Goal: Task Accomplishment & Management: Manage account settings

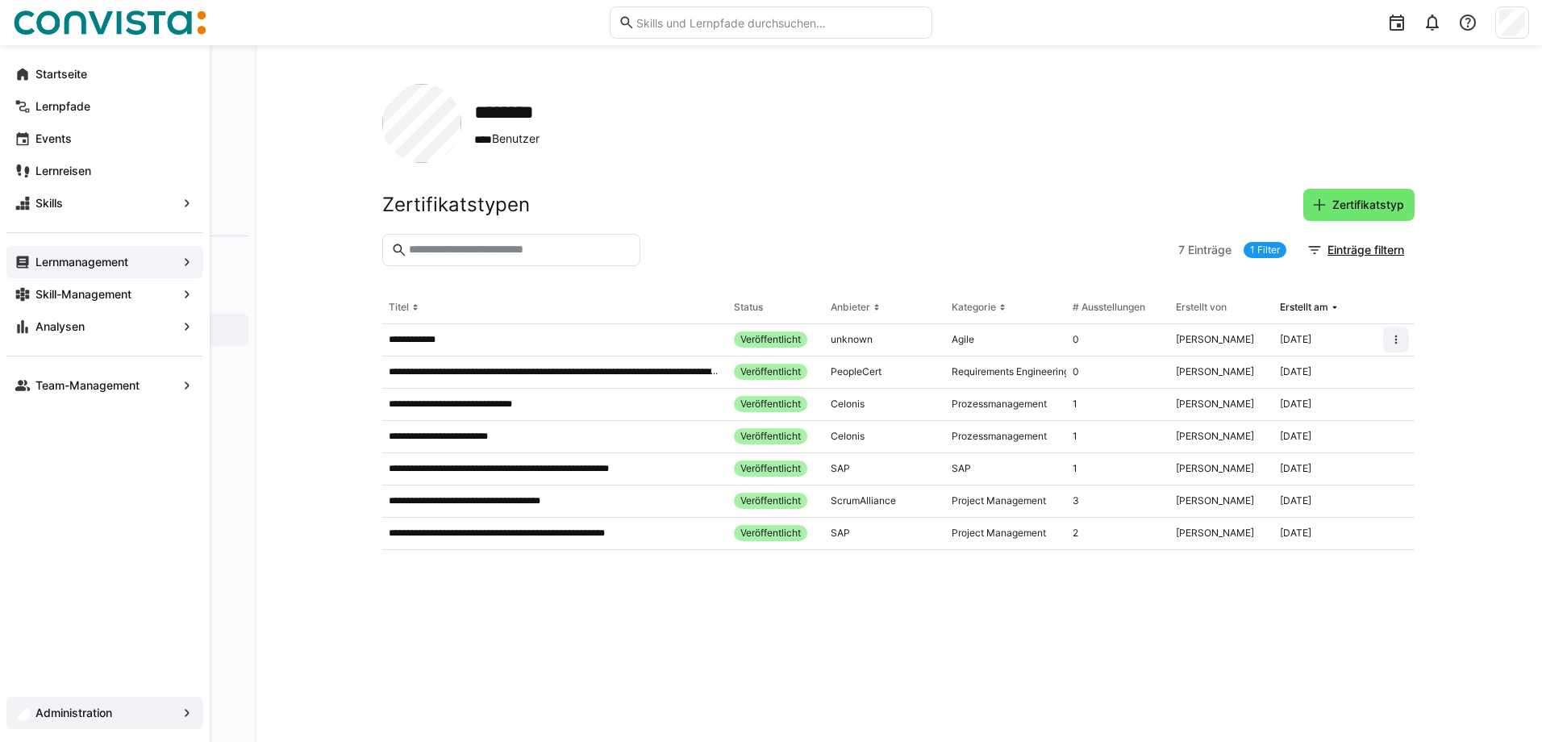
click at [88, 248] on div "Lernmanagement" at bounding box center [104, 262] width 197 height 32
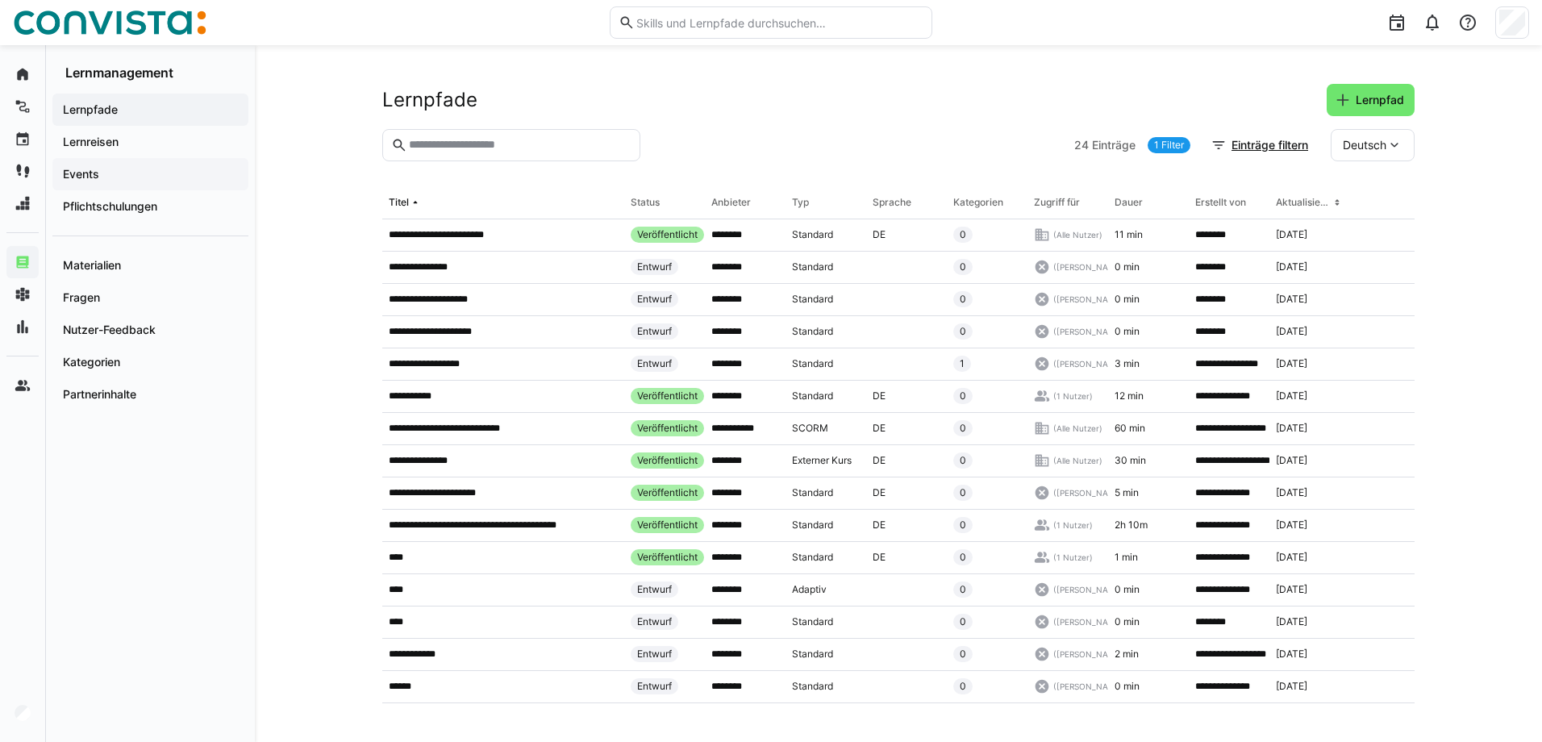
click at [111, 169] on span "Events" at bounding box center [151, 174] width 180 height 16
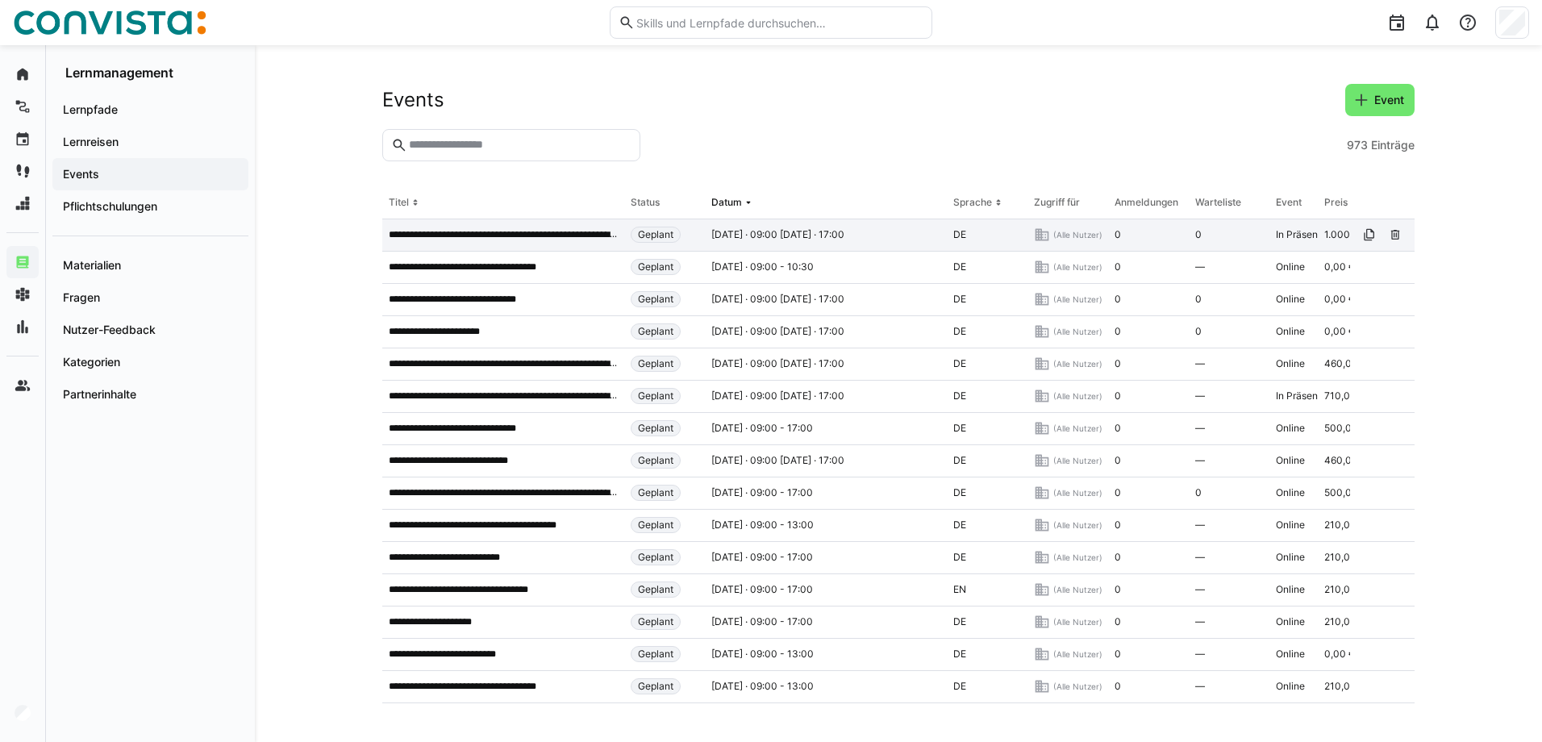
click at [481, 243] on div "**********" at bounding box center [503, 235] width 242 height 32
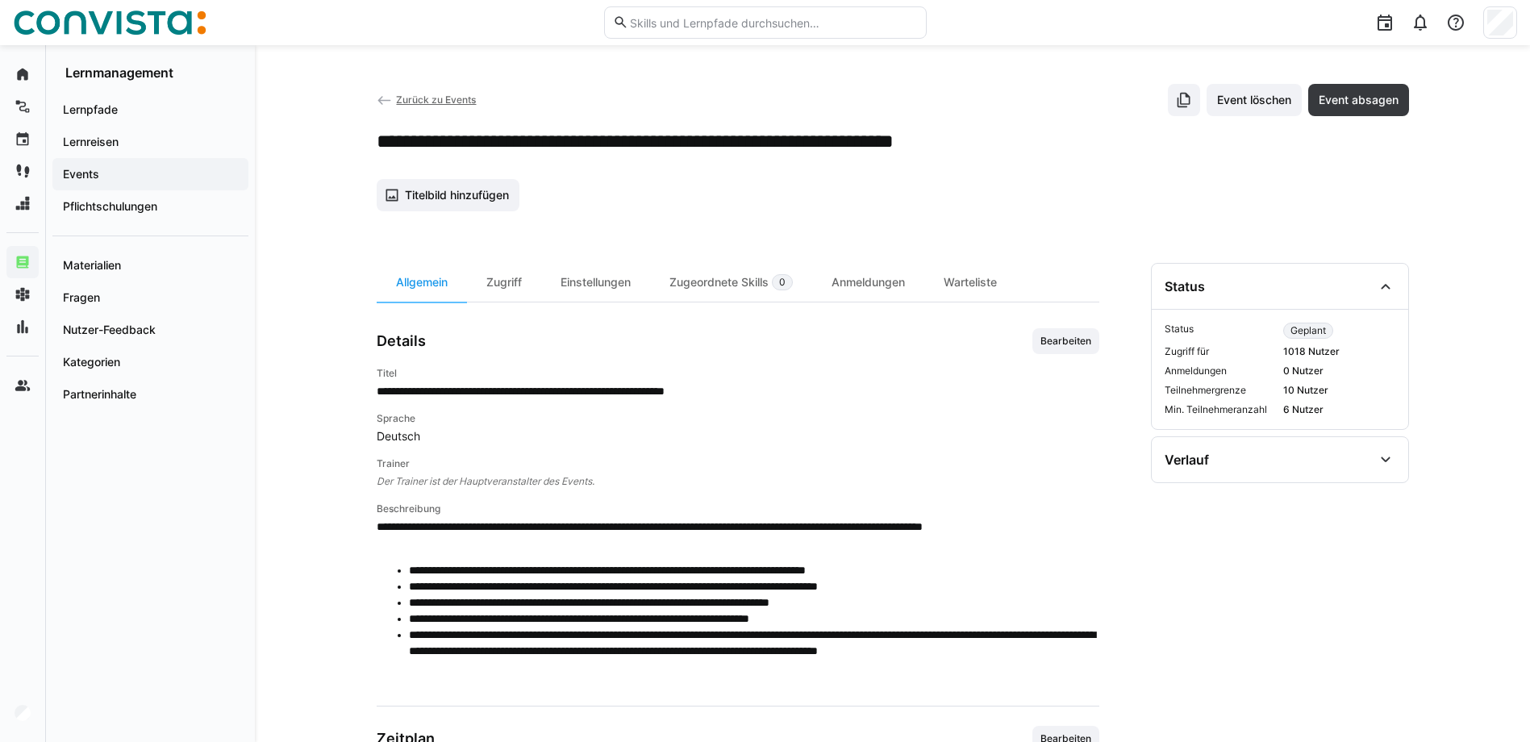
click at [445, 93] on app-back-navigation "Zurück zu Events" at bounding box center [427, 100] width 100 height 18
click at [436, 99] on span "Zurück zu Events" at bounding box center [436, 100] width 80 height 12
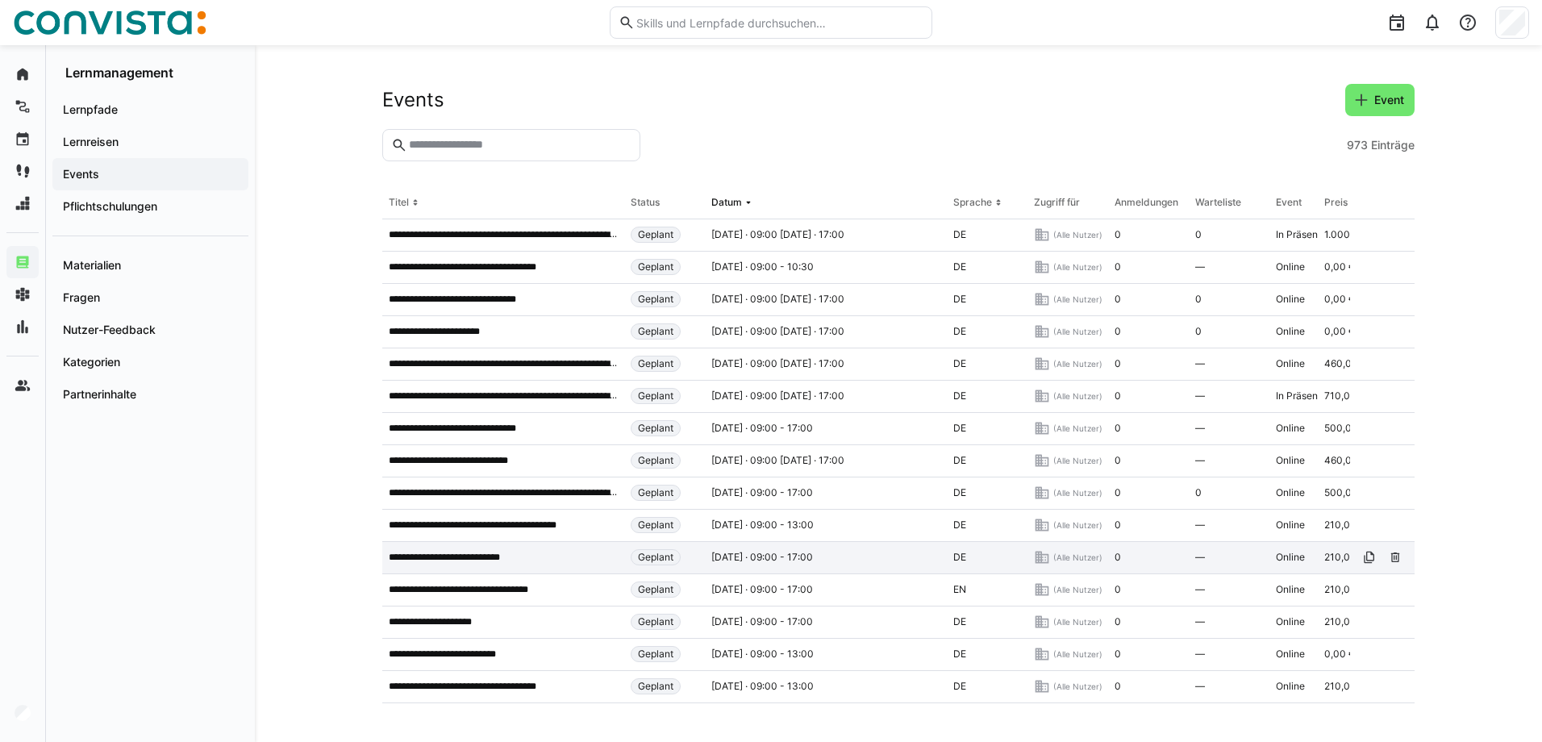
click at [488, 555] on p "**********" at bounding box center [459, 557] width 141 height 13
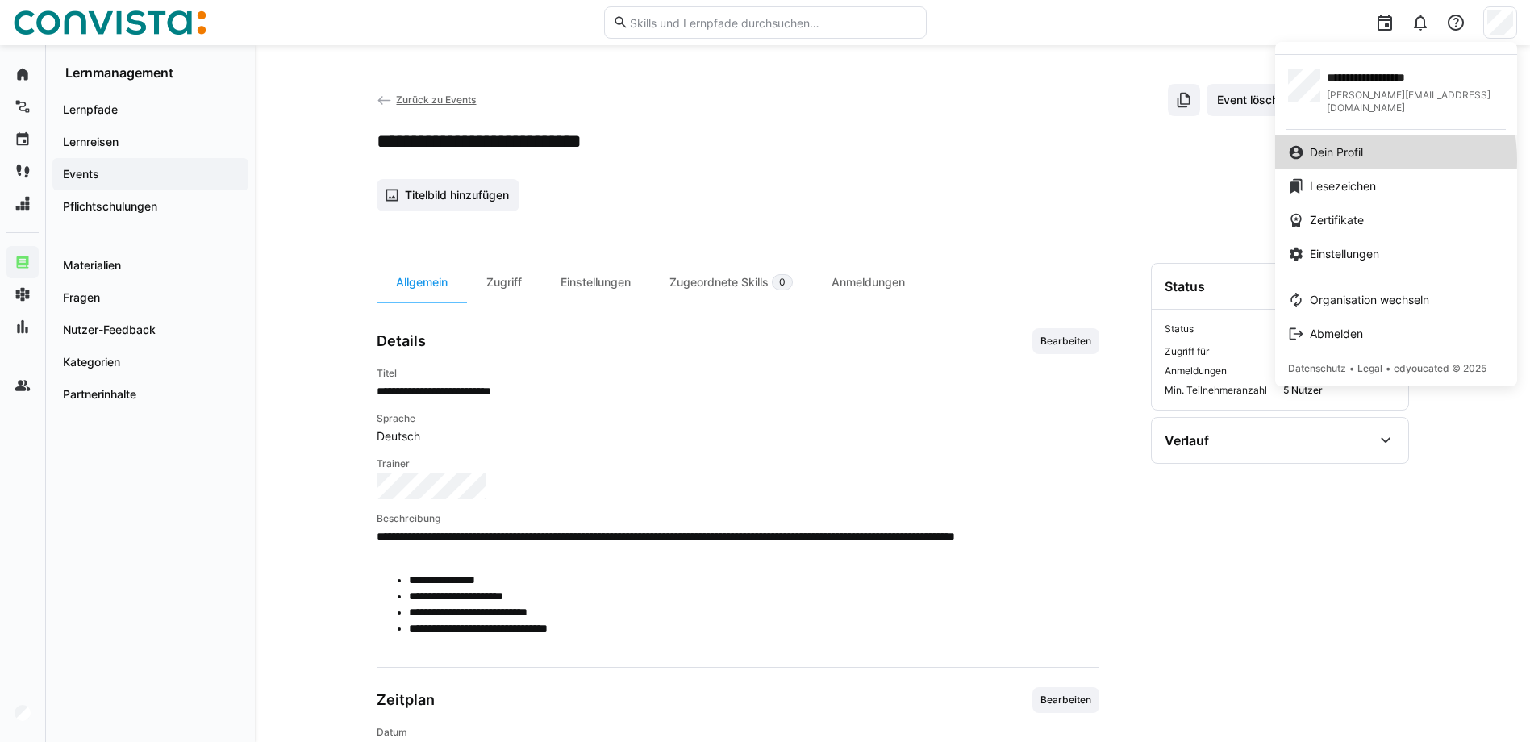
click at [1346, 148] on link "Dein Profil" at bounding box center [1396, 153] width 242 height 34
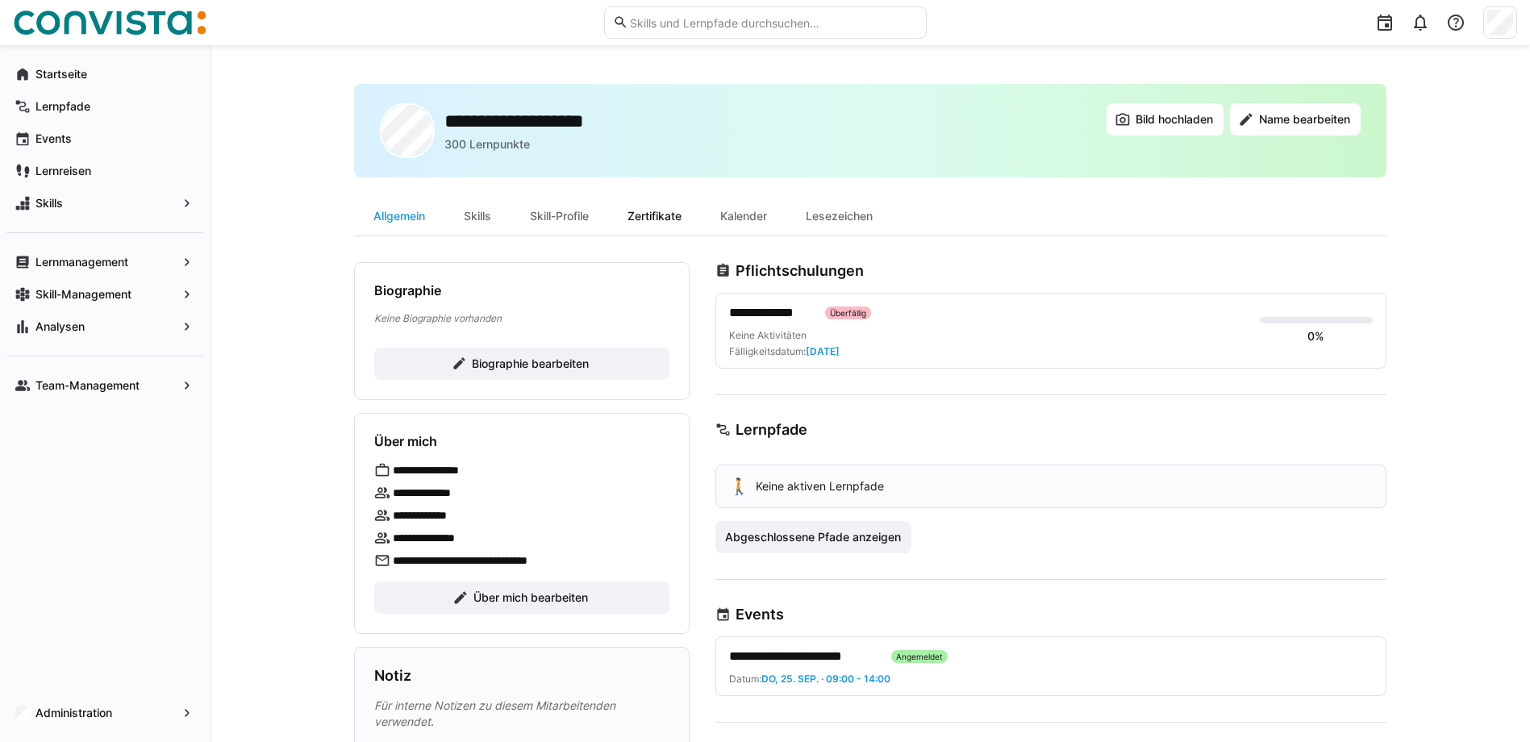
click at [678, 210] on div "Zertifikate" at bounding box center [654, 216] width 93 height 39
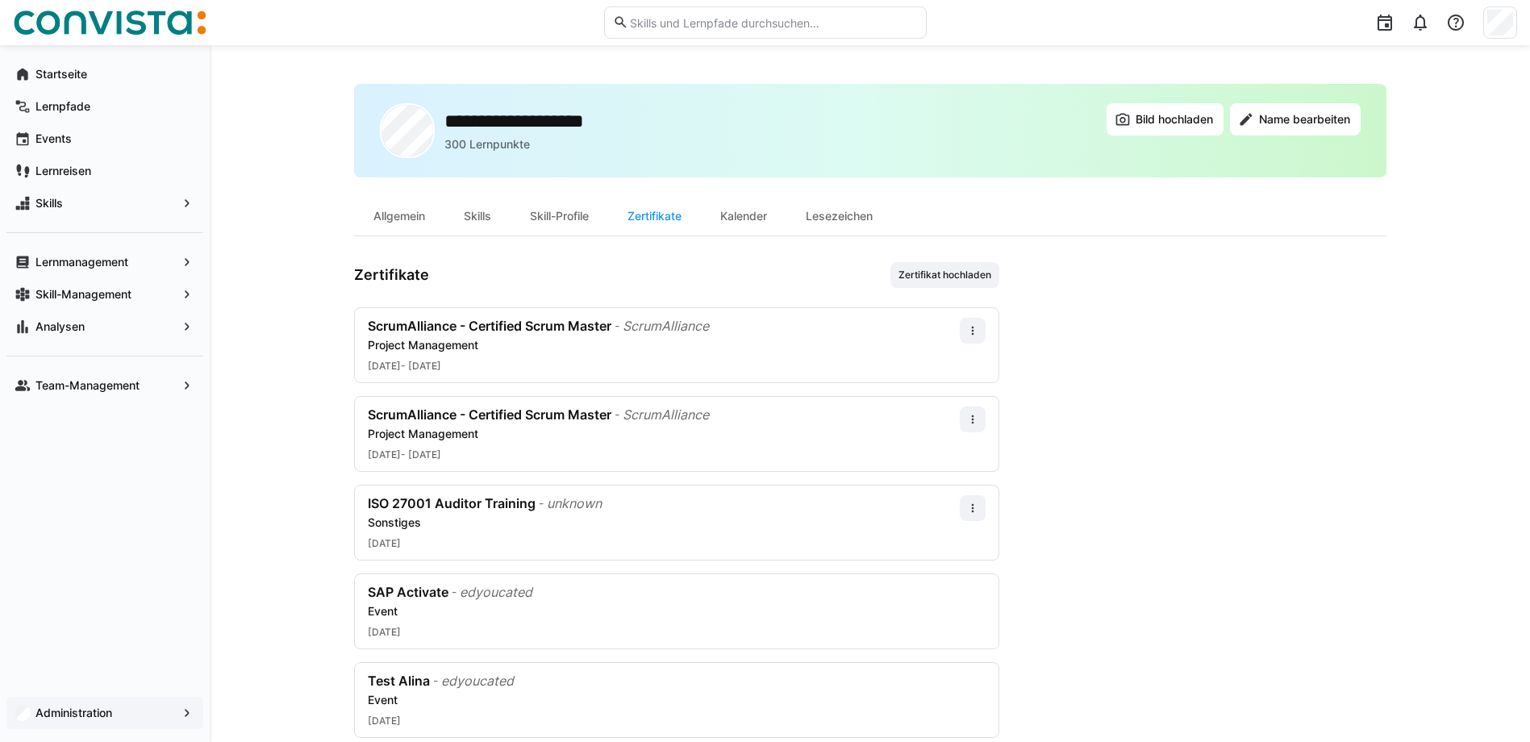
click at [109, 703] on div "Administration" at bounding box center [104, 713] width 197 height 32
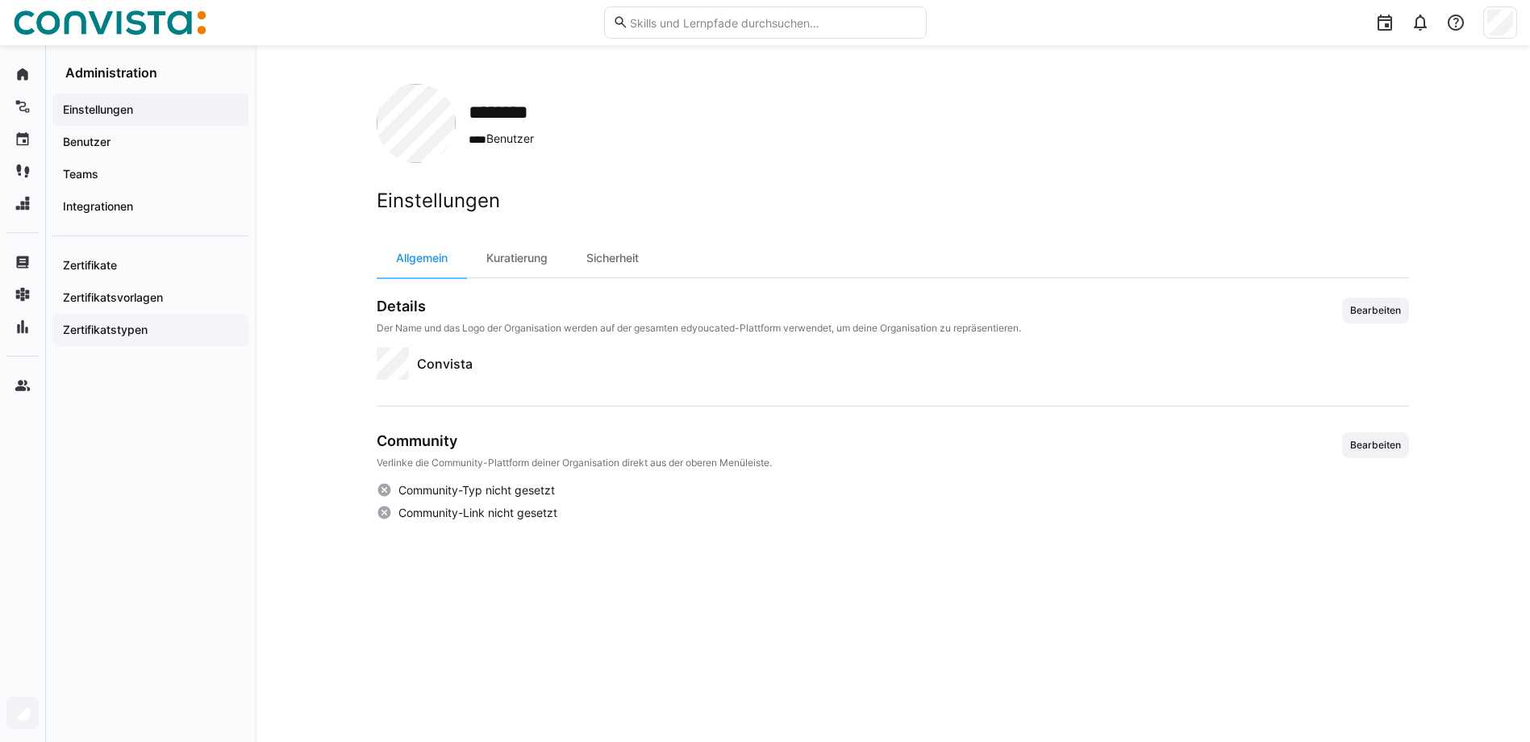
click at [0, 0] on app-navigation-label "Zertifikatstypen" at bounding box center [0, 0] width 0 height 0
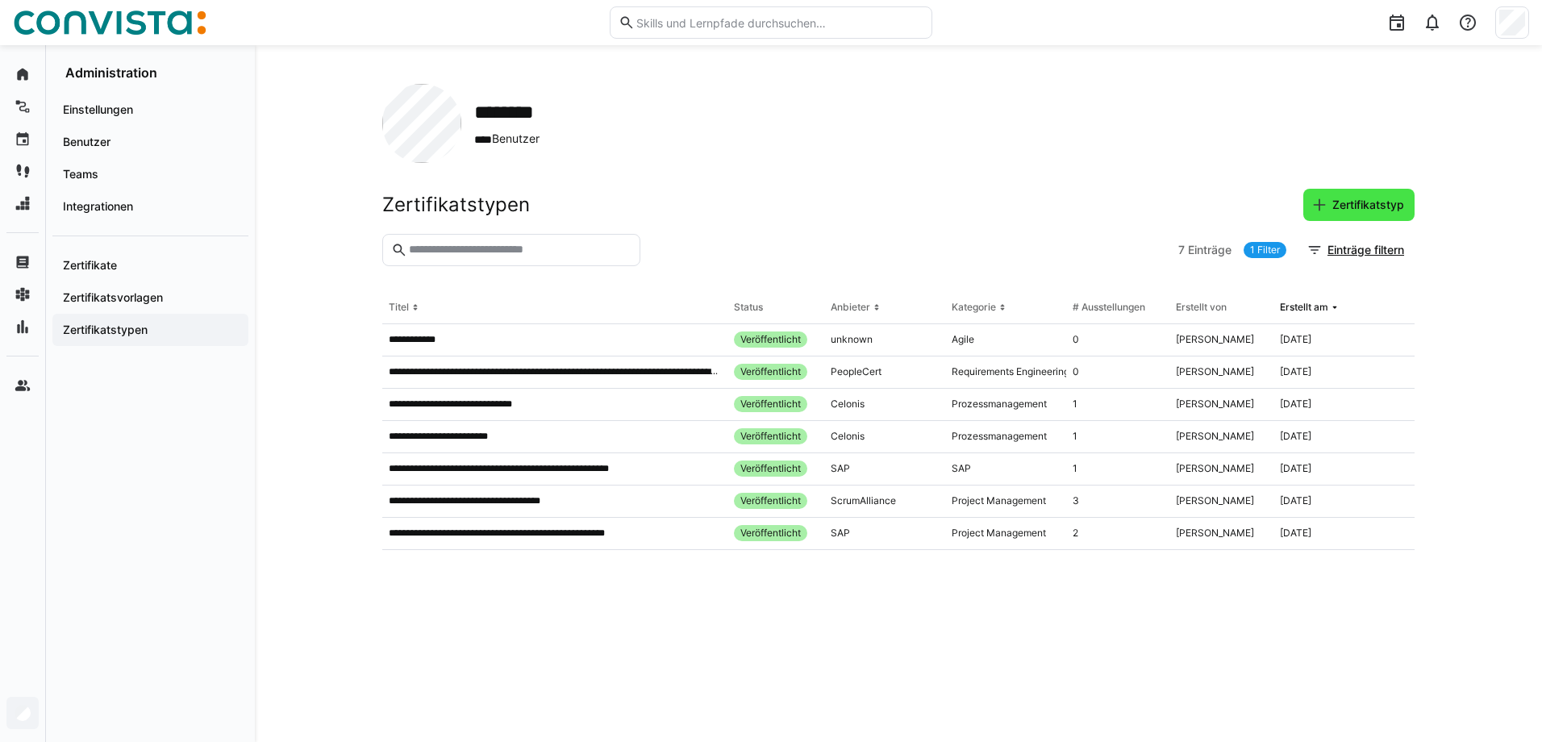
click at [1365, 207] on span "Zertifikatstyp" at bounding box center [1368, 205] width 77 height 16
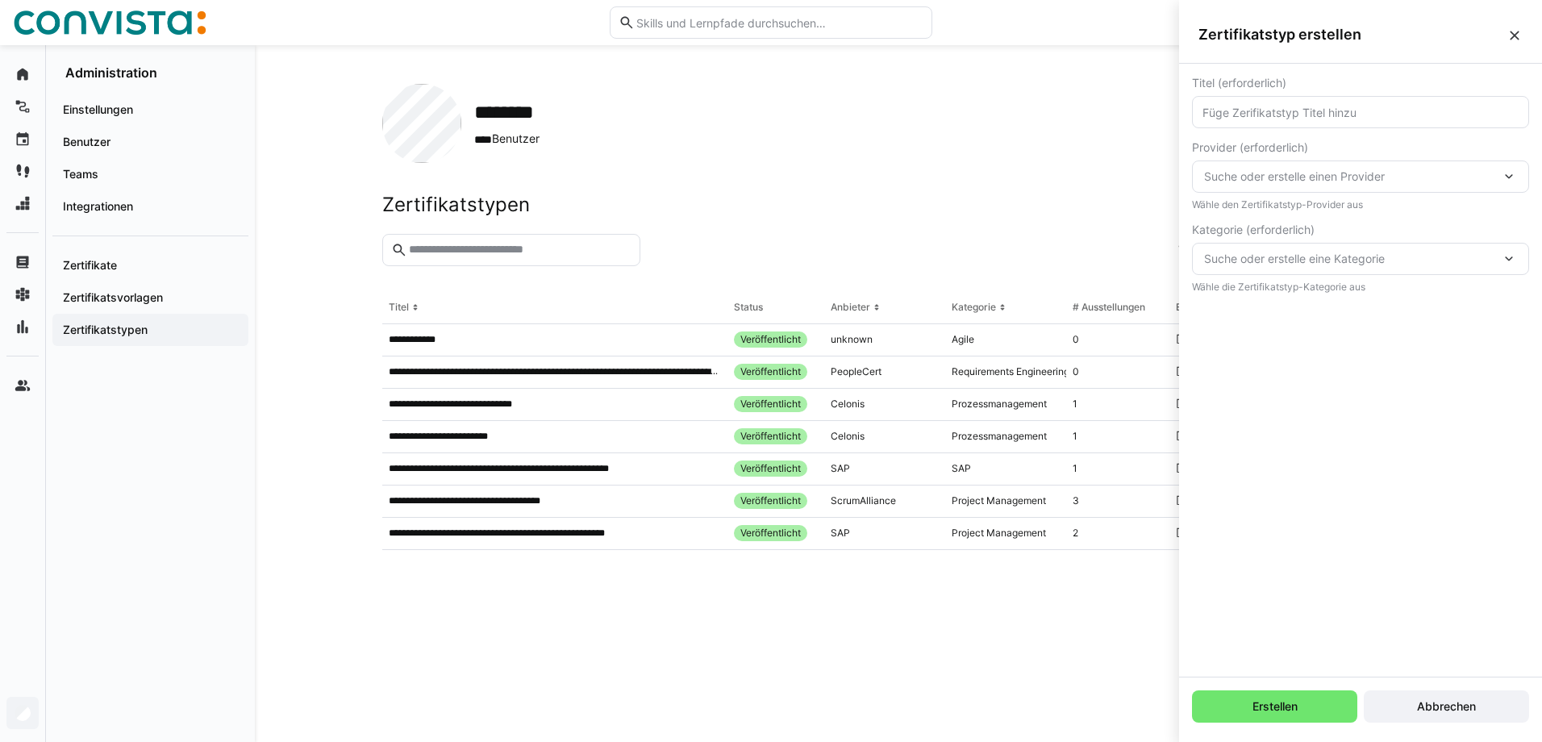
click at [1233, 257] on span "Suche oder erstelle eine Kategorie" at bounding box center [1352, 259] width 297 height 16
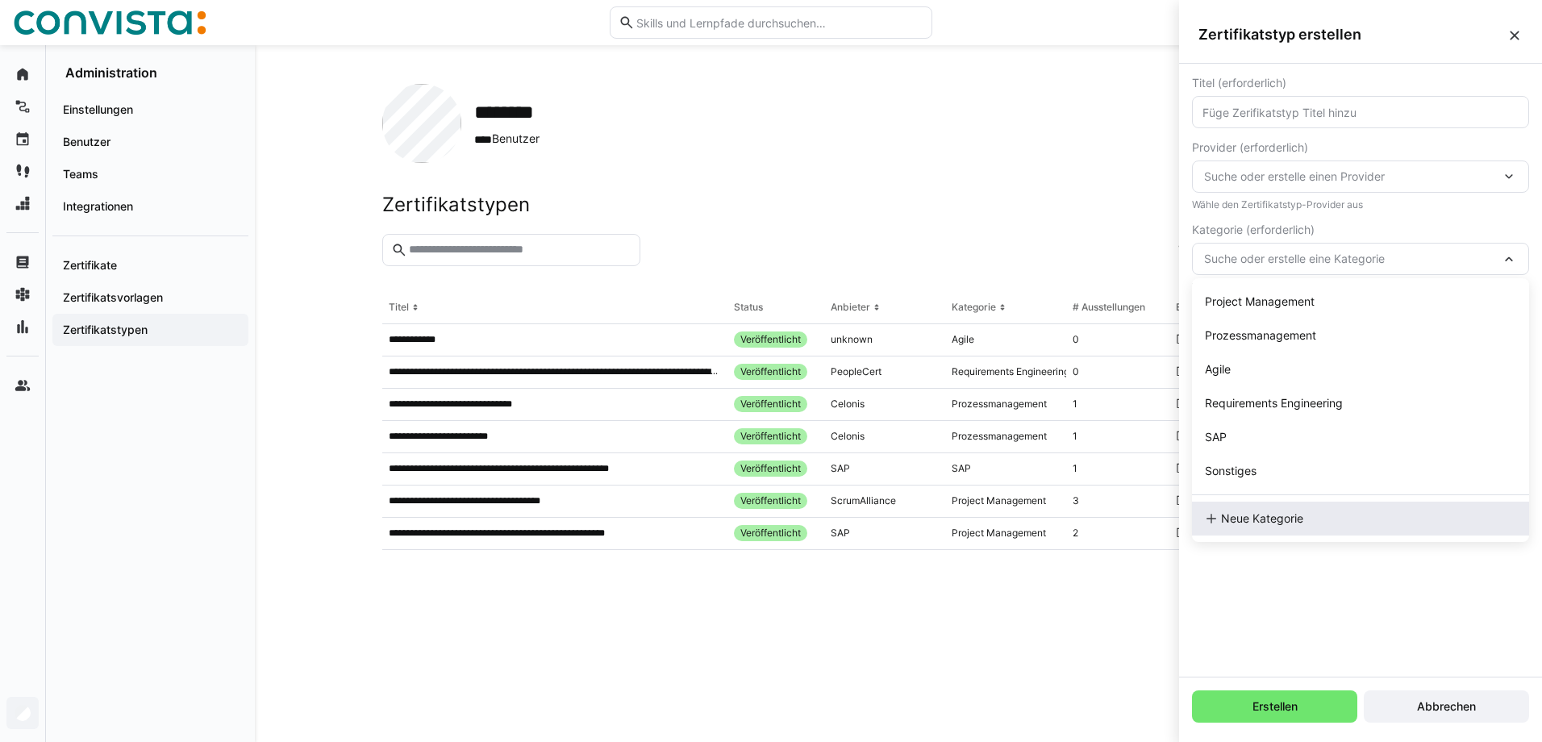
click at [1259, 513] on span "Neue Kategorie" at bounding box center [1262, 519] width 82 height 16
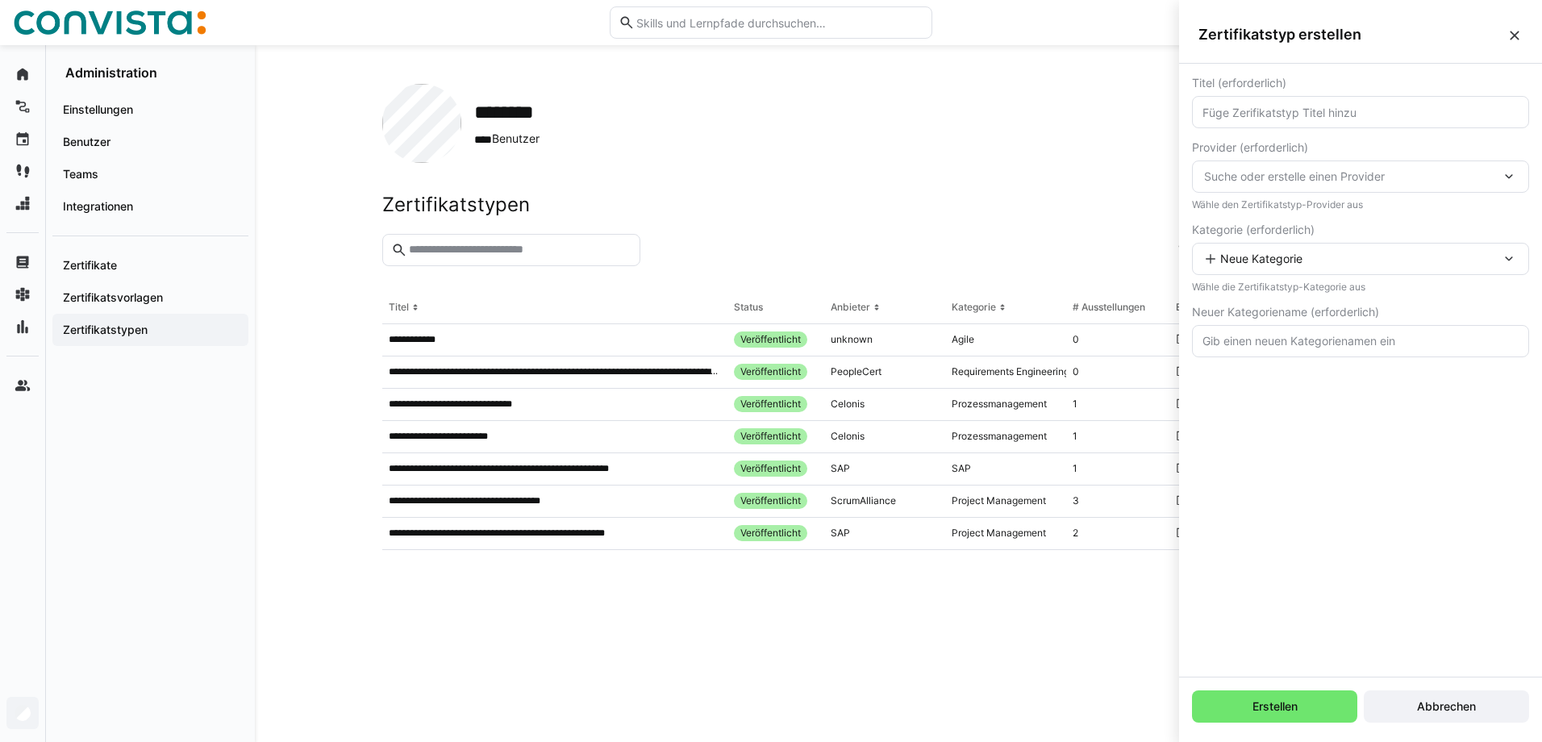
click at [1246, 340] on input "text" at bounding box center [1360, 341] width 319 height 15
paste input "The certification record is incomplete – please update it including the issuer"
click at [1493, 344] on input "The certification record is incomplete – please update it including the issuer" at bounding box center [1360, 341] width 319 height 15
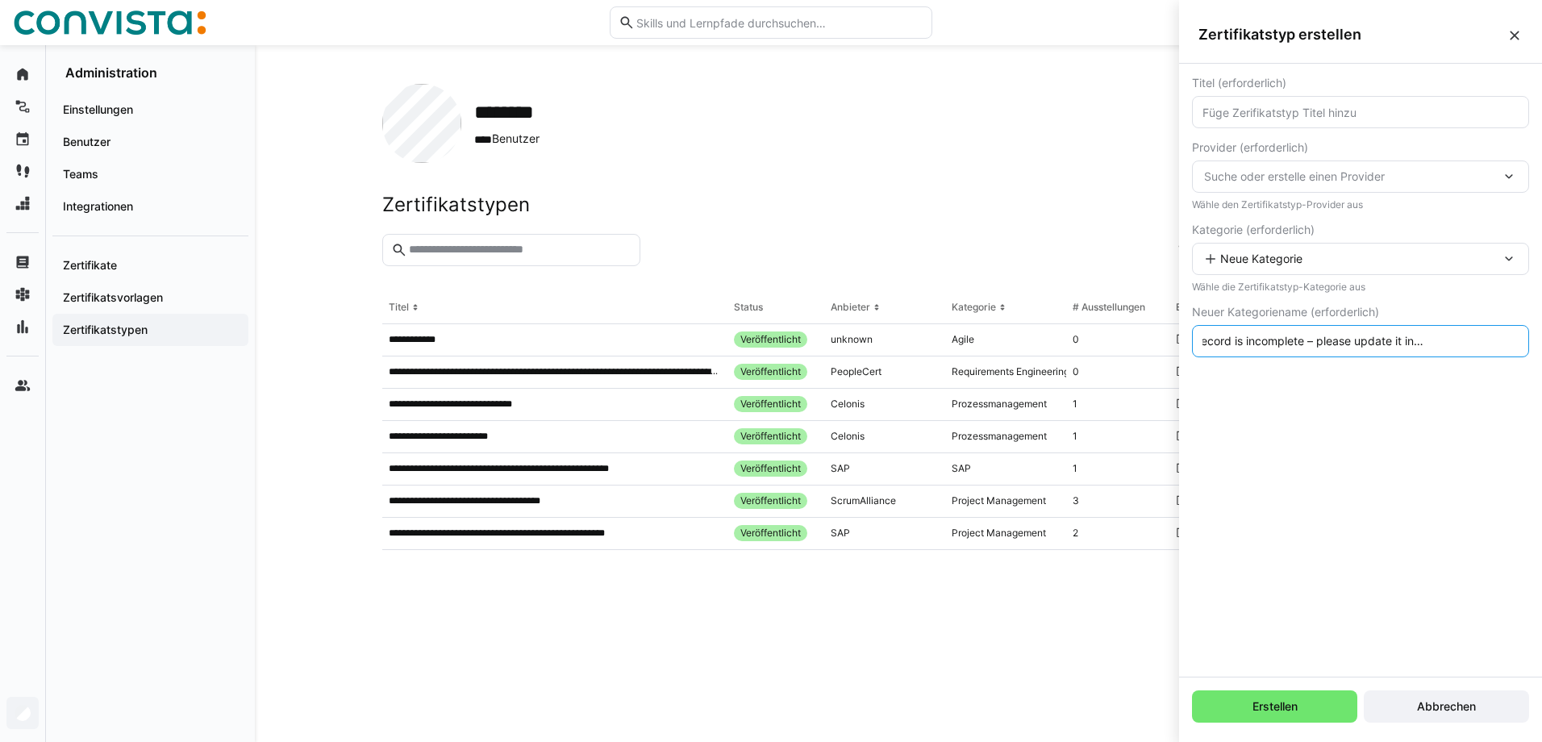
scroll to position [0, 98]
type input "The certification record is incomplete – please update it including the provicer"
click at [1282, 339] on input "The certification record is incomplete – please update it including the provicer" at bounding box center [1360, 341] width 319 height 15
paste input "The certification record is incomplete – please update it including the provicer"
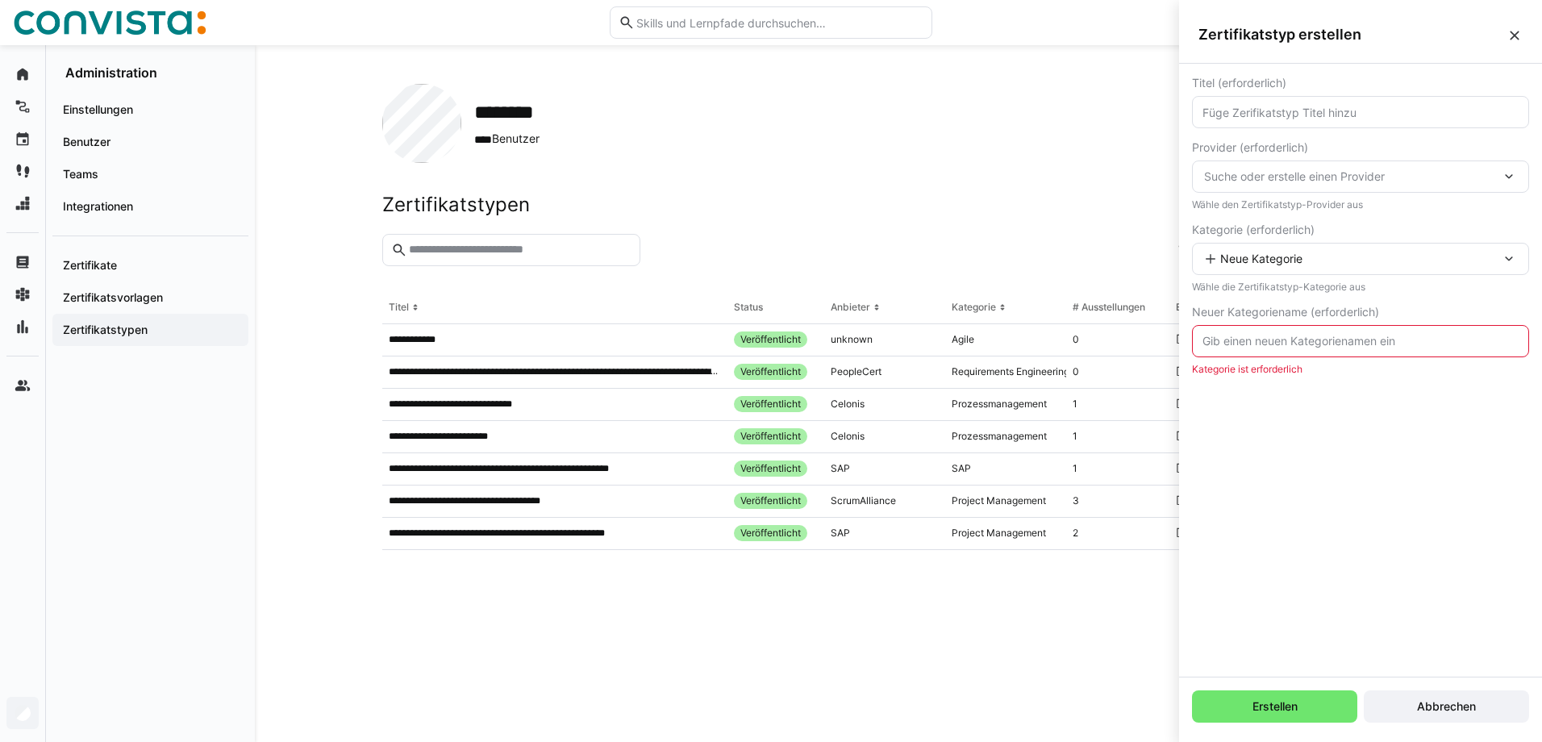
type input "The certification record is incomplete – please update it including the provicer"
click at [1485, 341] on input "The certification record is incomplete – please update it including the provicer" at bounding box center [1360, 341] width 319 height 15
click at [1386, 399] on div "Titel (erforderlich) Provider (erforderlich) Suche oder erstelle einen Provider…" at bounding box center [1360, 370] width 363 height 613
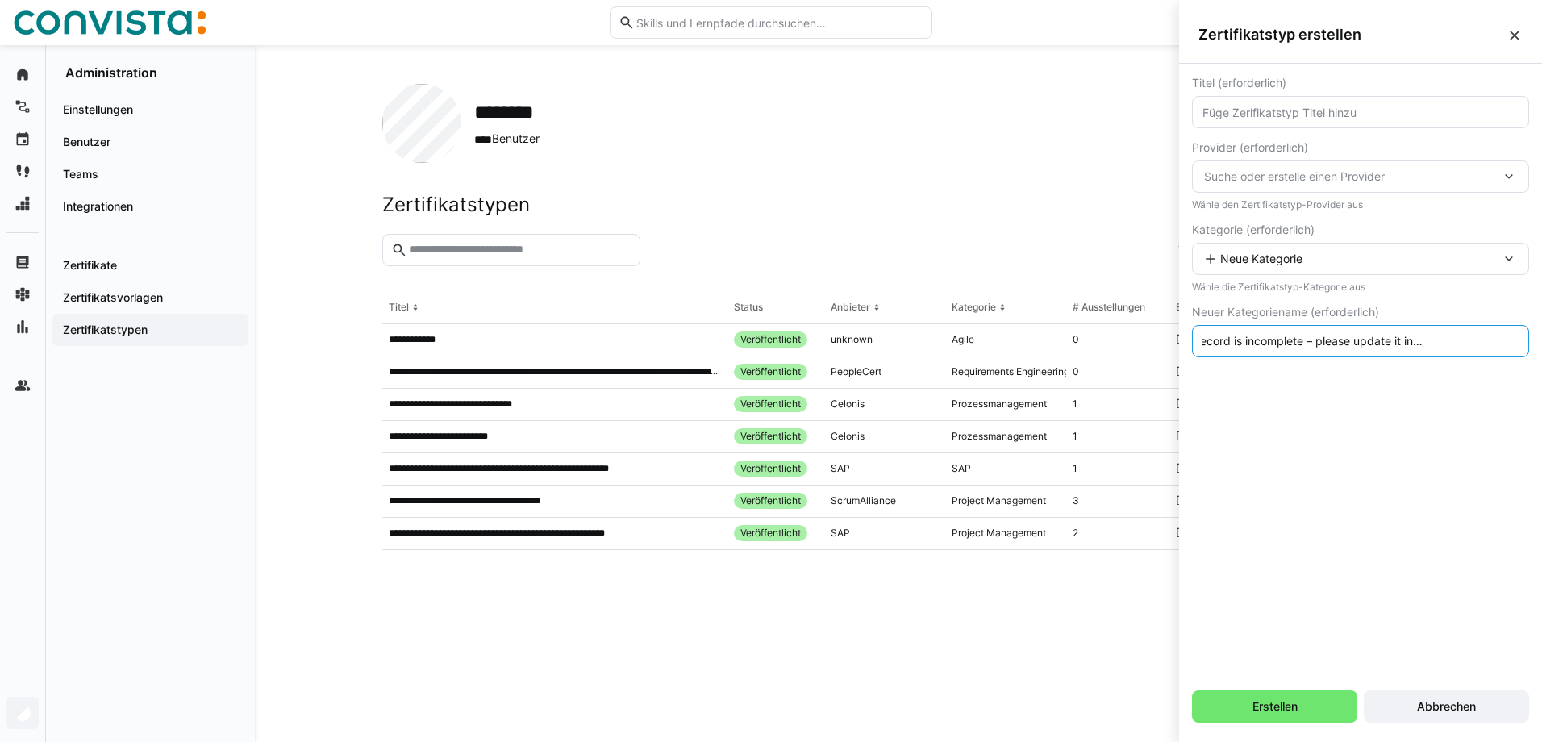
scroll to position [0, 0]
click at [1307, 99] on eds-input at bounding box center [1360, 112] width 337 height 32
click at [1309, 116] on input "text" at bounding box center [1360, 112] width 319 height 15
type input "IREB"
click at [1259, 182] on span "Suche oder erstelle einen Provider" at bounding box center [1352, 177] width 297 height 16
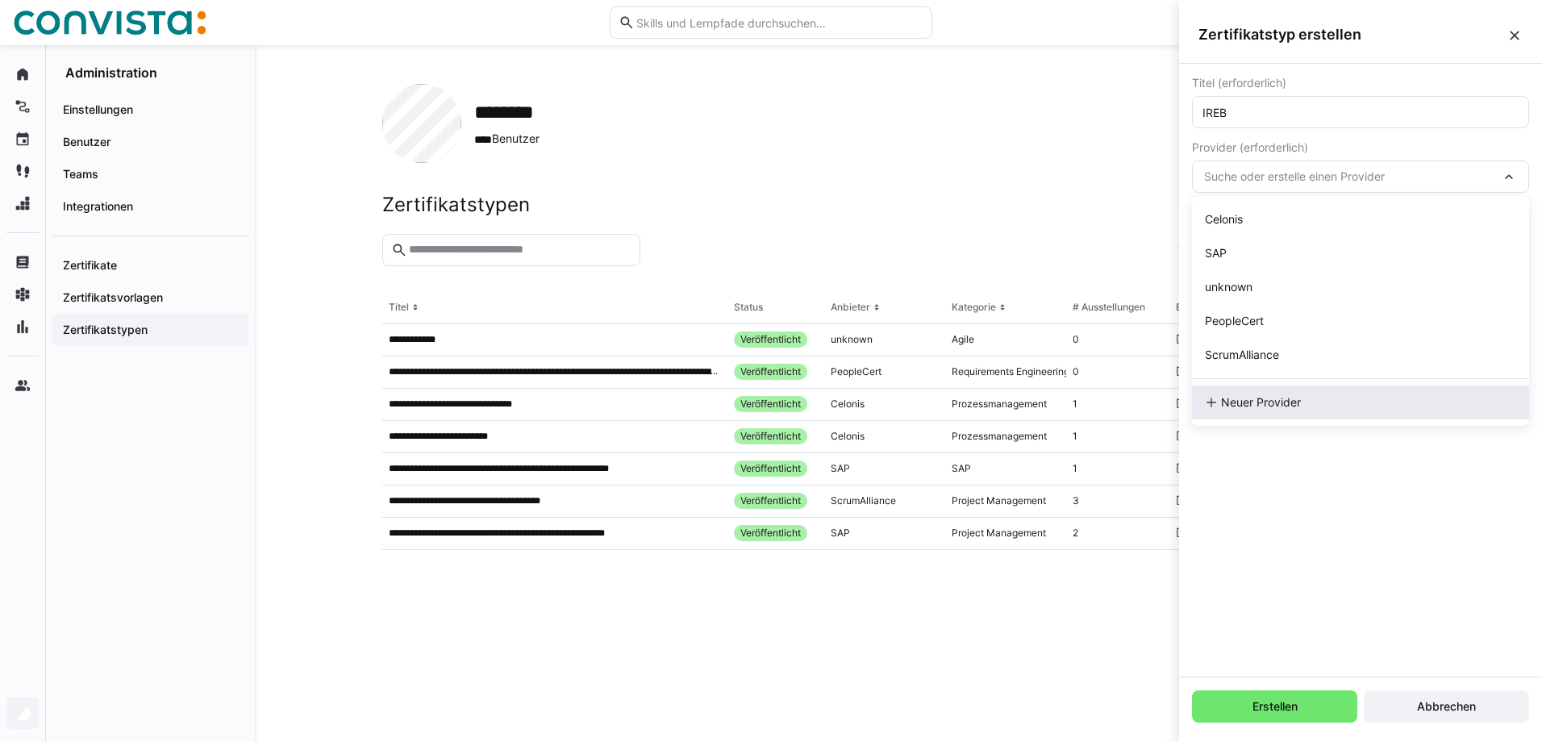
click at [1268, 416] on div "Neuer Provider" at bounding box center [1360, 403] width 337 height 34
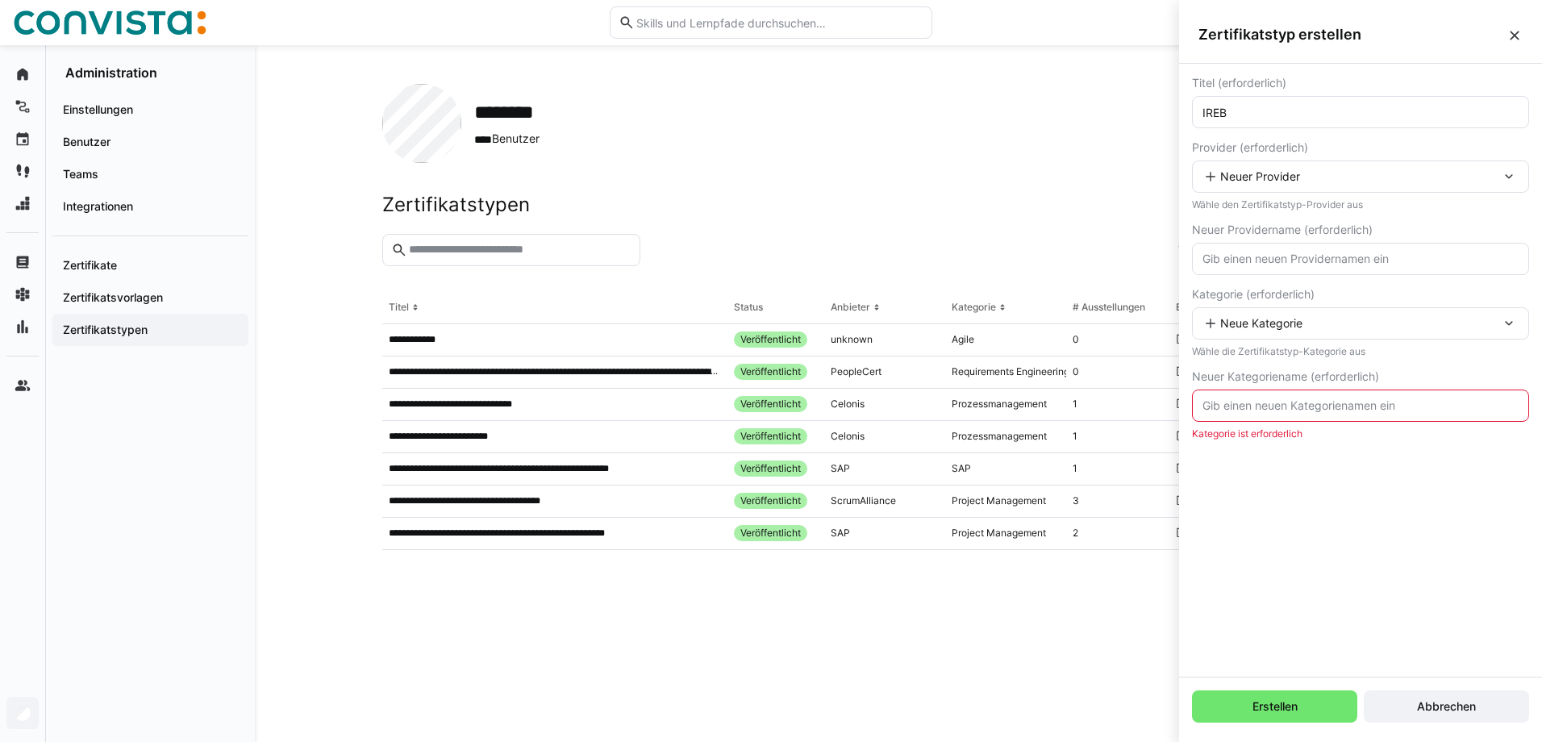
click at [1254, 253] on input "text" at bounding box center [1360, 259] width 319 height 15
paste input "The certification record is incomplete – please update it including the provicer"
type input "The certification record is incomplete – please update it including the provicer"
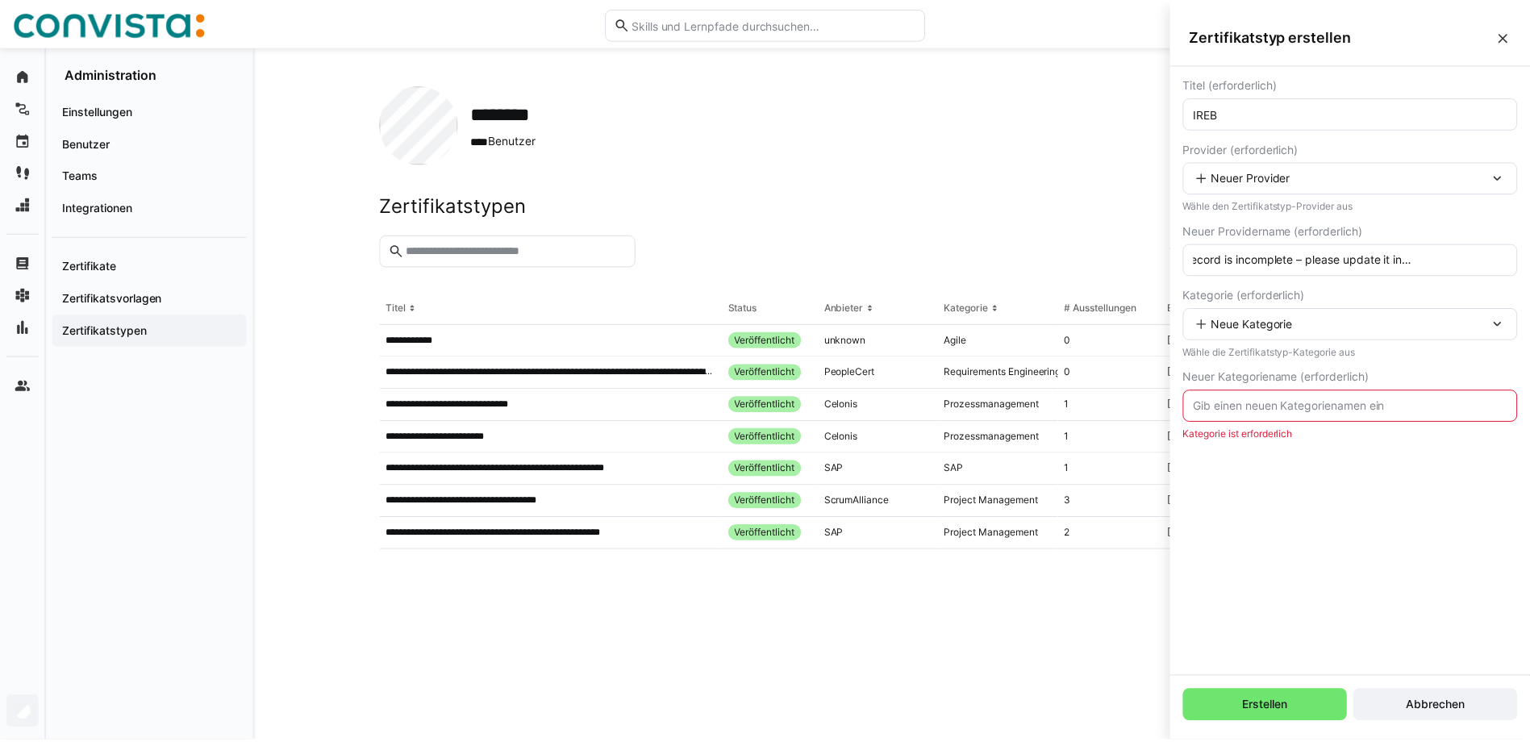
scroll to position [0, 0]
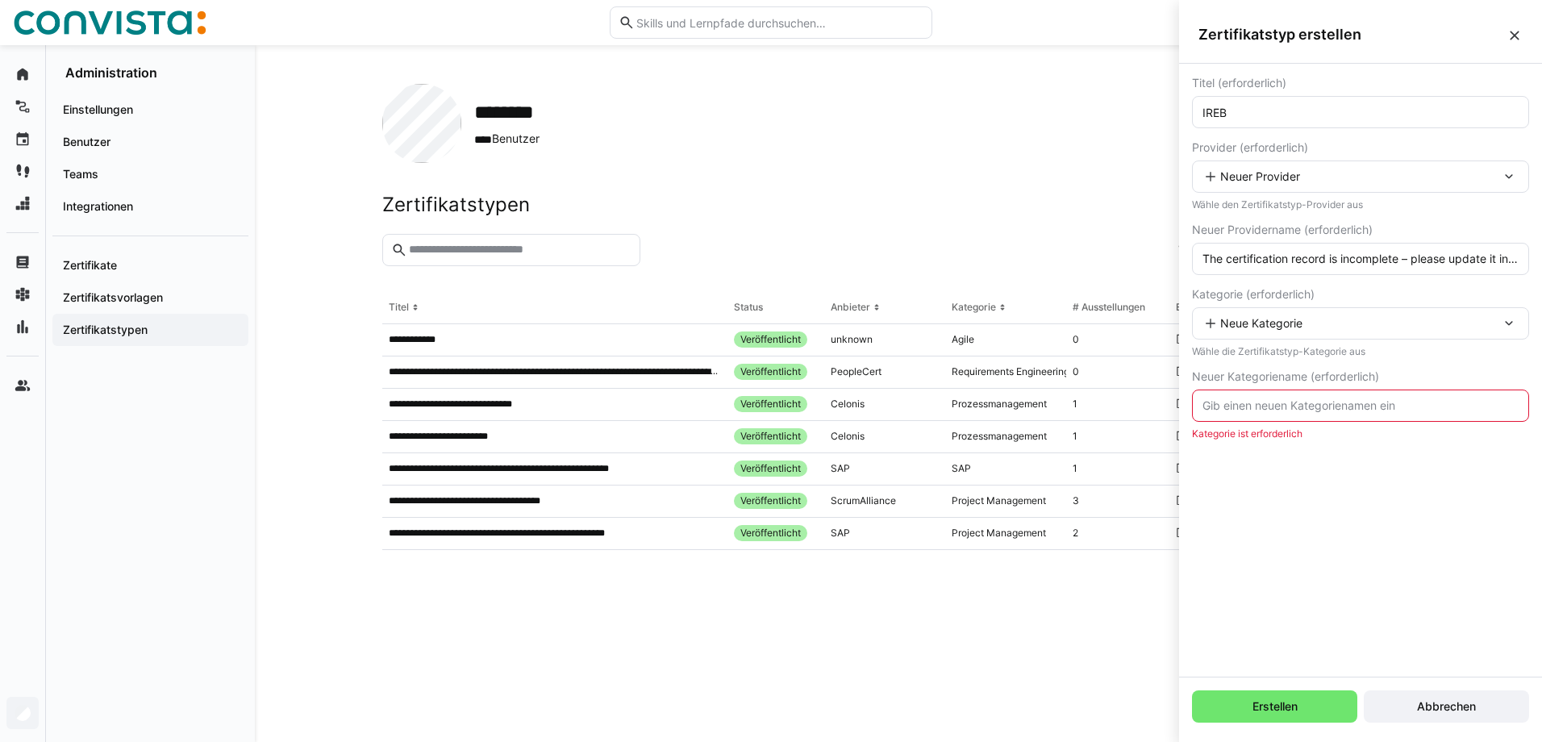
click at [1317, 313] on div "Neue Kategorie" at bounding box center [1360, 323] width 337 height 32
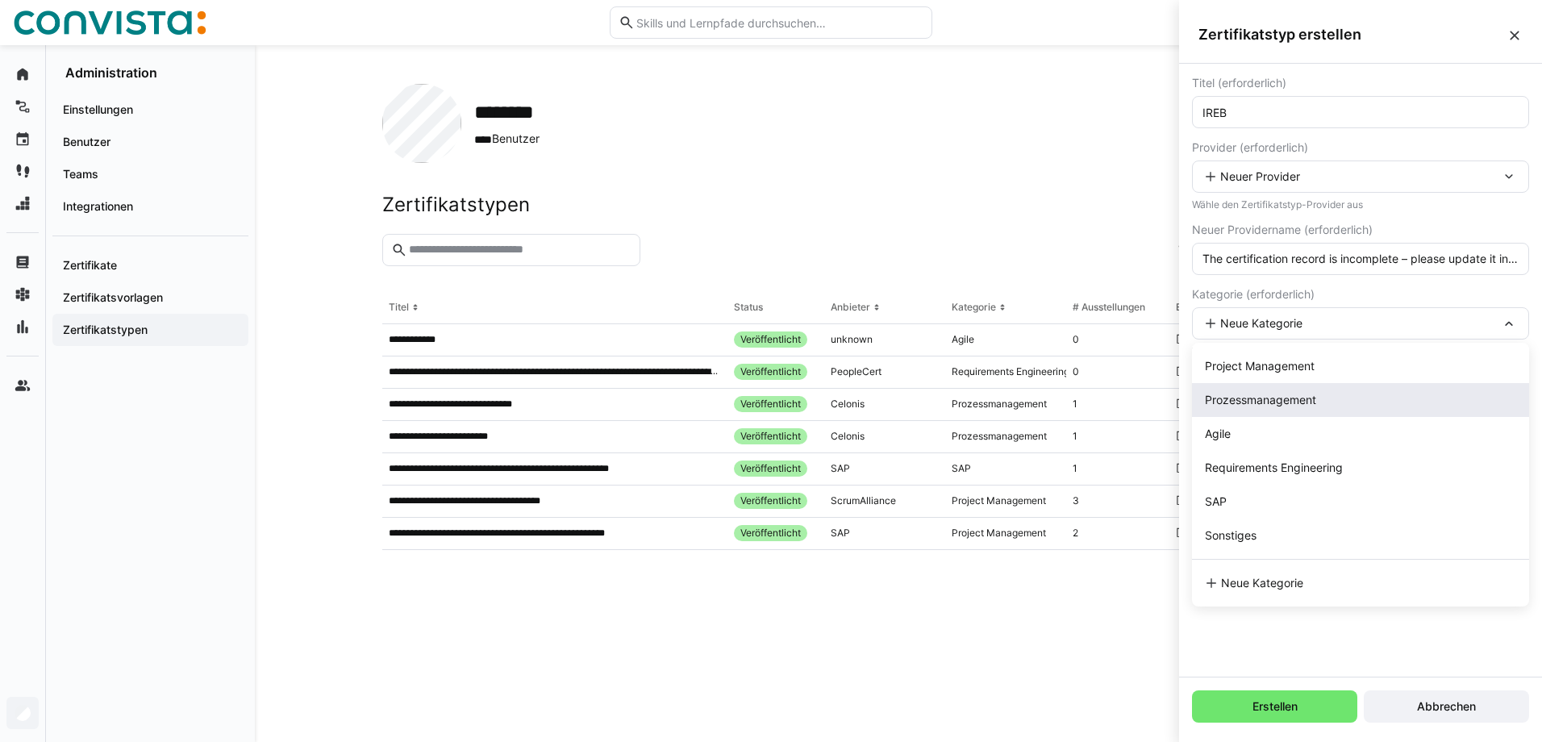
click at [1265, 407] on div "Prozessmanagement" at bounding box center [1260, 400] width 111 height 16
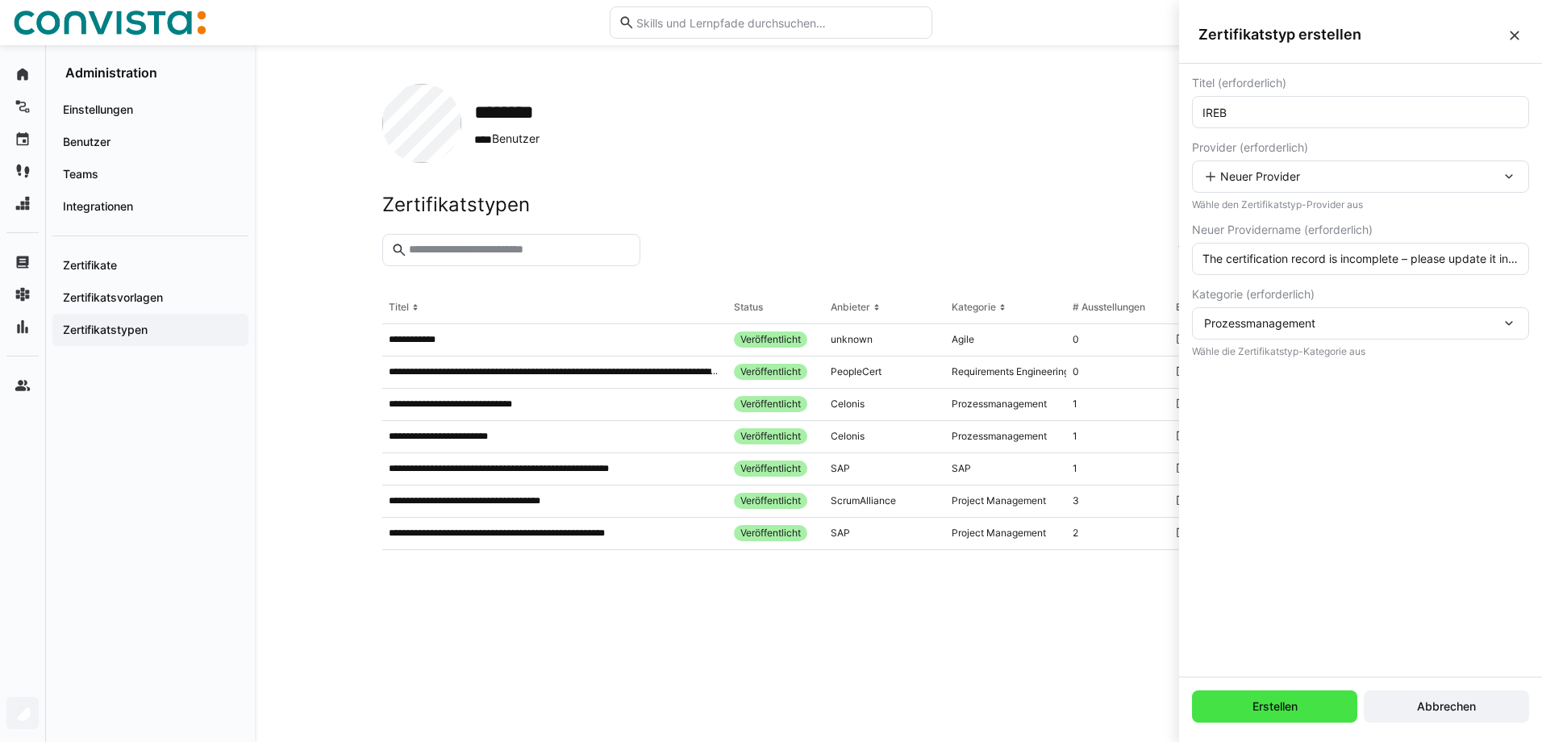
click at [1259, 716] on span "Erstellen" at bounding box center [1274, 707] width 165 height 32
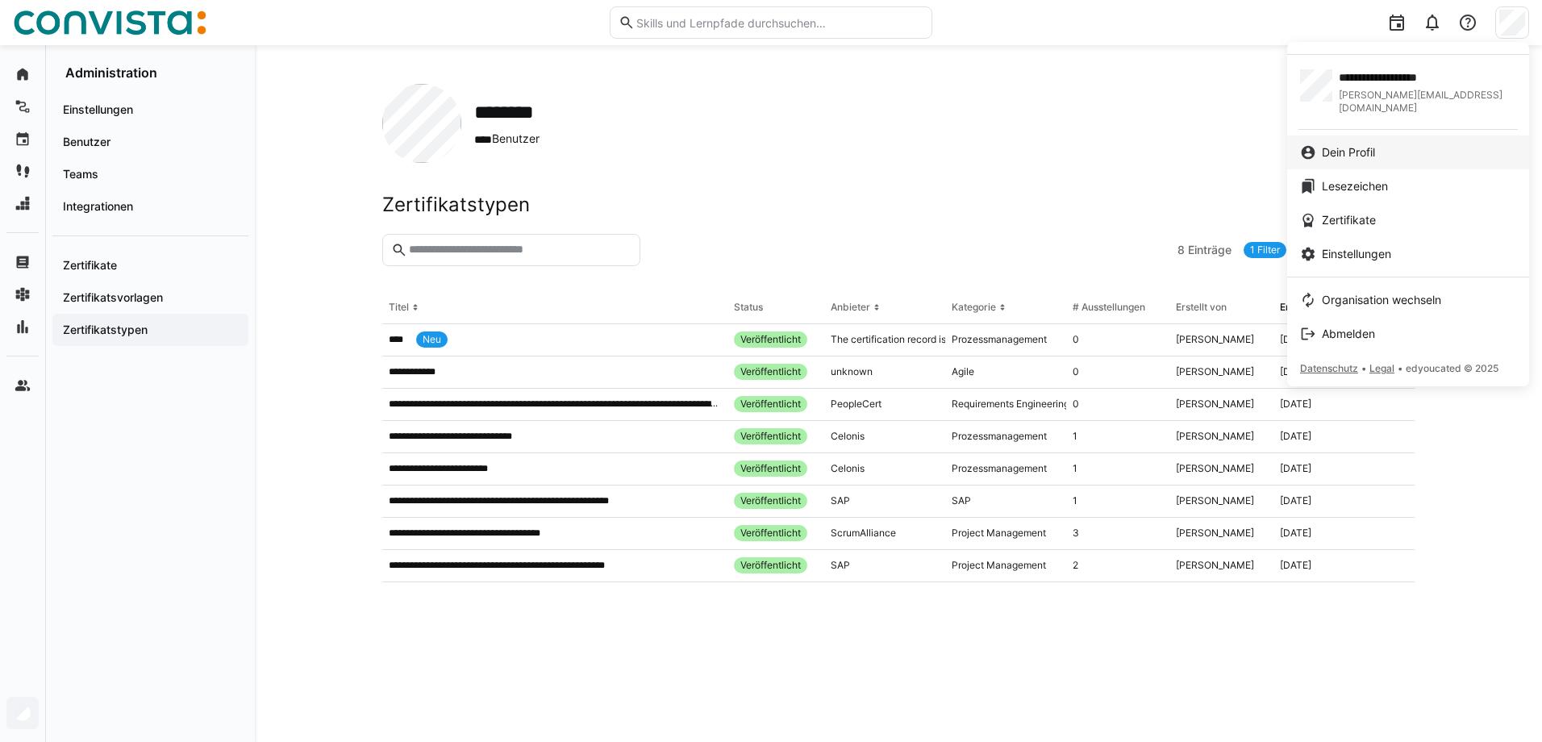
click at [1442, 136] on link "Dein Profil" at bounding box center [1409, 153] width 242 height 34
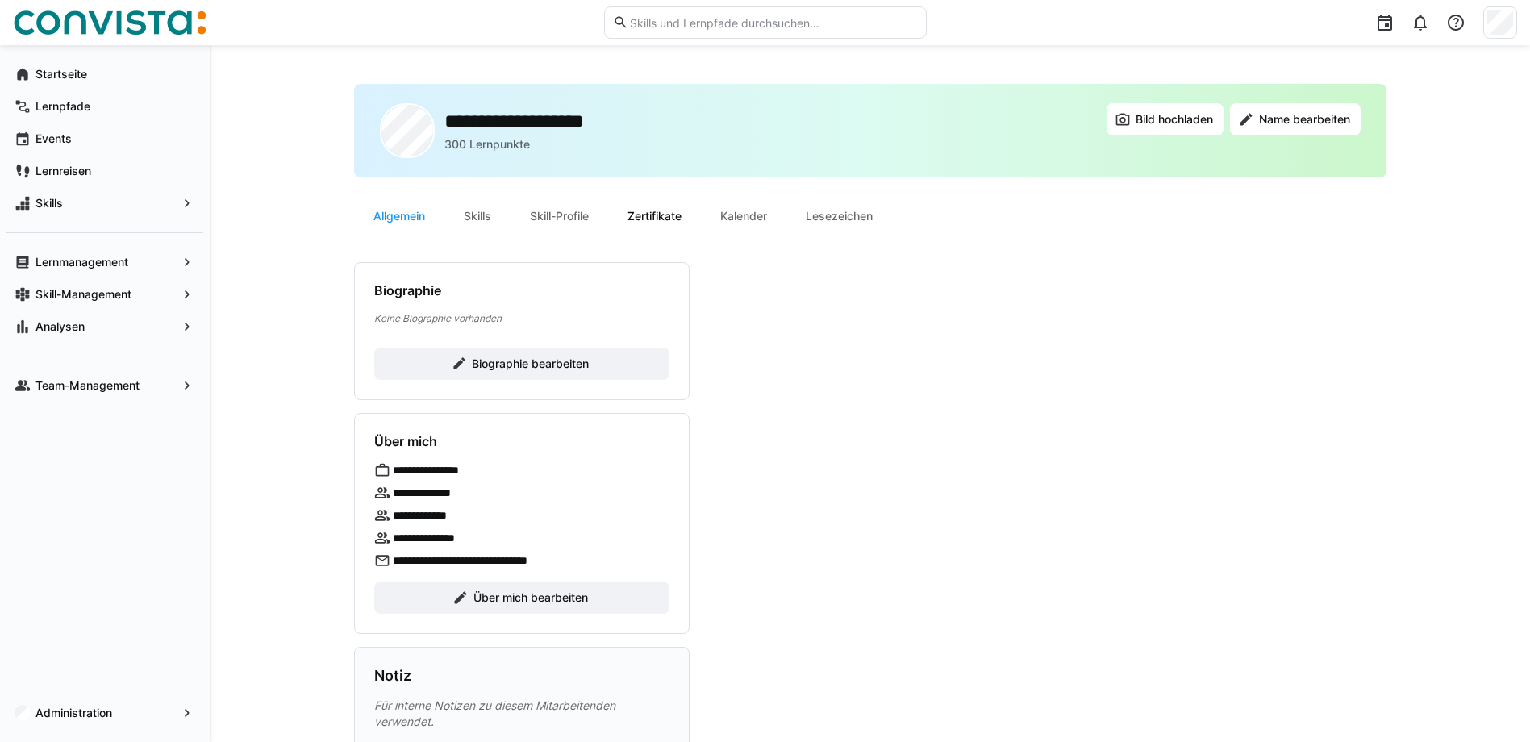
click at [642, 212] on div "Zertifikate" at bounding box center [654, 216] width 93 height 39
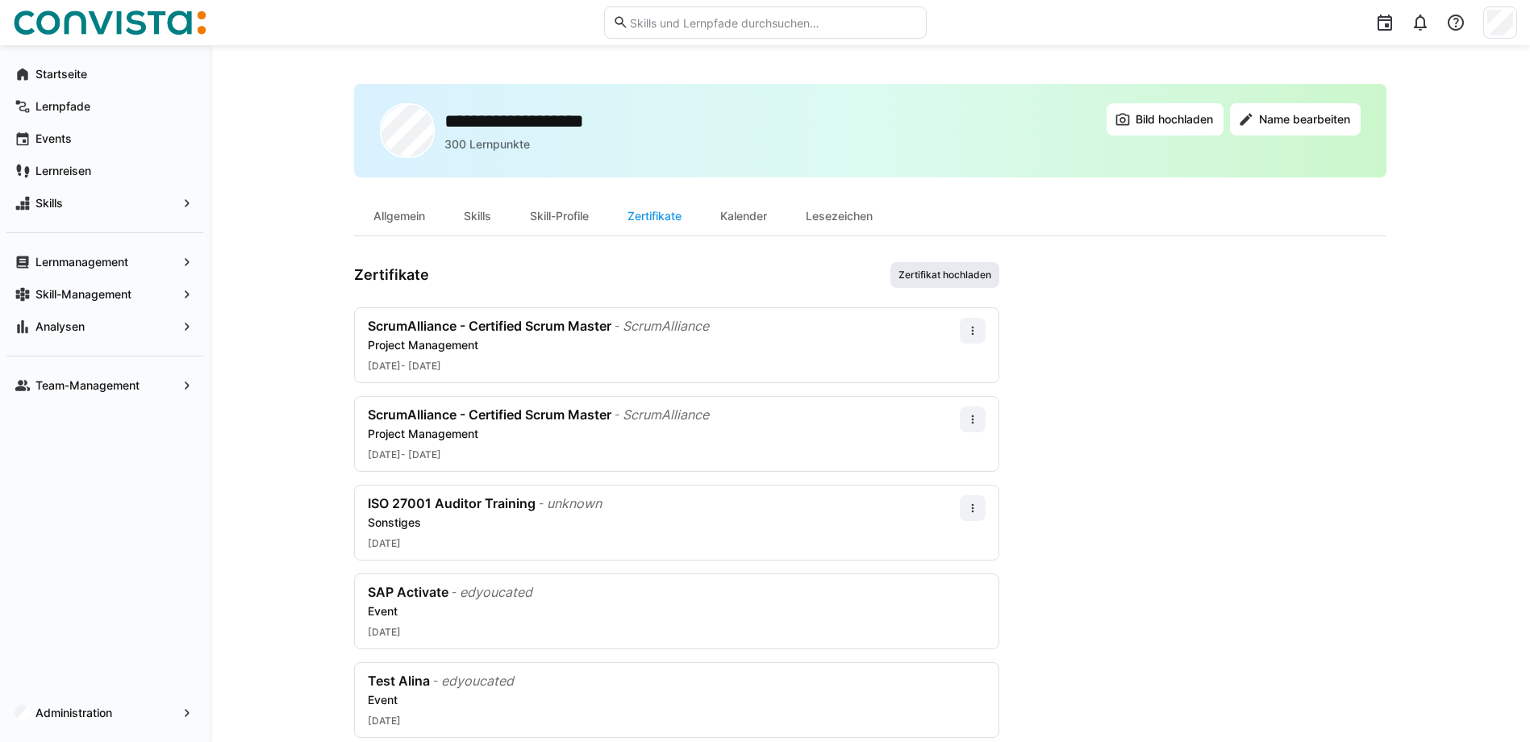
click at [982, 273] on span "Zertifikat hochladen" at bounding box center [945, 275] width 96 height 13
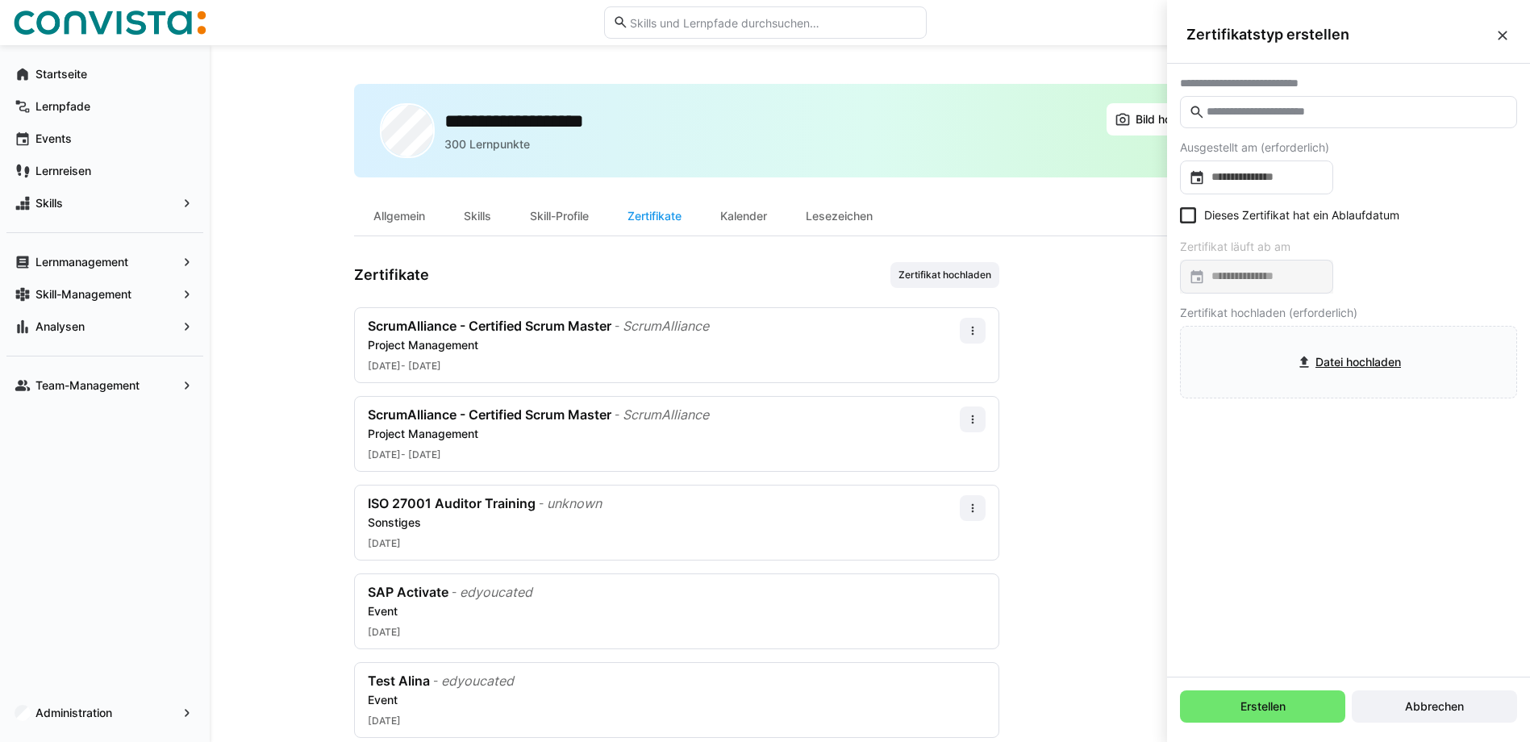
click at [1223, 115] on input "text" at bounding box center [1356, 112] width 303 height 15
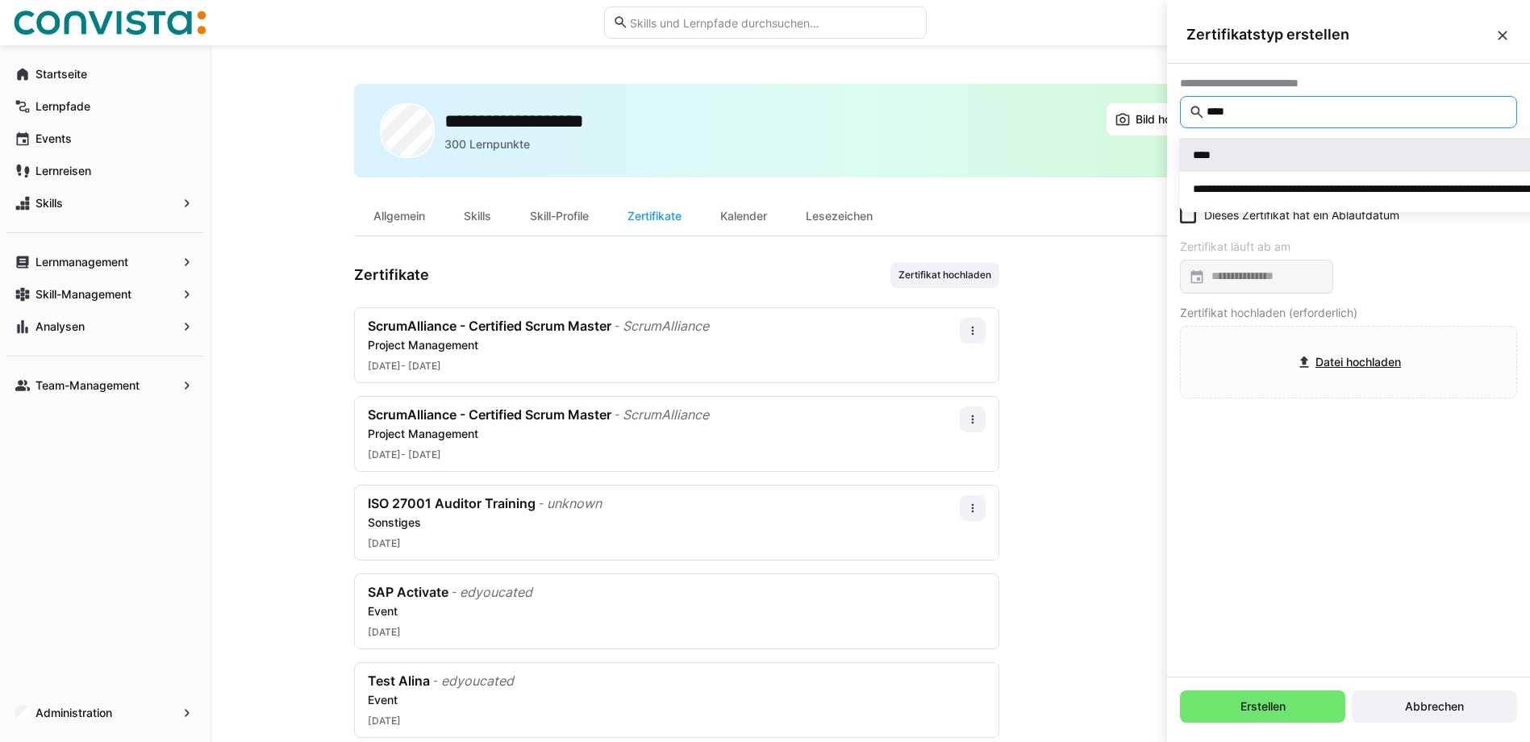
type input "****"
click at [1254, 152] on div "****" at bounding box center [1429, 155] width 473 height 16
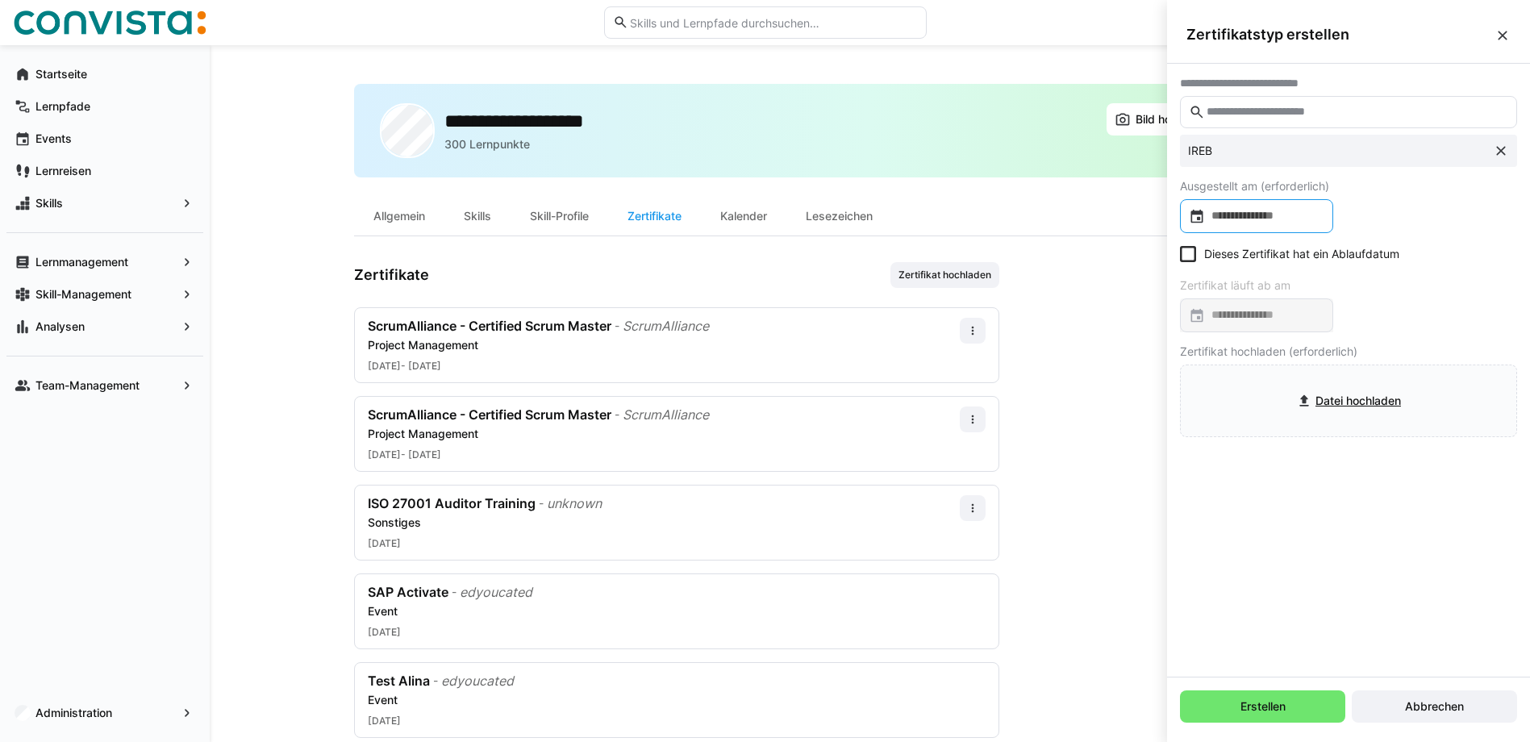
click at [1264, 224] on div at bounding box center [1256, 216] width 153 height 34
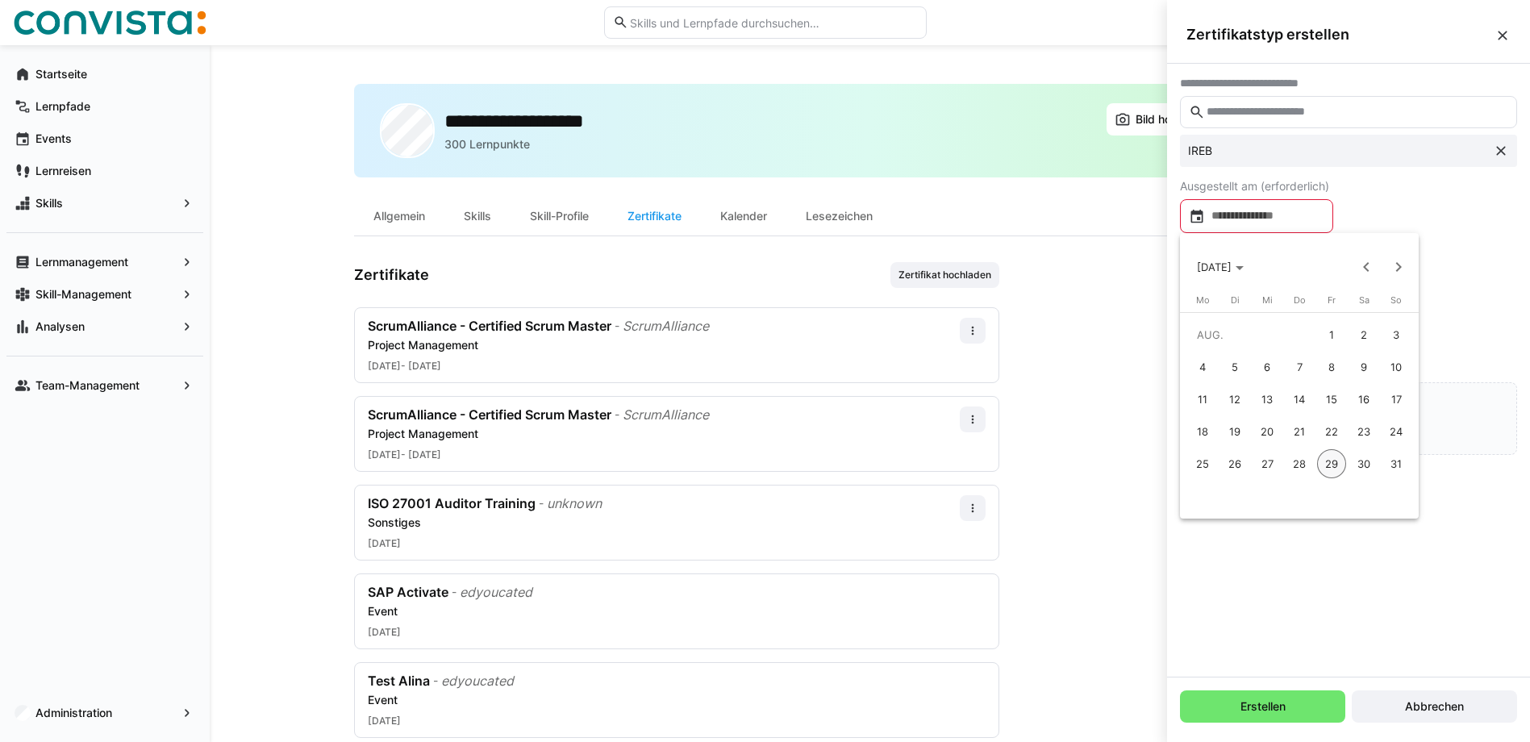
click at [1266, 369] on span "6" at bounding box center [1267, 367] width 29 height 29
type input "**********"
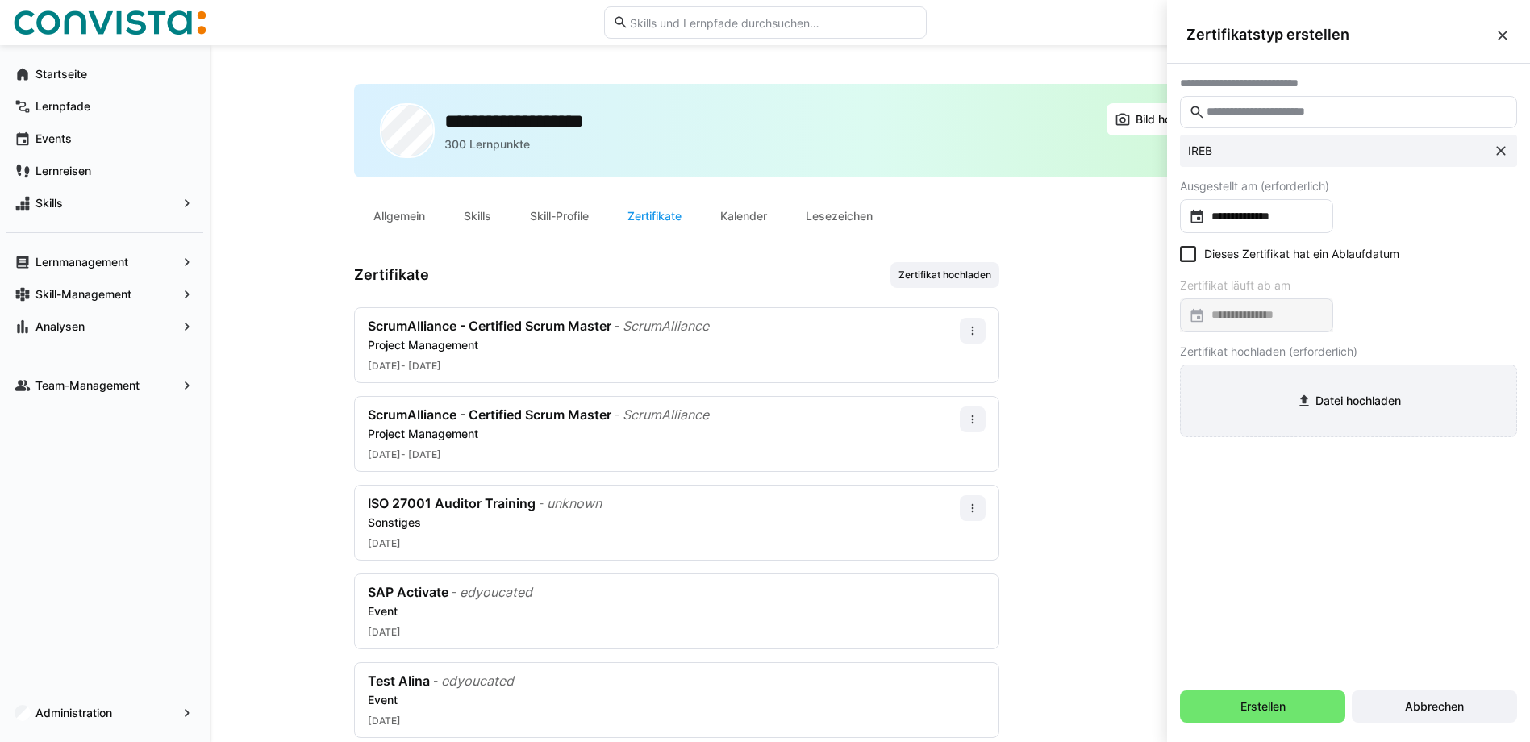
click at [1308, 414] on input "file" at bounding box center [1349, 400] width 336 height 71
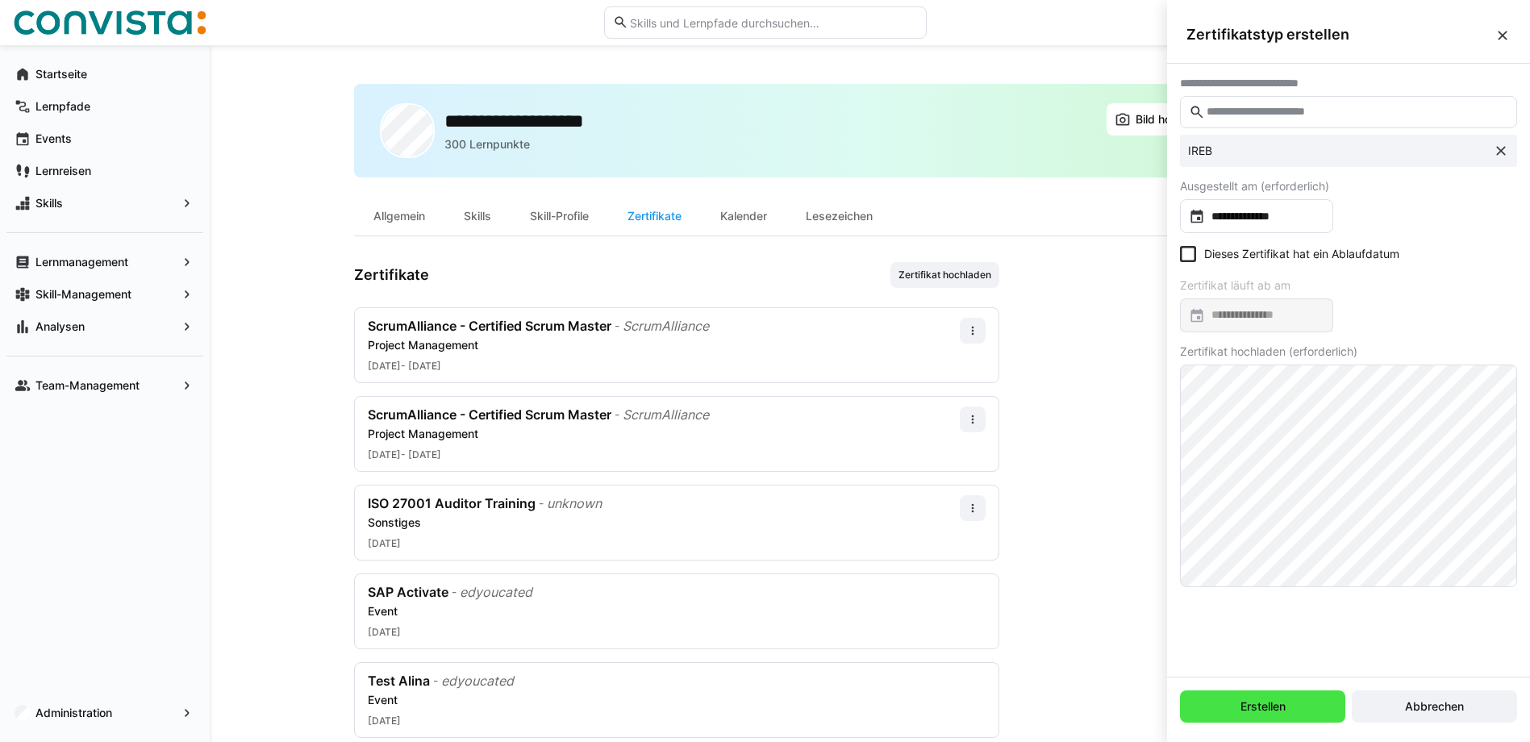
click at [1285, 708] on span "Erstellen" at bounding box center [1263, 707] width 50 height 16
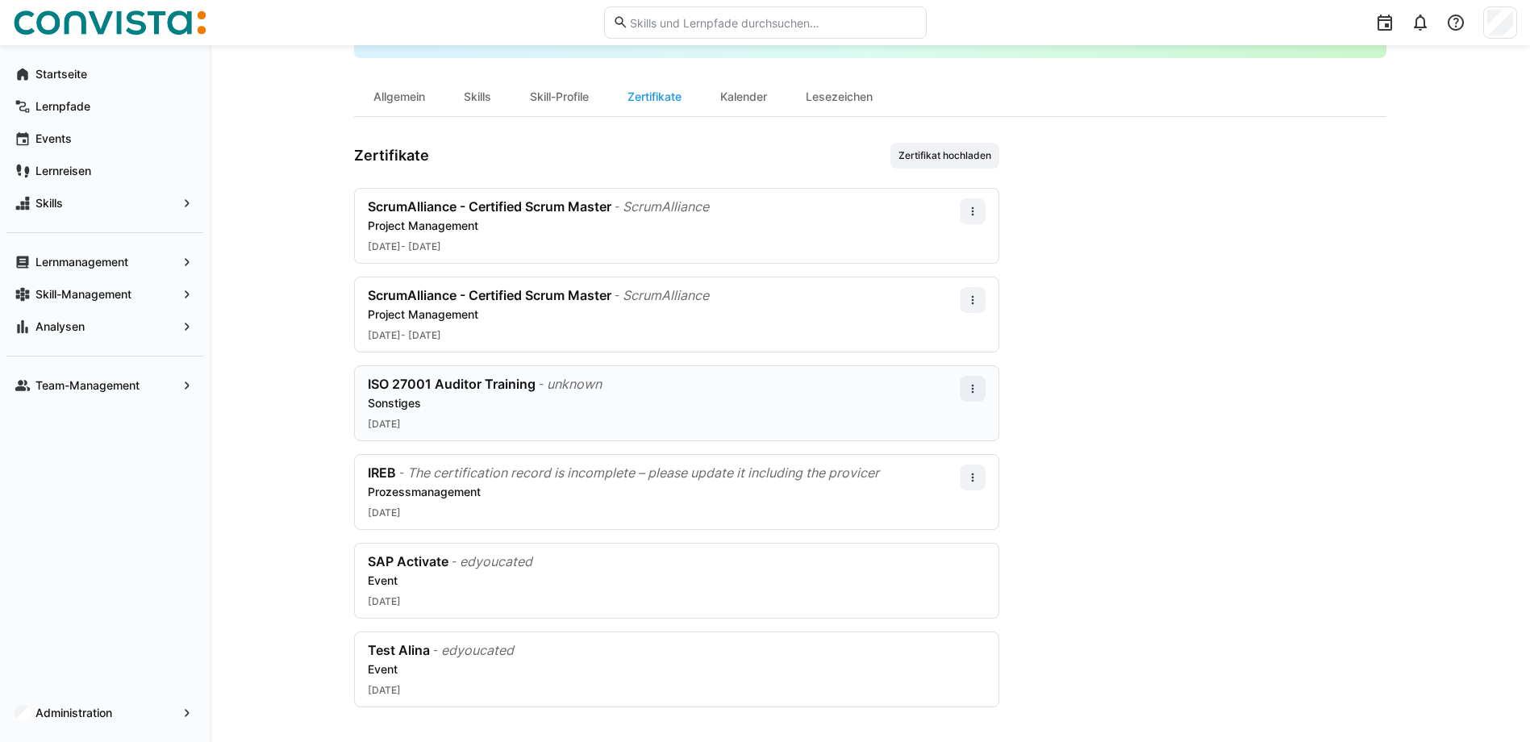
scroll to position [123, 0]
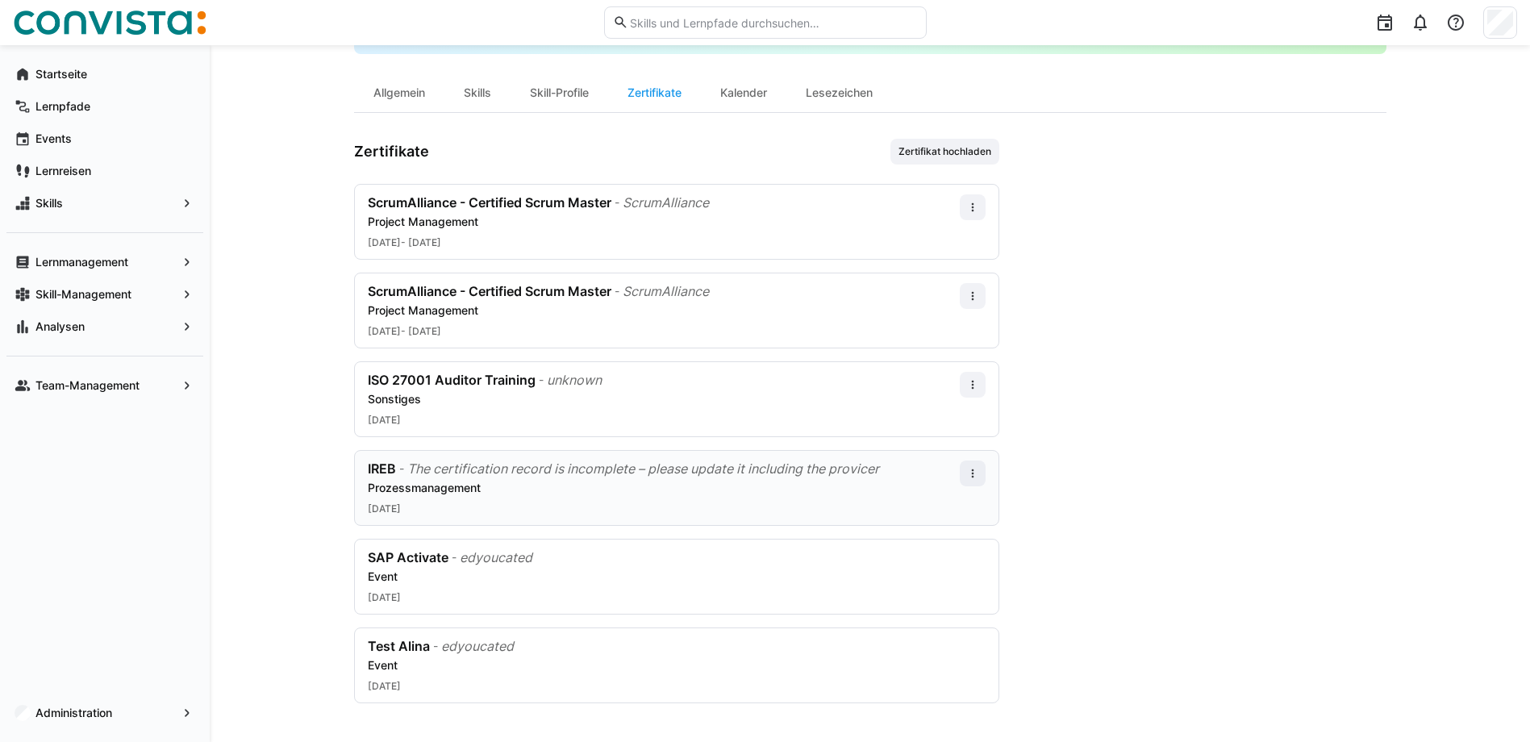
click at [645, 485] on div "Prozessmanagement" at bounding box center [664, 488] width 592 height 16
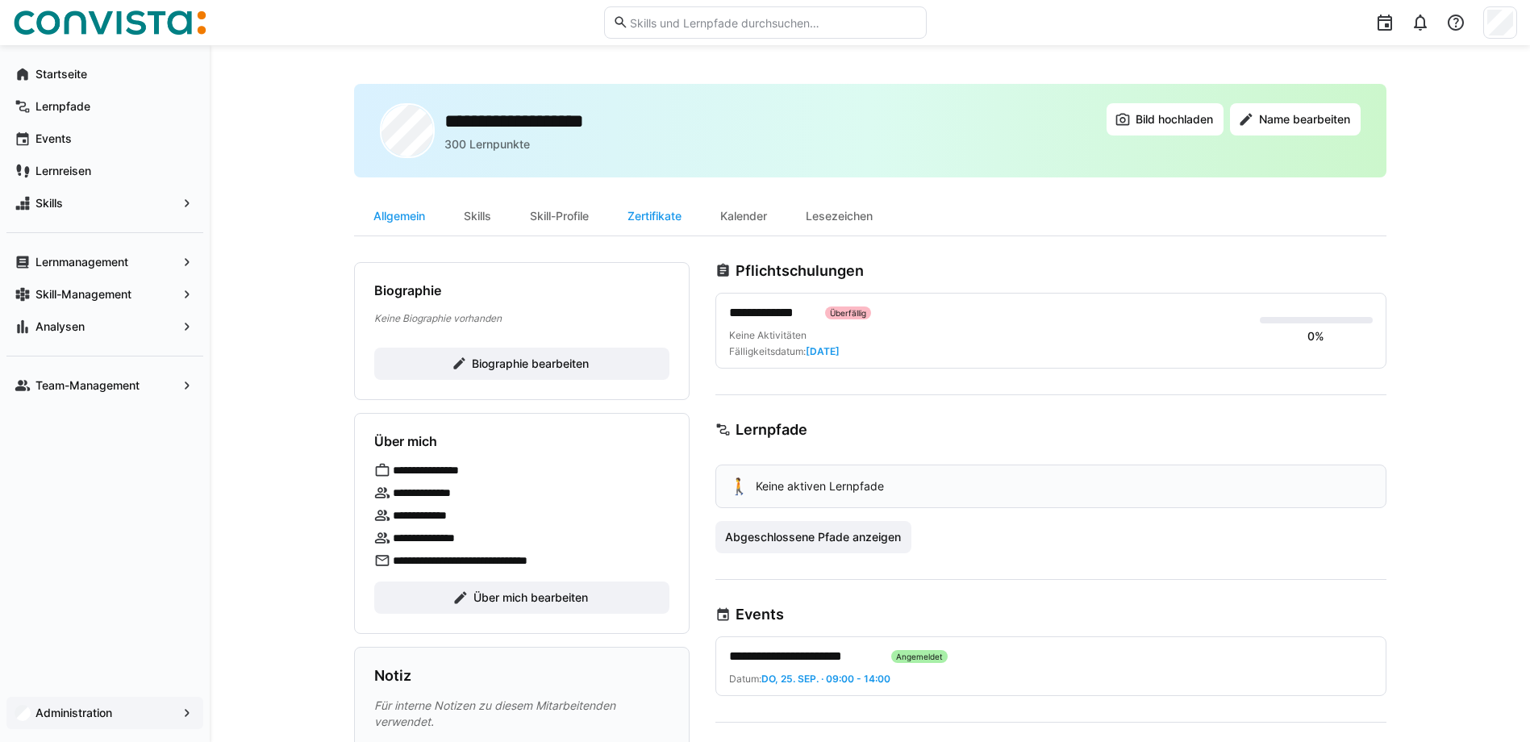
click at [150, 727] on div "Administration" at bounding box center [104, 713] width 197 height 32
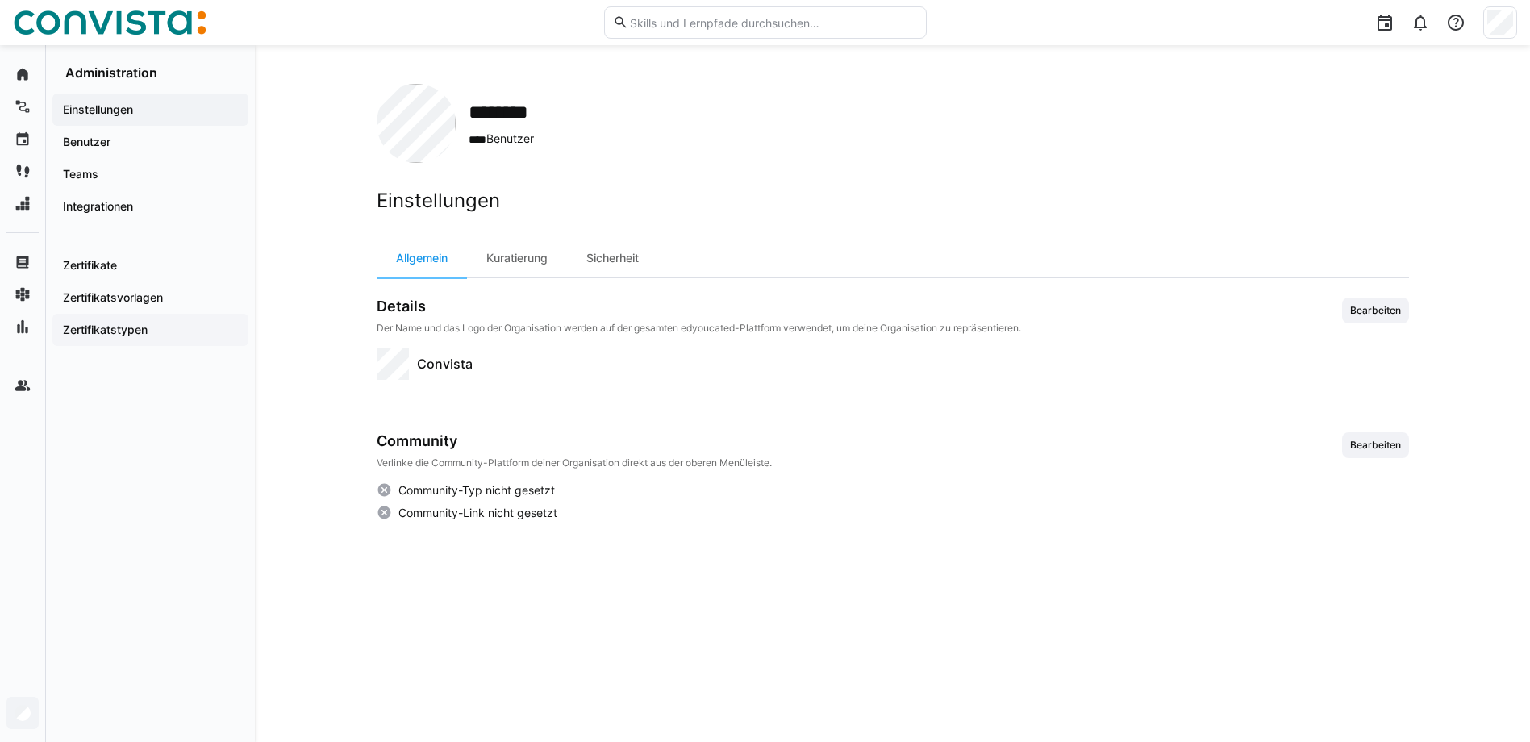
click at [150, 336] on span "Zertifikatstypen" at bounding box center [151, 330] width 180 height 16
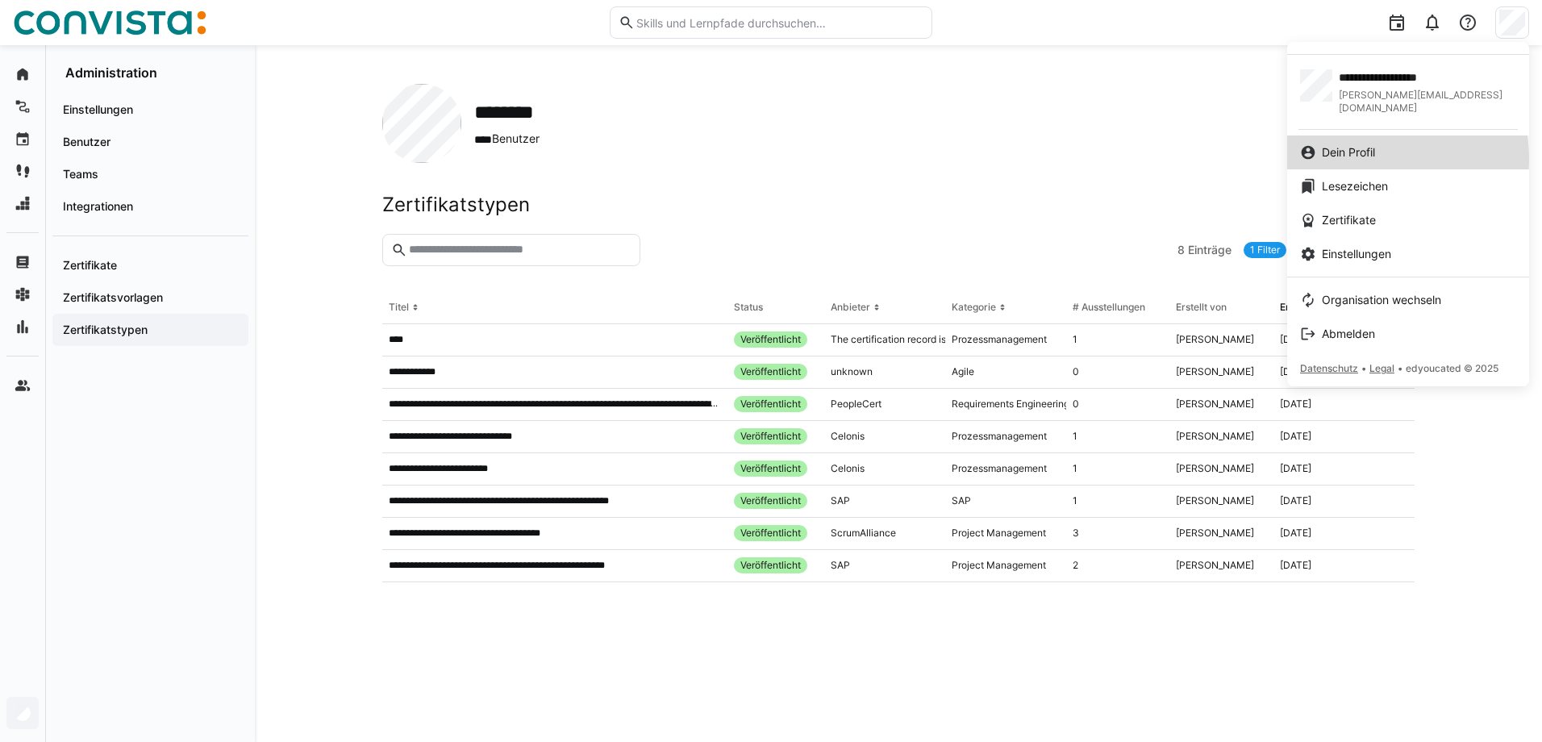
click at [1362, 146] on span "Dein Profil" at bounding box center [1348, 152] width 53 height 16
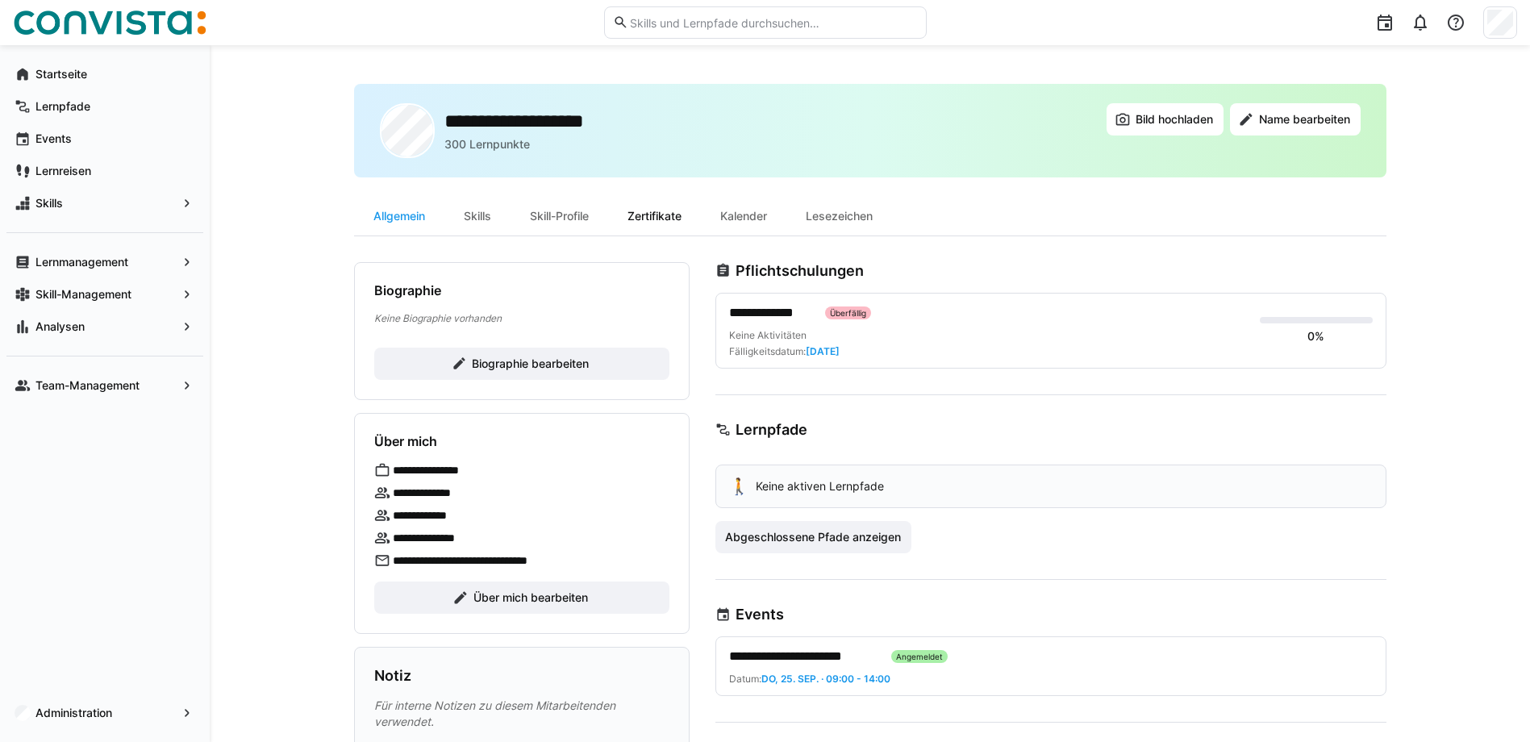
click at [676, 217] on div "Zertifikate" at bounding box center [654, 216] width 93 height 39
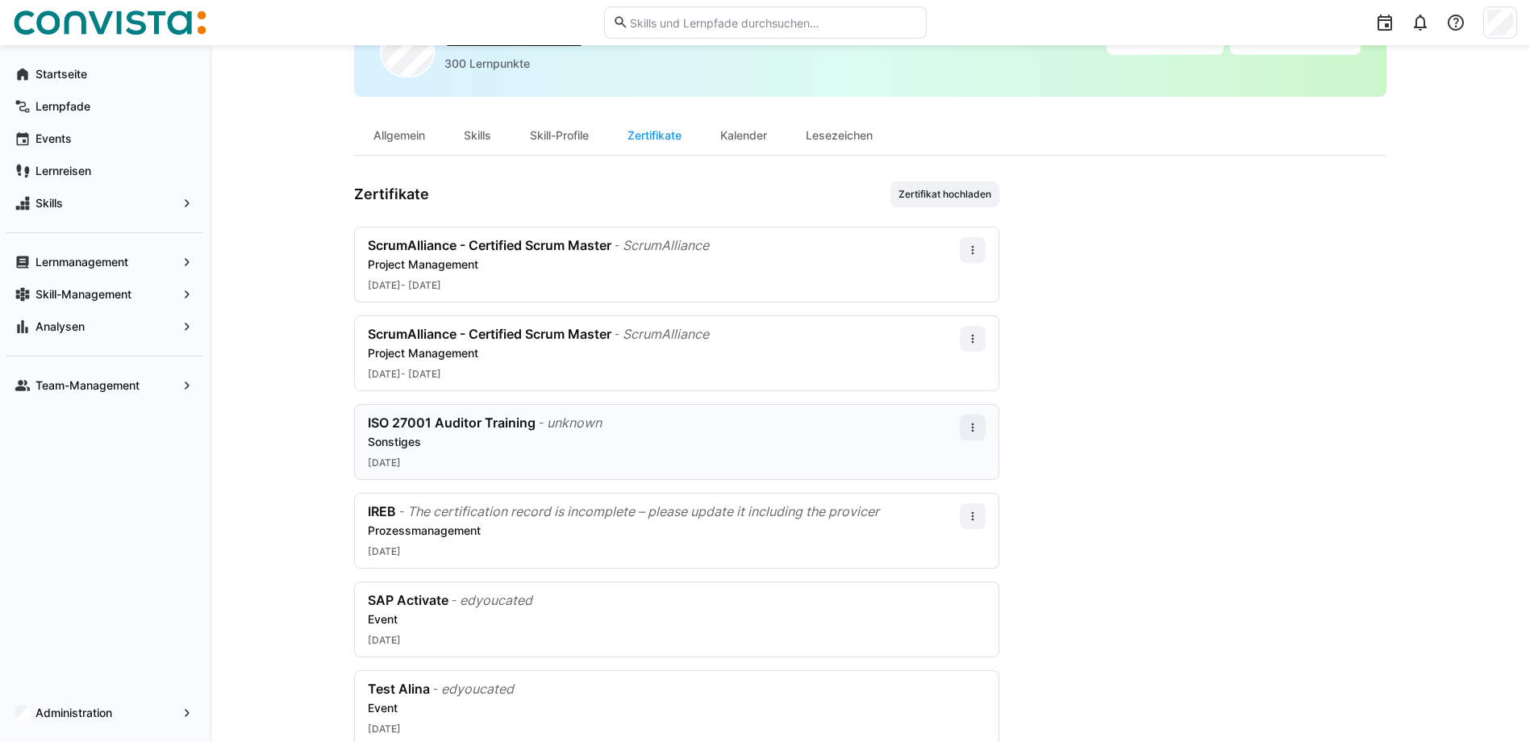
scroll to position [123, 0]
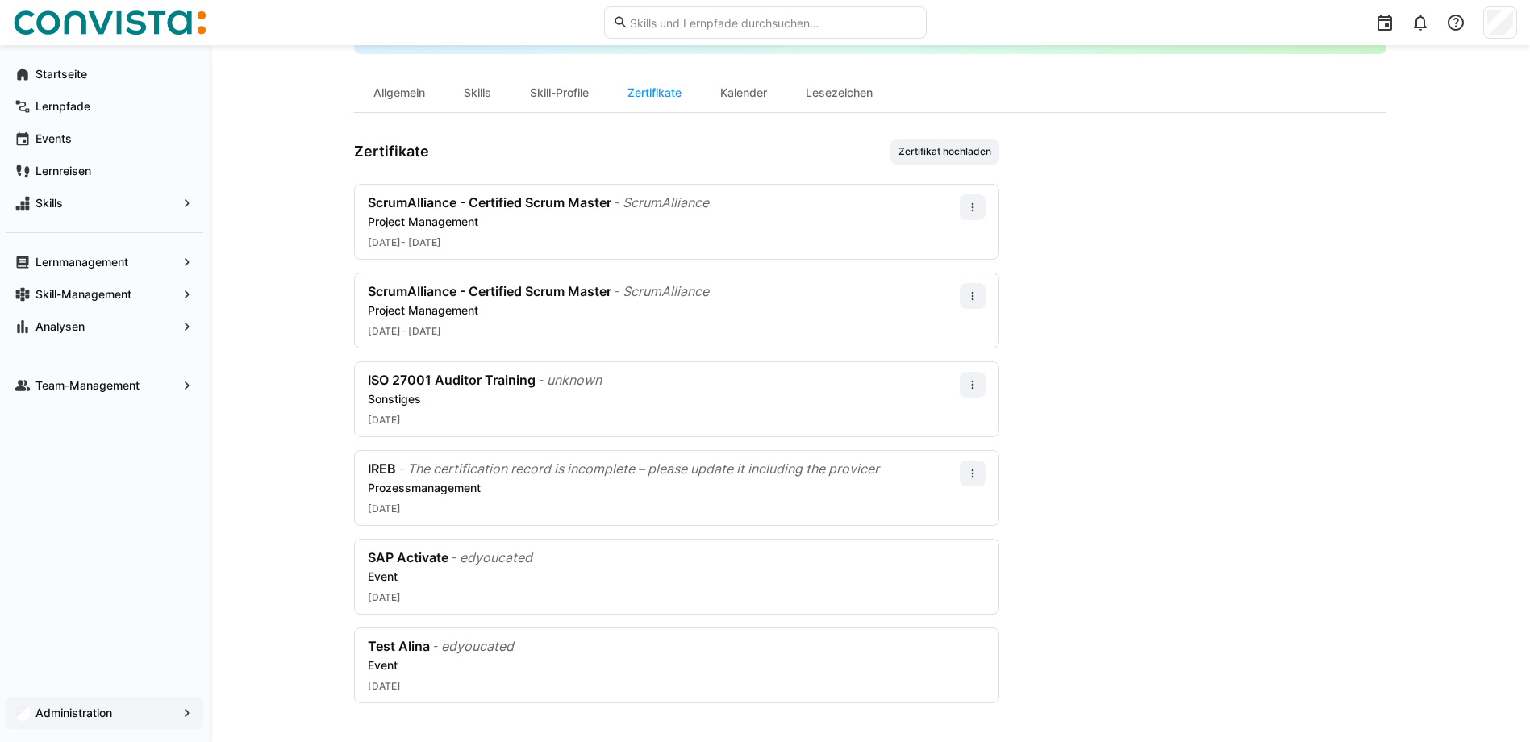
click at [124, 711] on span "Administration" at bounding box center [105, 713] width 144 height 16
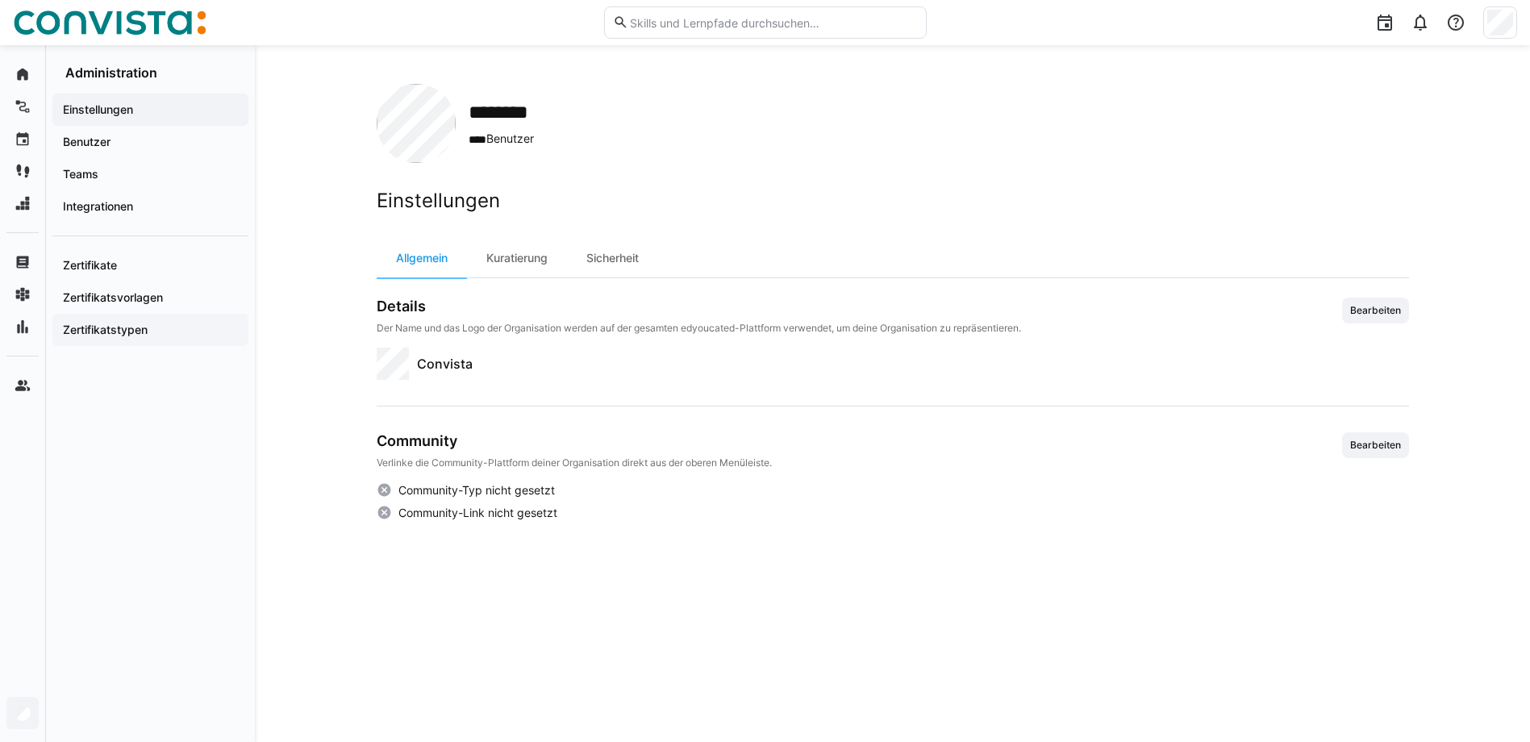
click at [136, 336] on span "Zertifikatstypen" at bounding box center [151, 330] width 180 height 16
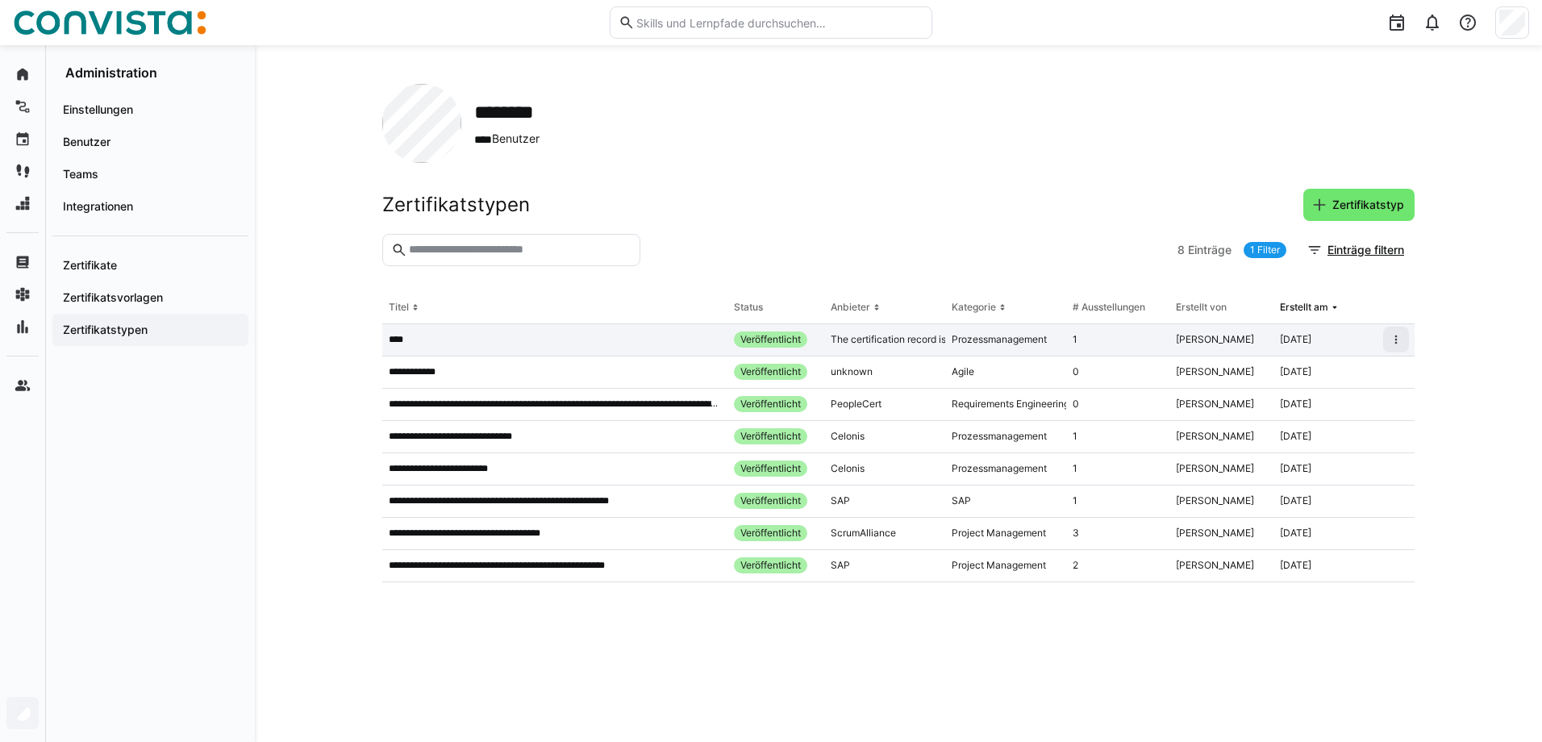
click at [1410, 339] on div at bounding box center [1396, 340] width 38 height 32
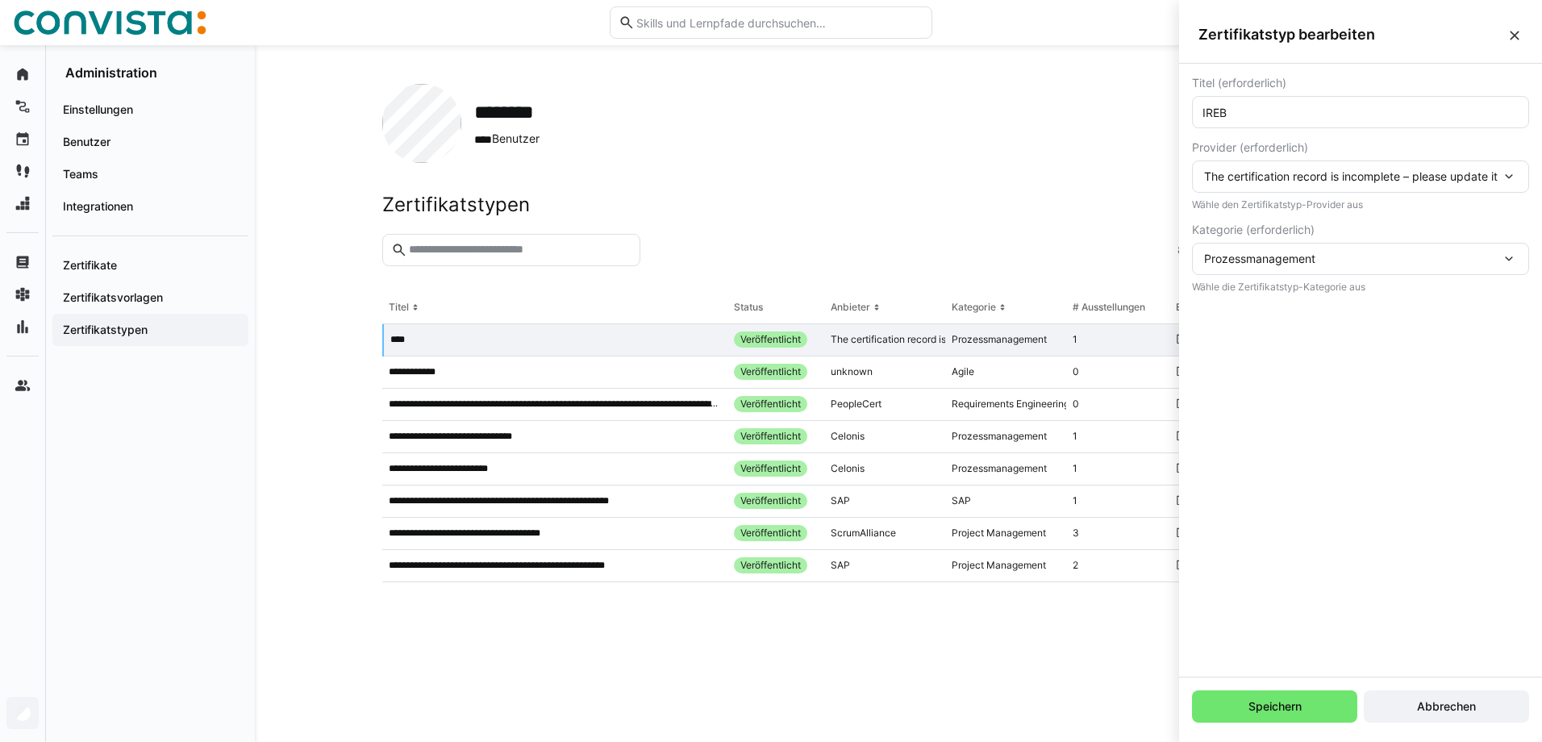
click at [993, 237] on div at bounding box center [909, 250] width 524 height 32
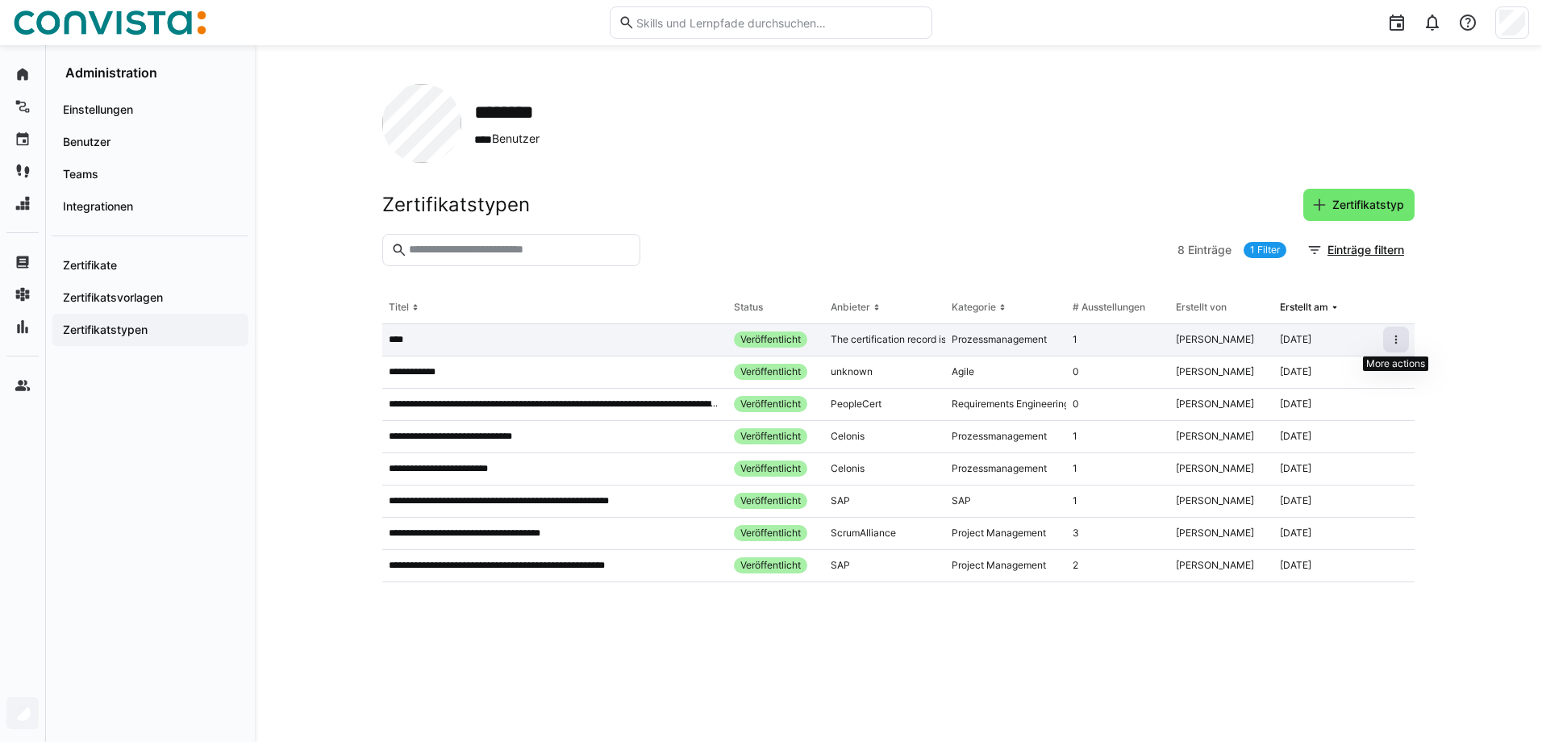
click at [1403, 343] on span at bounding box center [1397, 340] width 26 height 26
click at [1399, 339] on eds-icon at bounding box center [1396, 339] width 13 height 13
click at [1378, 375] on div "Bearbeiten" at bounding box center [1349, 374] width 98 height 13
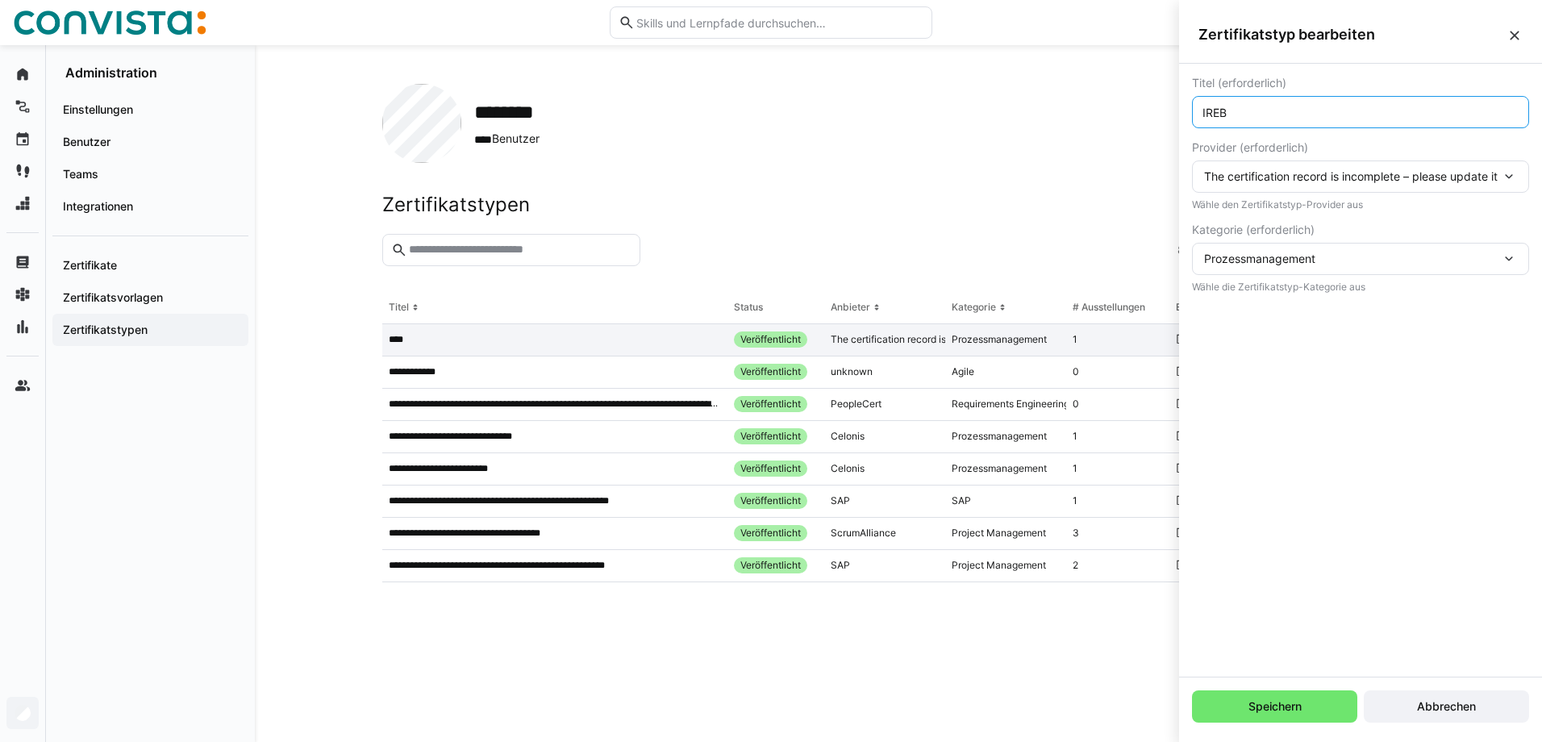
drag, startPoint x: 1267, startPoint y: 107, endPoint x: 1065, endPoint y: 107, distance: 202.5
click at [1065, 107] on body "**********" at bounding box center [771, 371] width 1542 height 742
paste input "STQB® Certified Tester Foundation Level (CTFL)"
type input "ISTQB® Certified Tester Foundation Level (CTFL)"
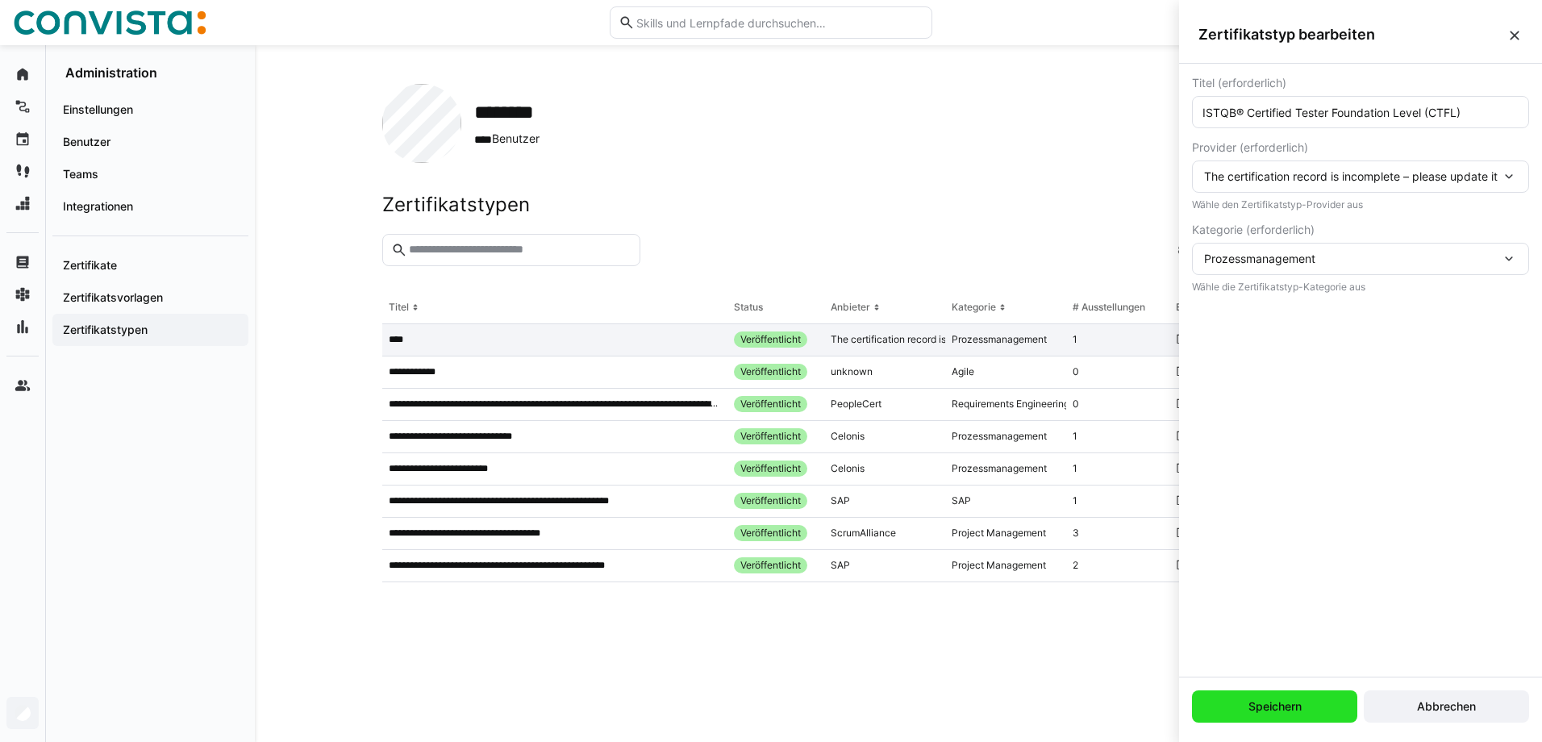
click at [1296, 710] on span "Speichern" at bounding box center [1275, 707] width 58 height 16
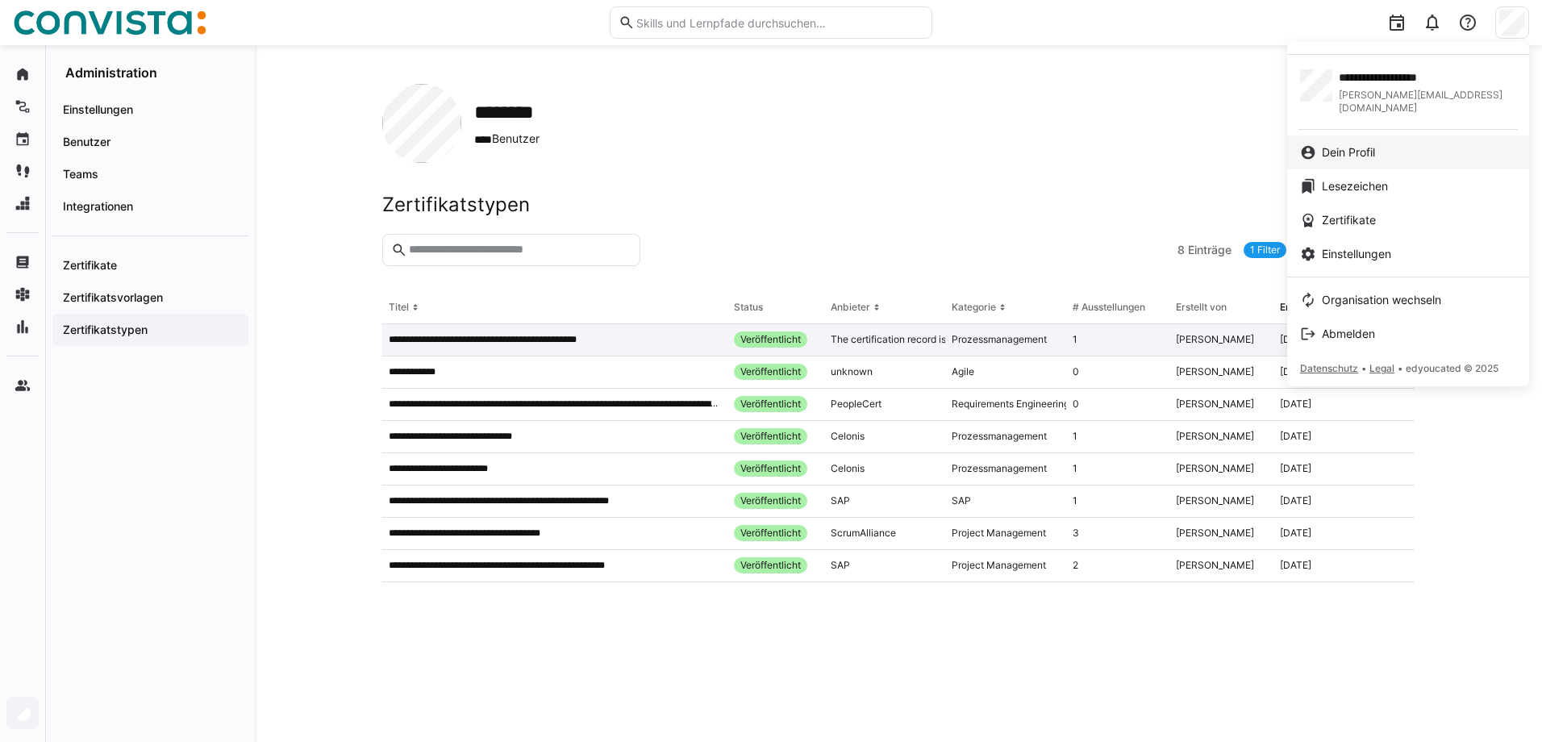
click at [1373, 144] on span "Dein Profil" at bounding box center [1348, 152] width 53 height 16
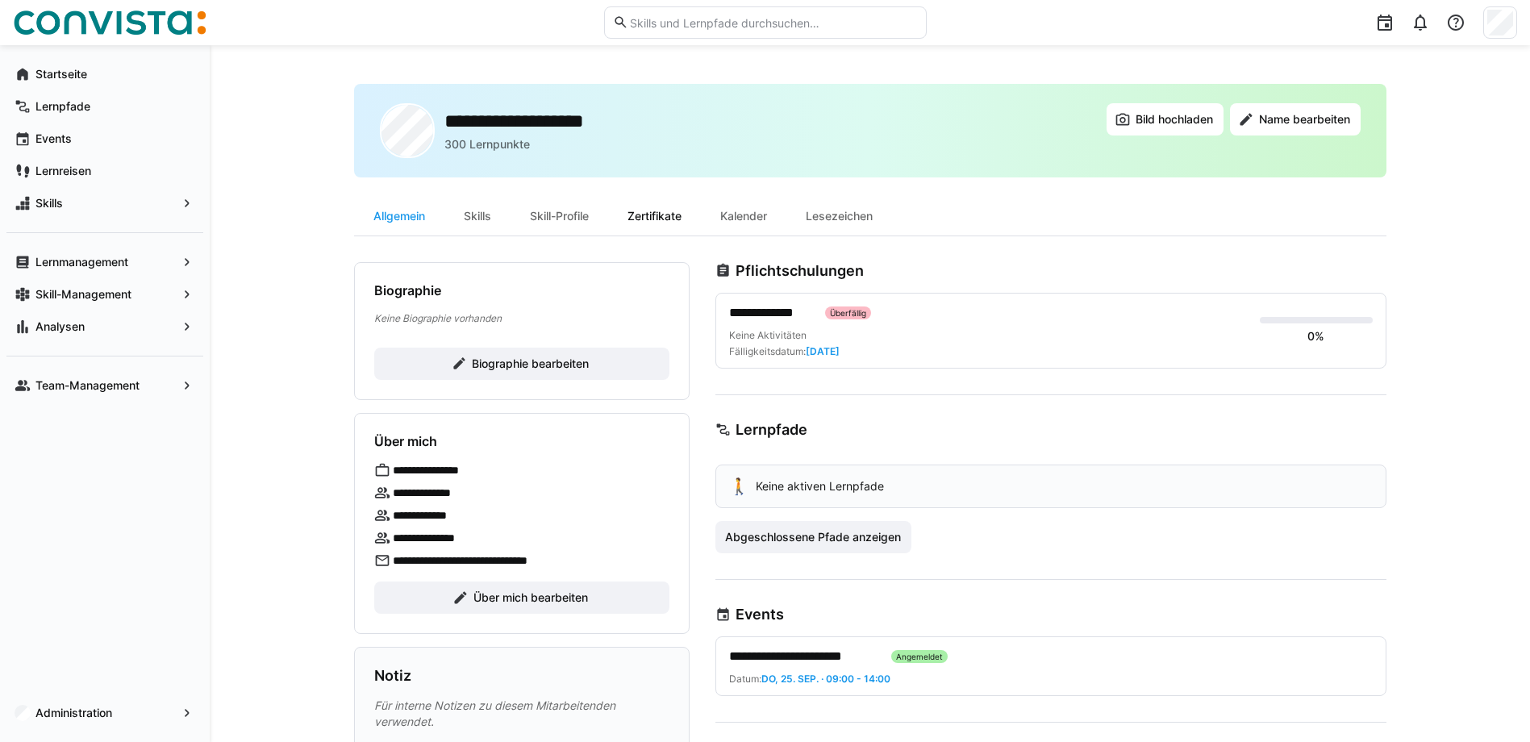
click at [671, 212] on div "Zertifikate" at bounding box center [654, 216] width 93 height 39
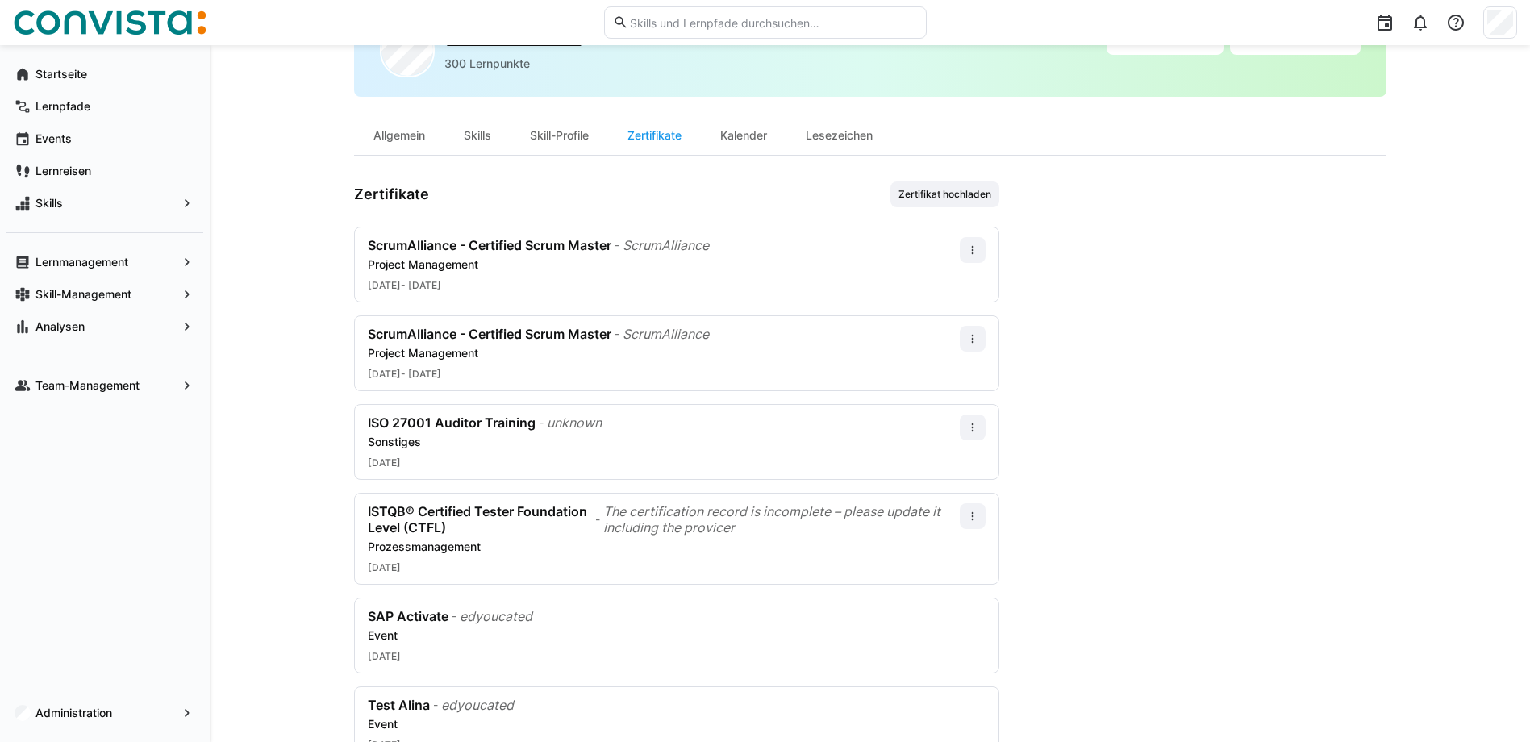
scroll to position [140, 0]
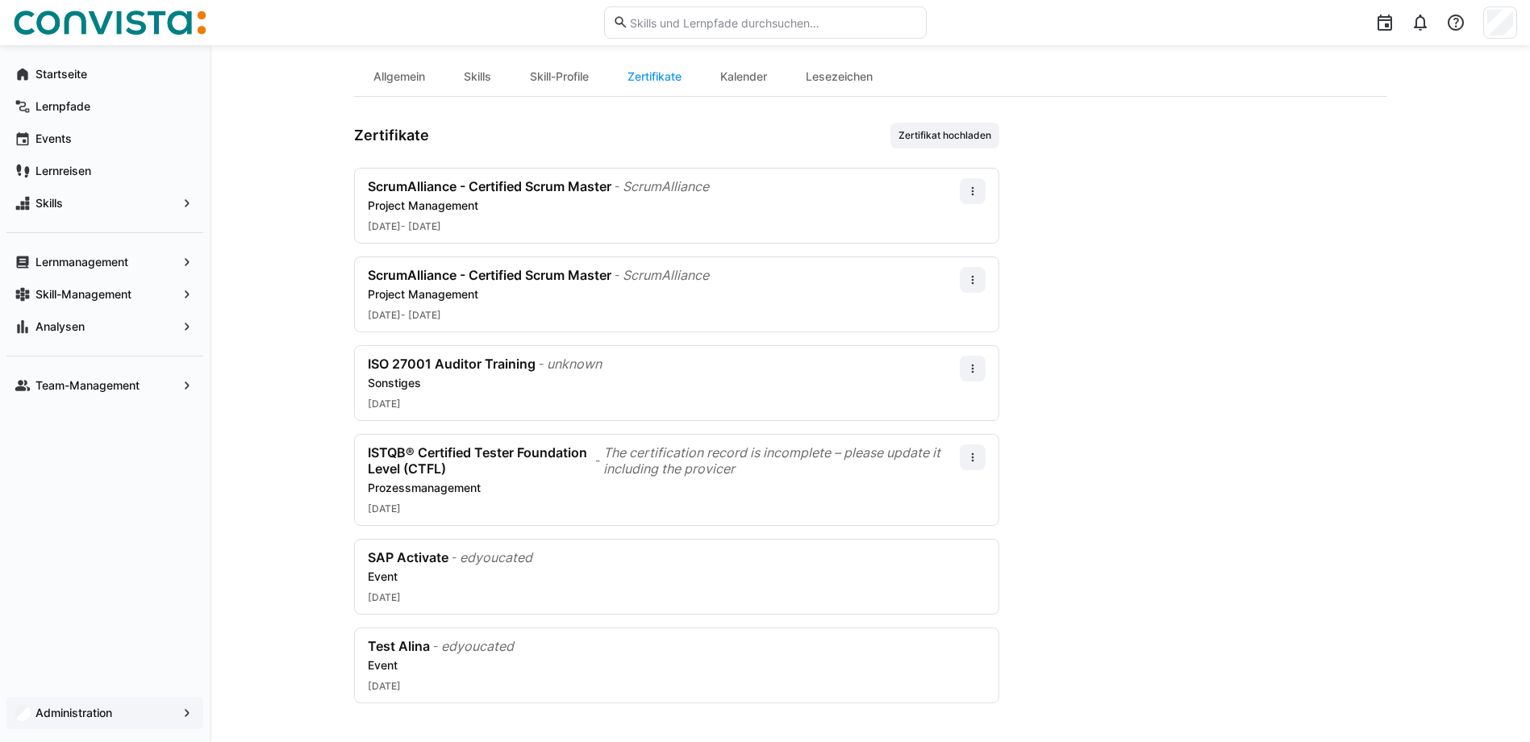
click at [0, 0] on app-navigation-label "Administration" at bounding box center [0, 0] width 0 height 0
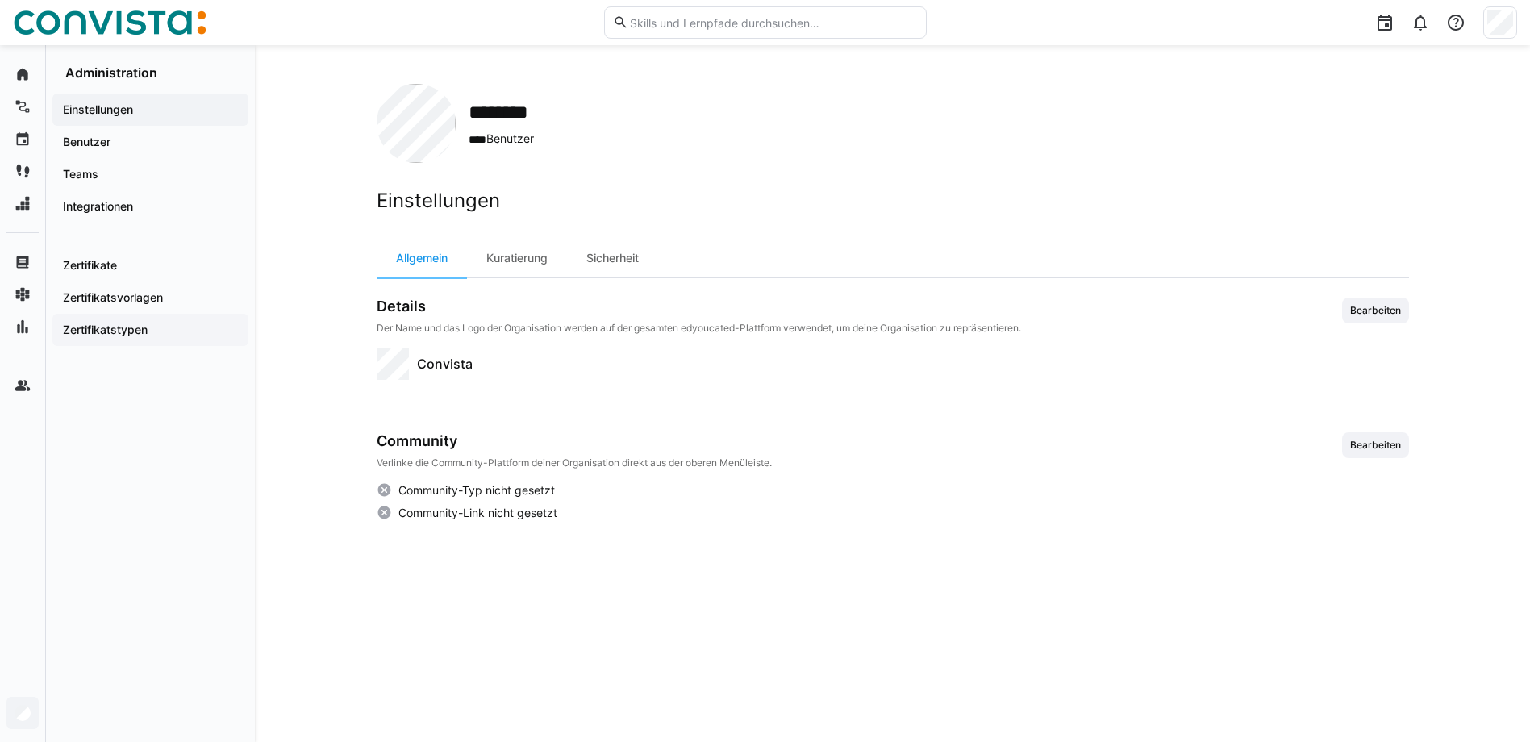
click at [0, 0] on app-navigation-label "Zertifikatstypen" at bounding box center [0, 0] width 0 height 0
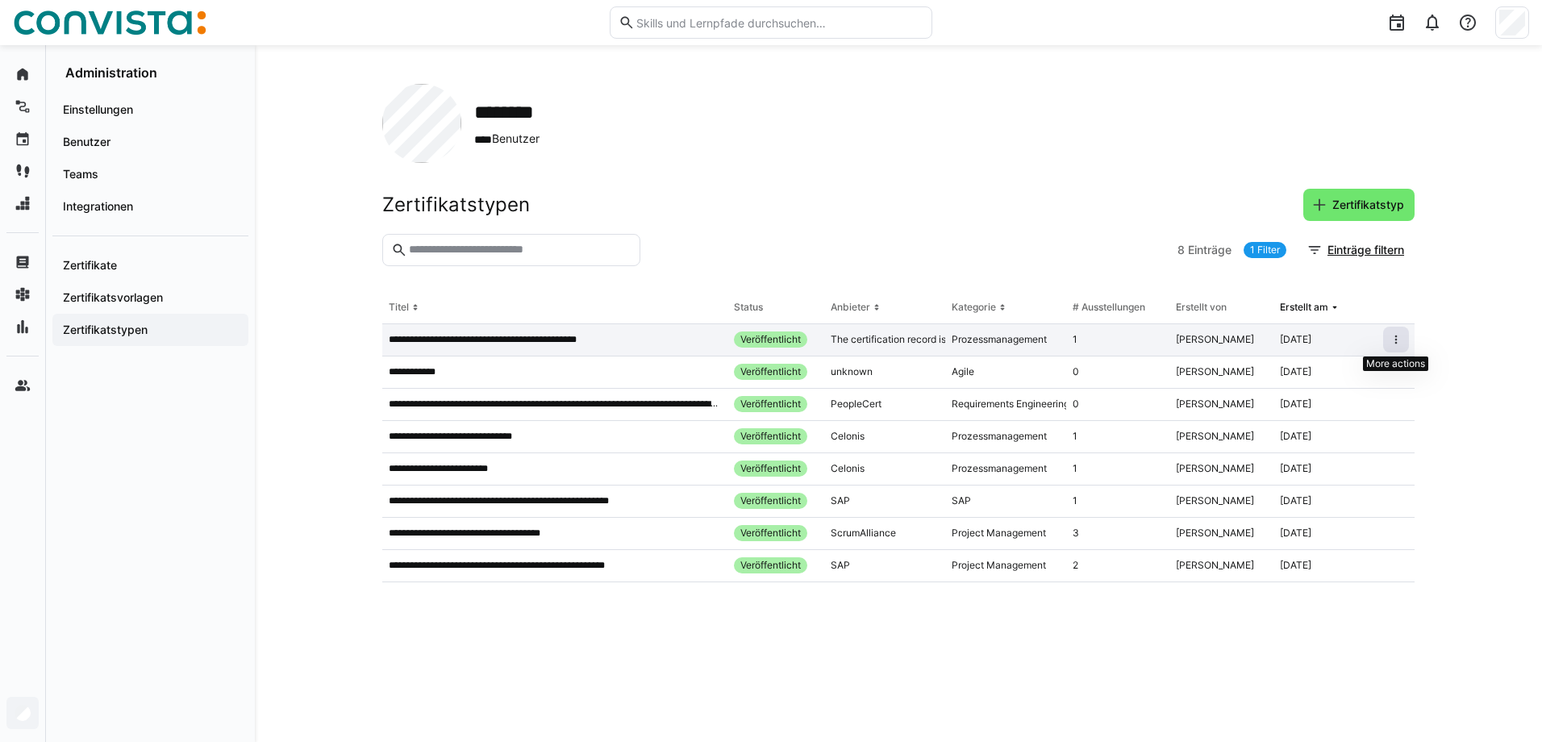
click at [1397, 336] on eds-icon at bounding box center [1396, 339] width 13 height 13
click at [1351, 368] on div "Bearbeiten" at bounding box center [1349, 374] width 98 height 13
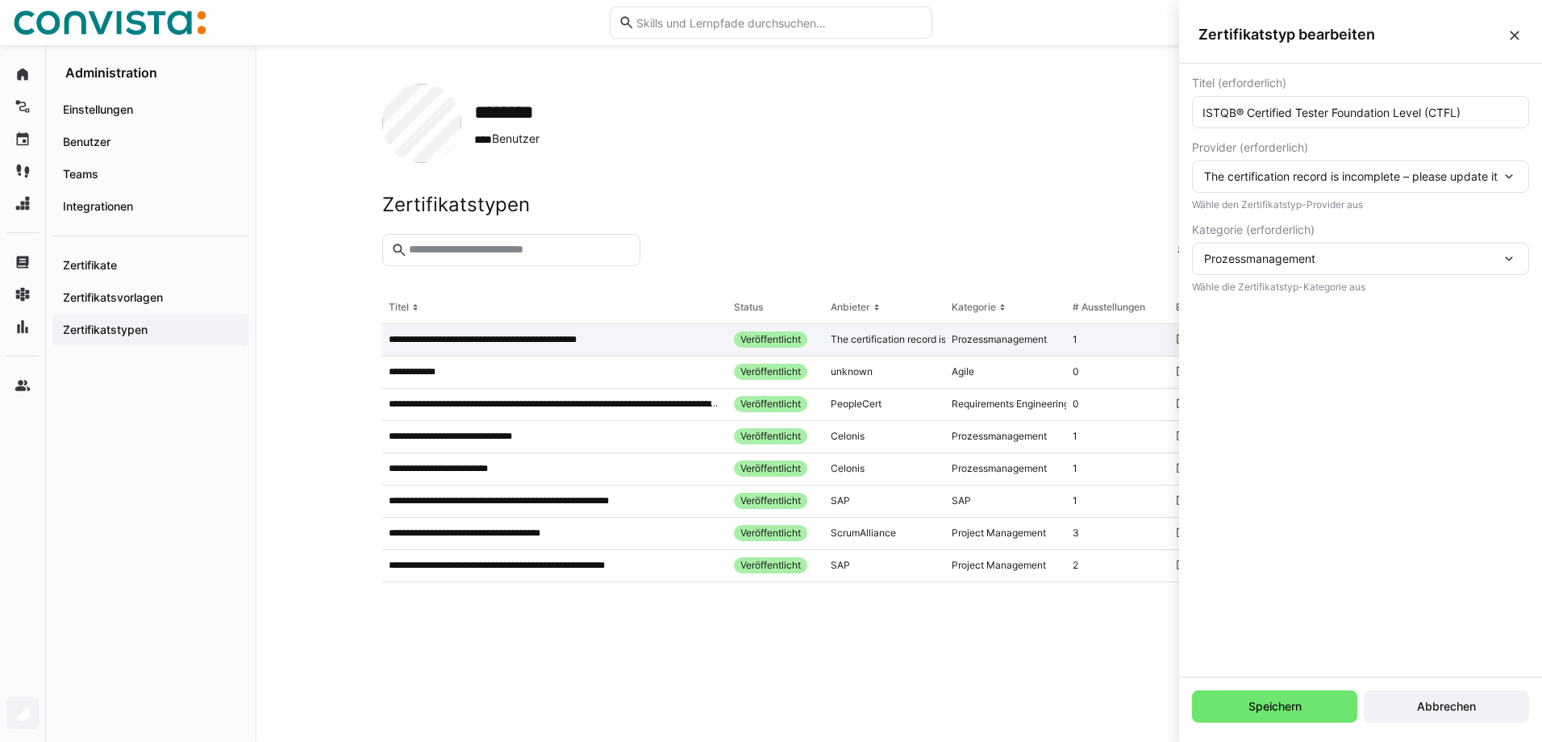
click at [1310, 176] on span "The certification record is incomplete – please update it including the provicer" at bounding box center [1409, 176] width 411 height 14
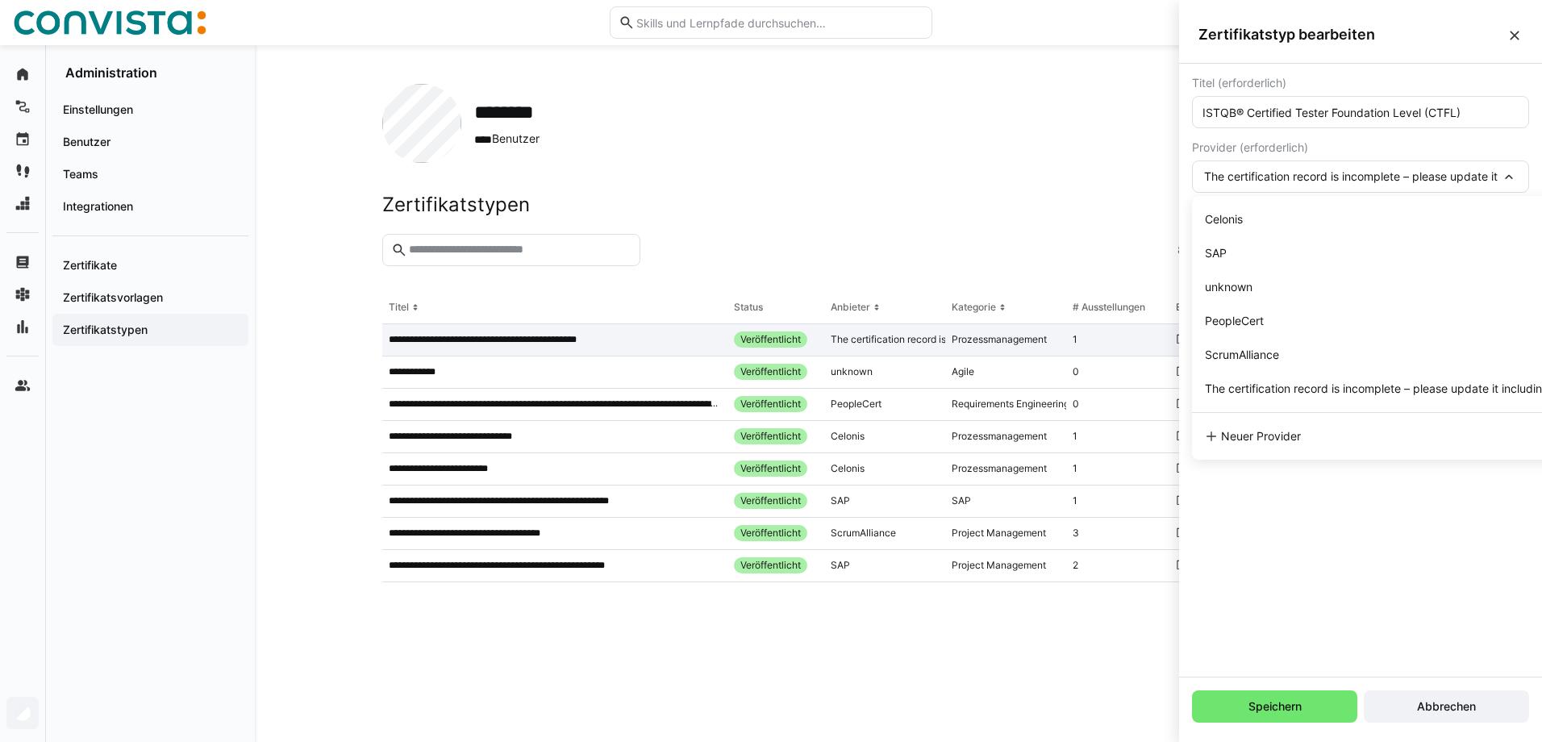
drag, startPoint x: 1323, startPoint y: 395, endPoint x: 1313, endPoint y: 445, distance: 51.1
click at [1313, 445] on div "Neuer Provider" at bounding box center [1410, 437] width 437 height 34
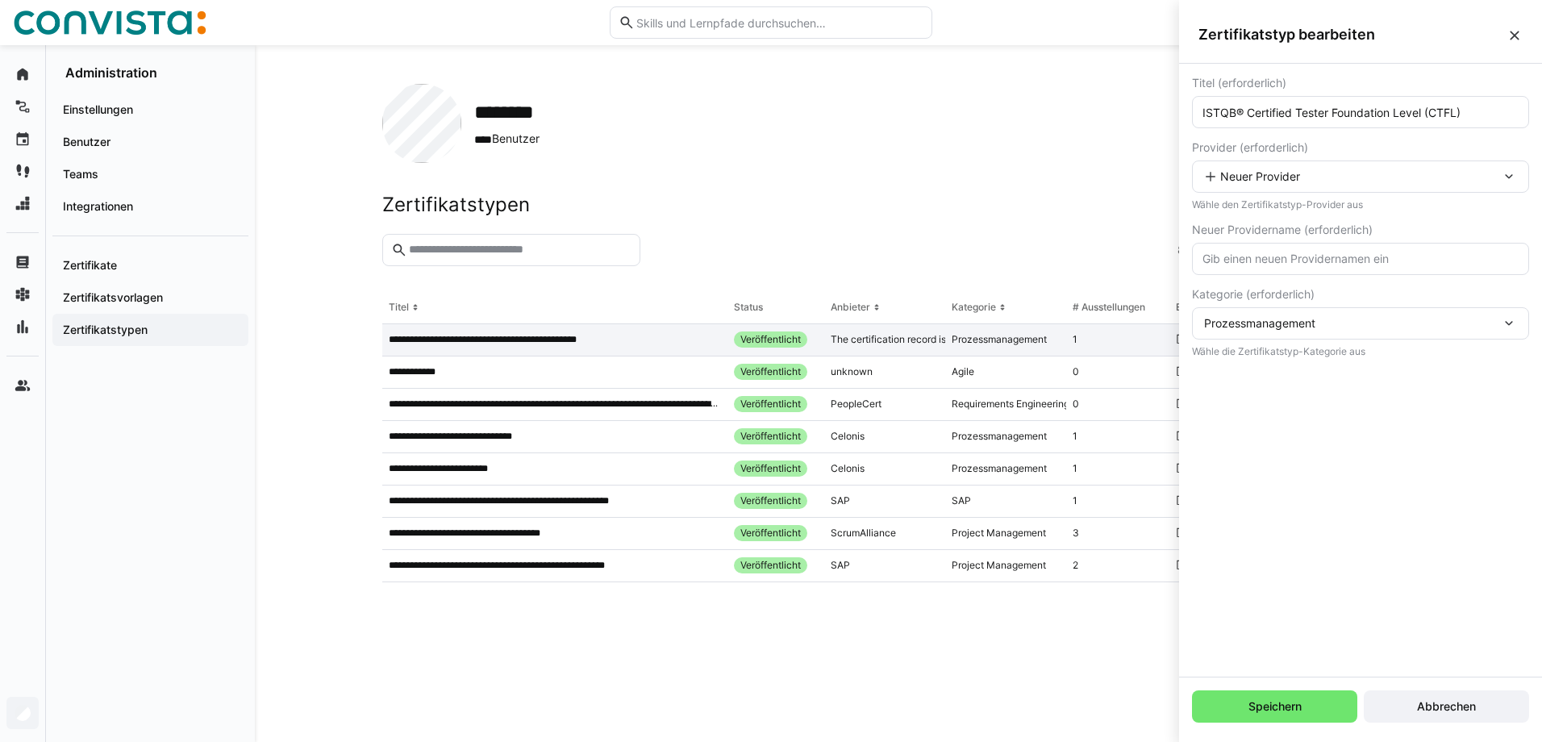
click at [1276, 265] on input "text" at bounding box center [1360, 259] width 319 height 15
paste input "Certification incomplete – please re-enter with issuer"
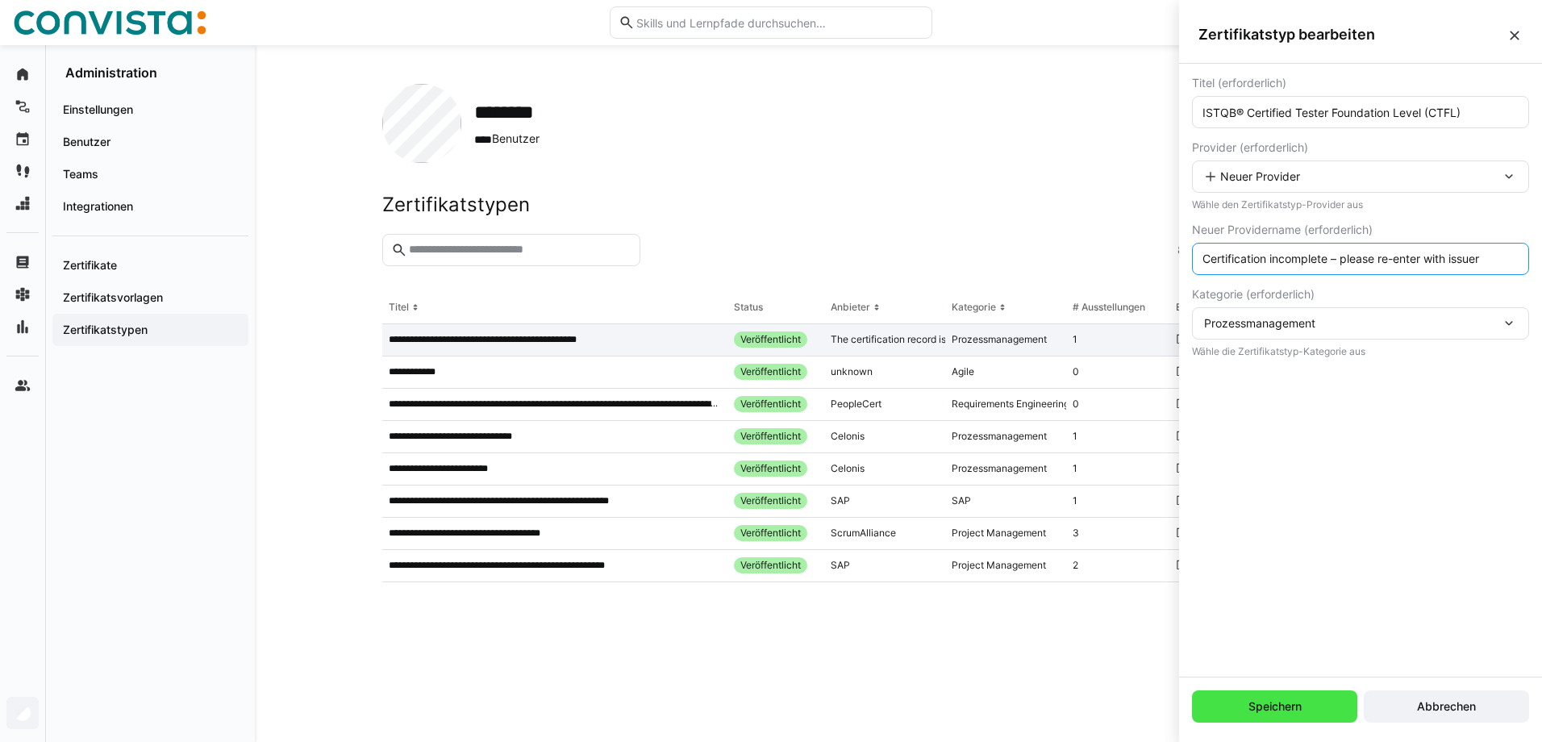
type input "Certification incomplete – please re-enter with issuer"
click at [1271, 699] on span "Speichern" at bounding box center [1275, 707] width 58 height 16
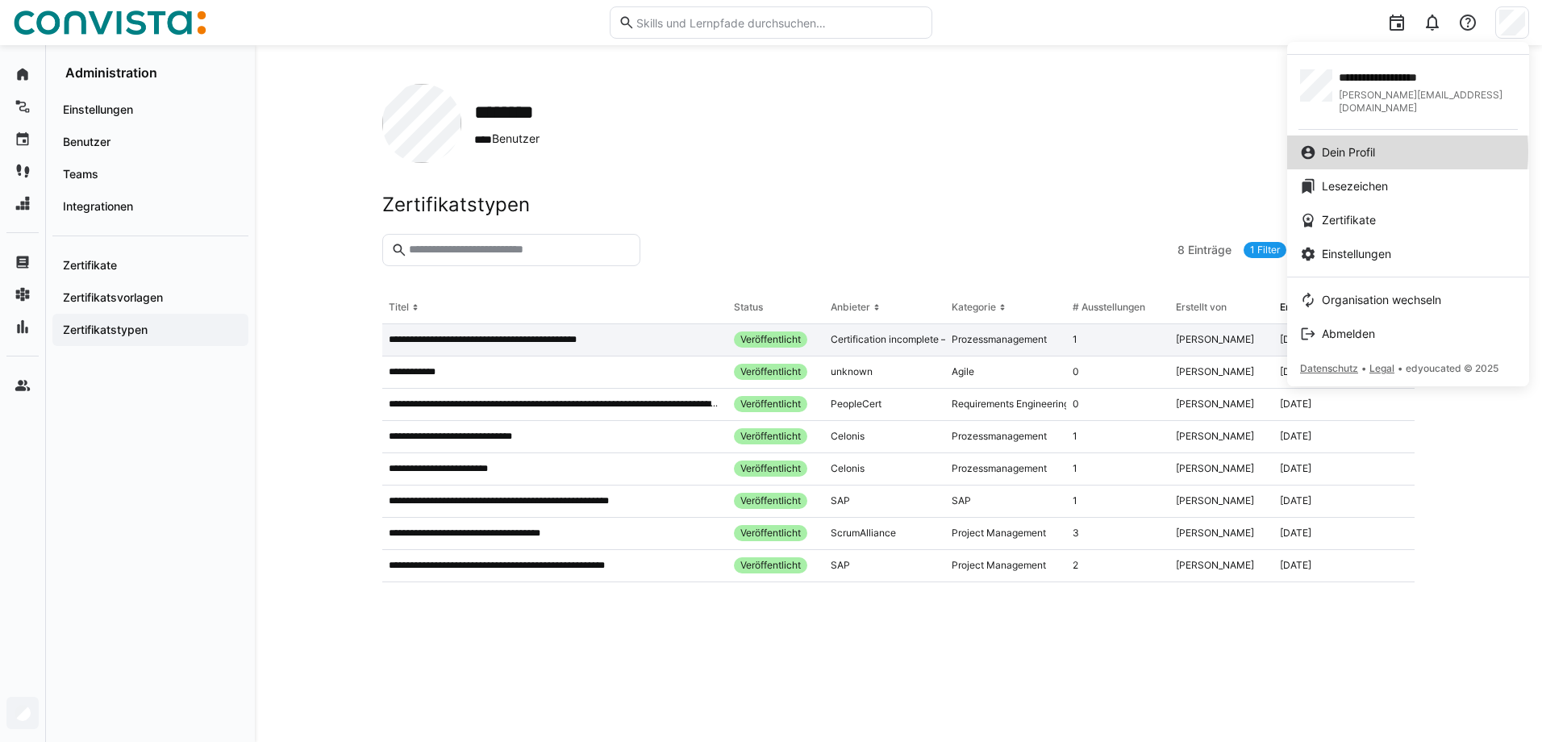
click at [1372, 144] on span "Dein Profil" at bounding box center [1348, 152] width 53 height 16
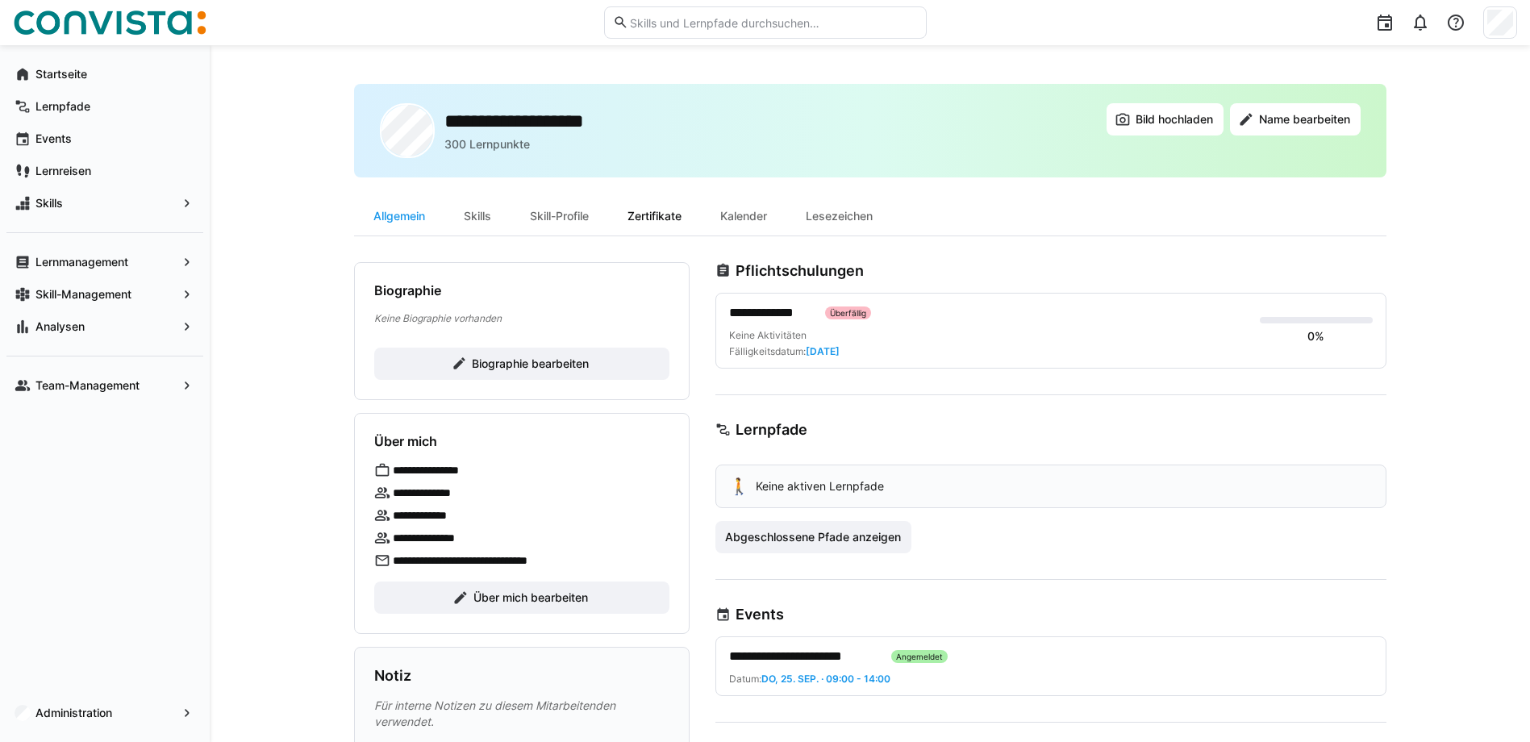
click at [675, 223] on div "Zertifikate" at bounding box center [654, 216] width 93 height 39
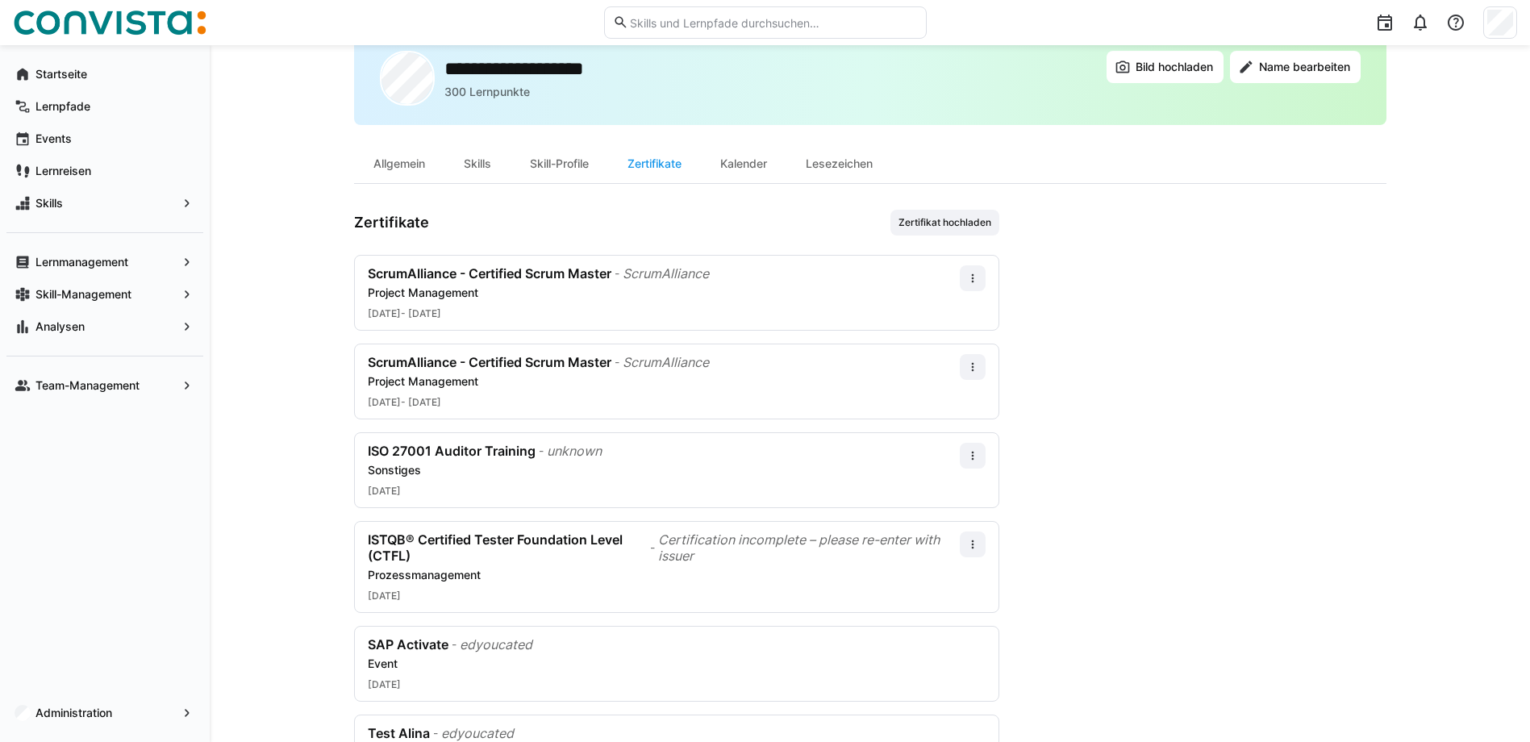
scroll to position [81, 0]
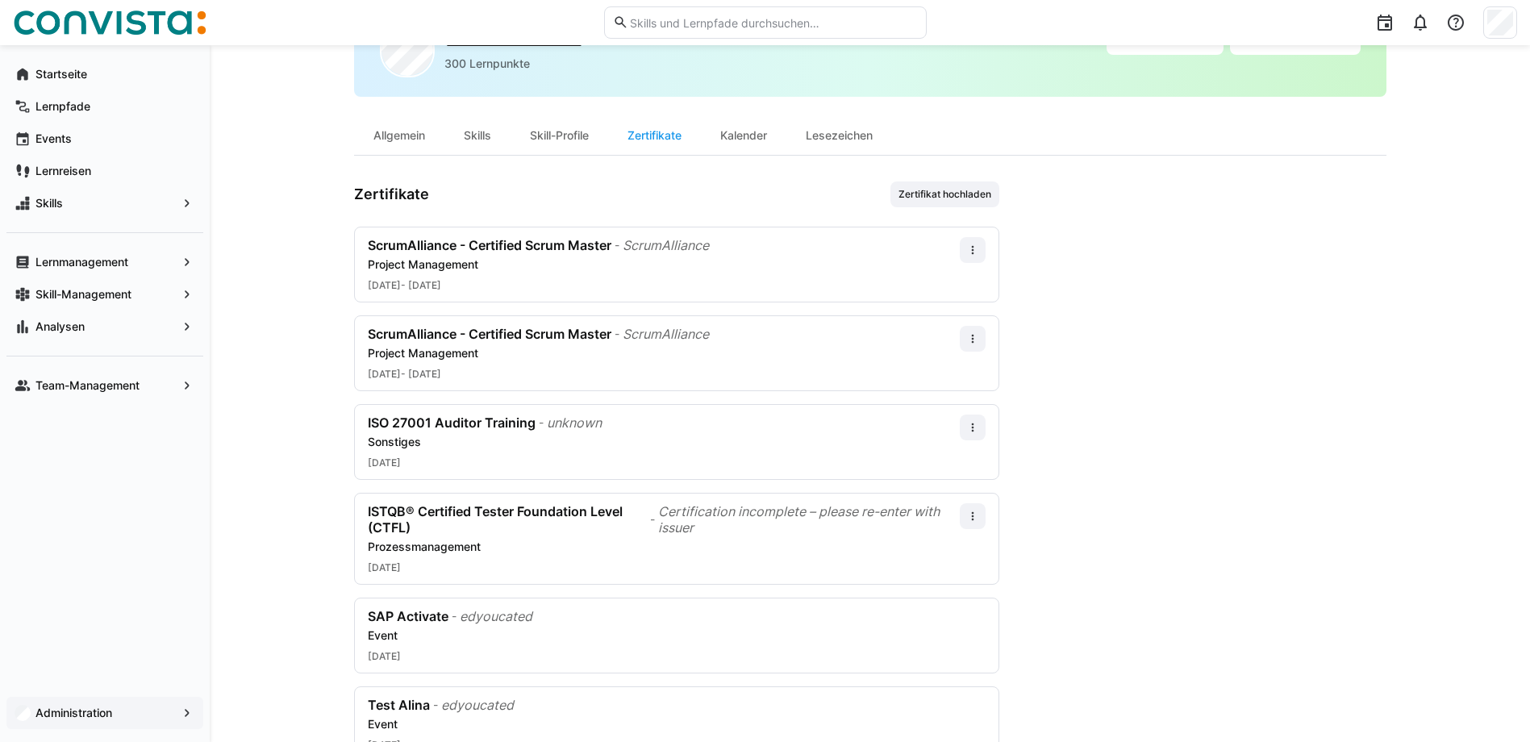
click at [128, 714] on span "Administration" at bounding box center [105, 713] width 144 height 16
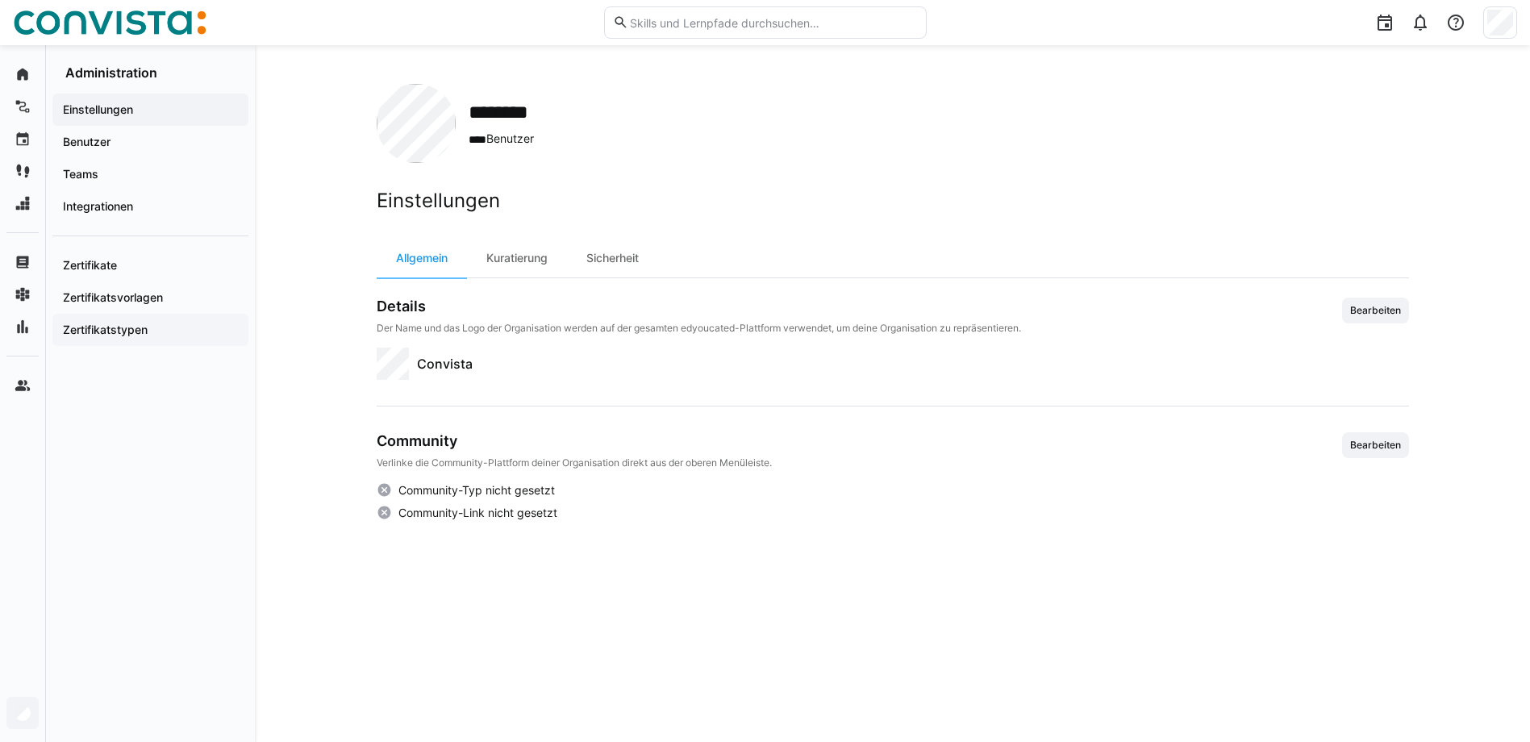
click at [123, 340] on div "Zertifikatstypen" at bounding box center [150, 330] width 196 height 32
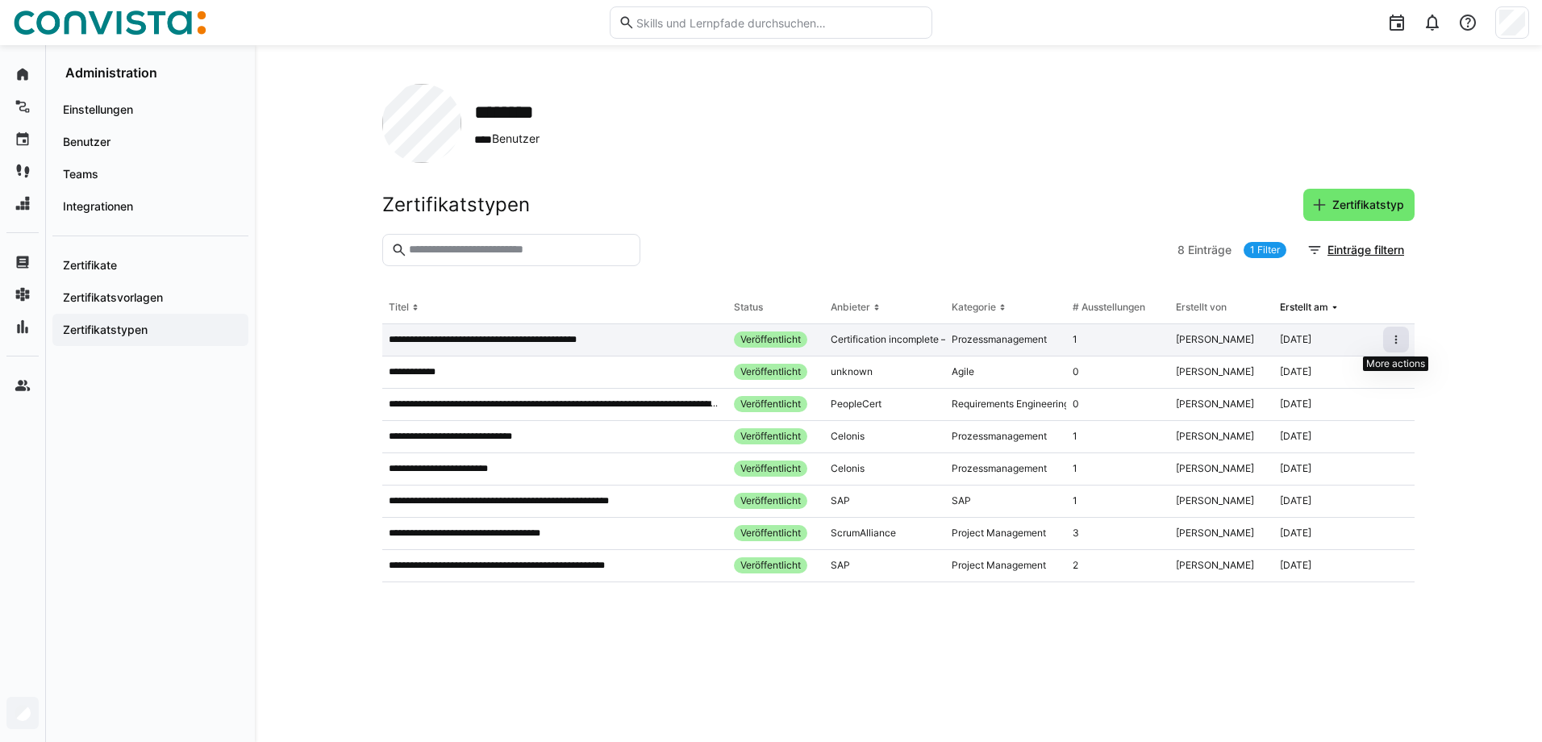
click at [1404, 348] on span at bounding box center [1397, 340] width 26 height 26
click at [1393, 347] on span at bounding box center [1397, 340] width 26 height 26
click at [1406, 336] on span at bounding box center [1397, 340] width 26 height 26
click at [1391, 366] on span "Bearbeiten" at bounding box center [1350, 374] width 118 height 26
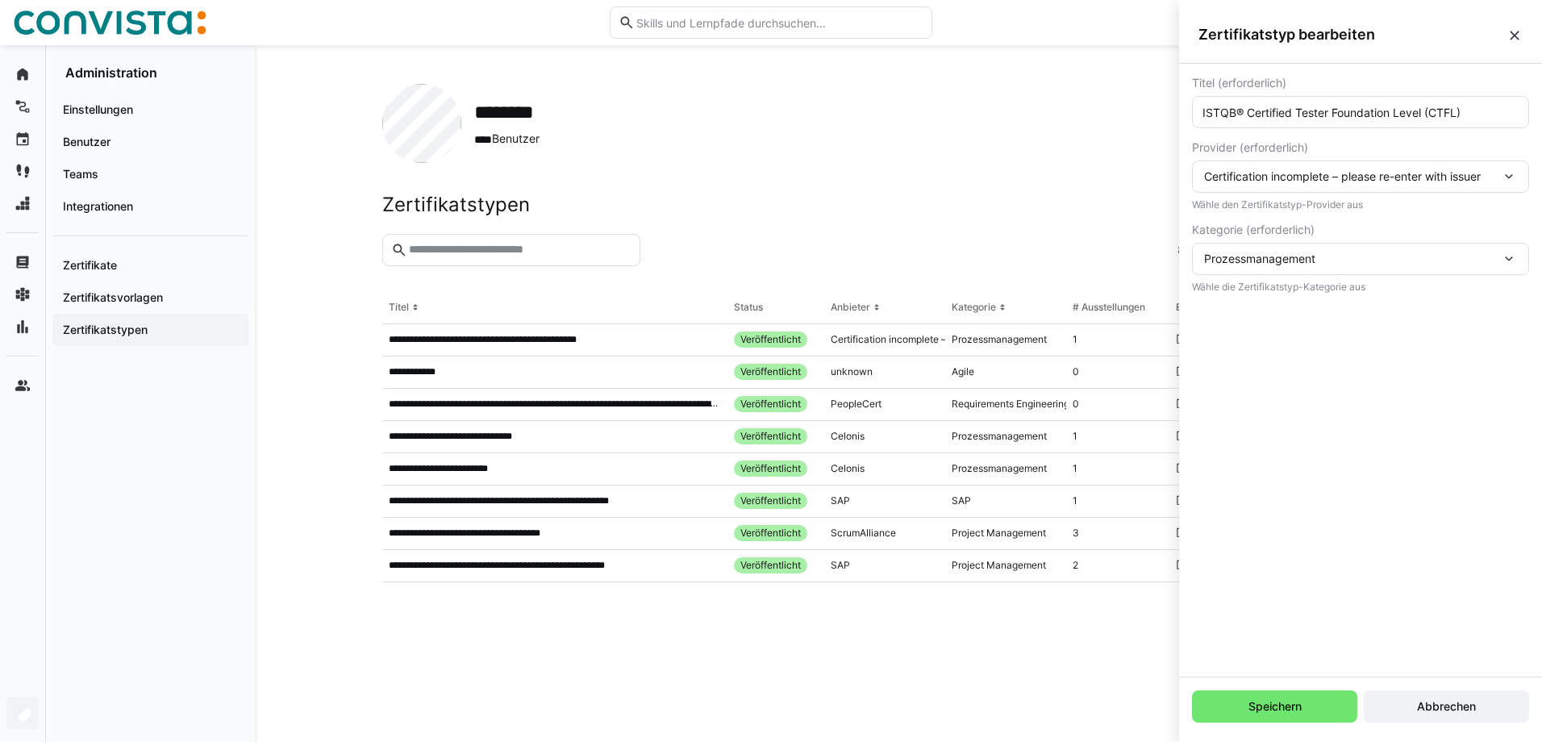
click at [1346, 179] on span "Certification incomplete – please re-enter with issuer" at bounding box center [1342, 176] width 277 height 14
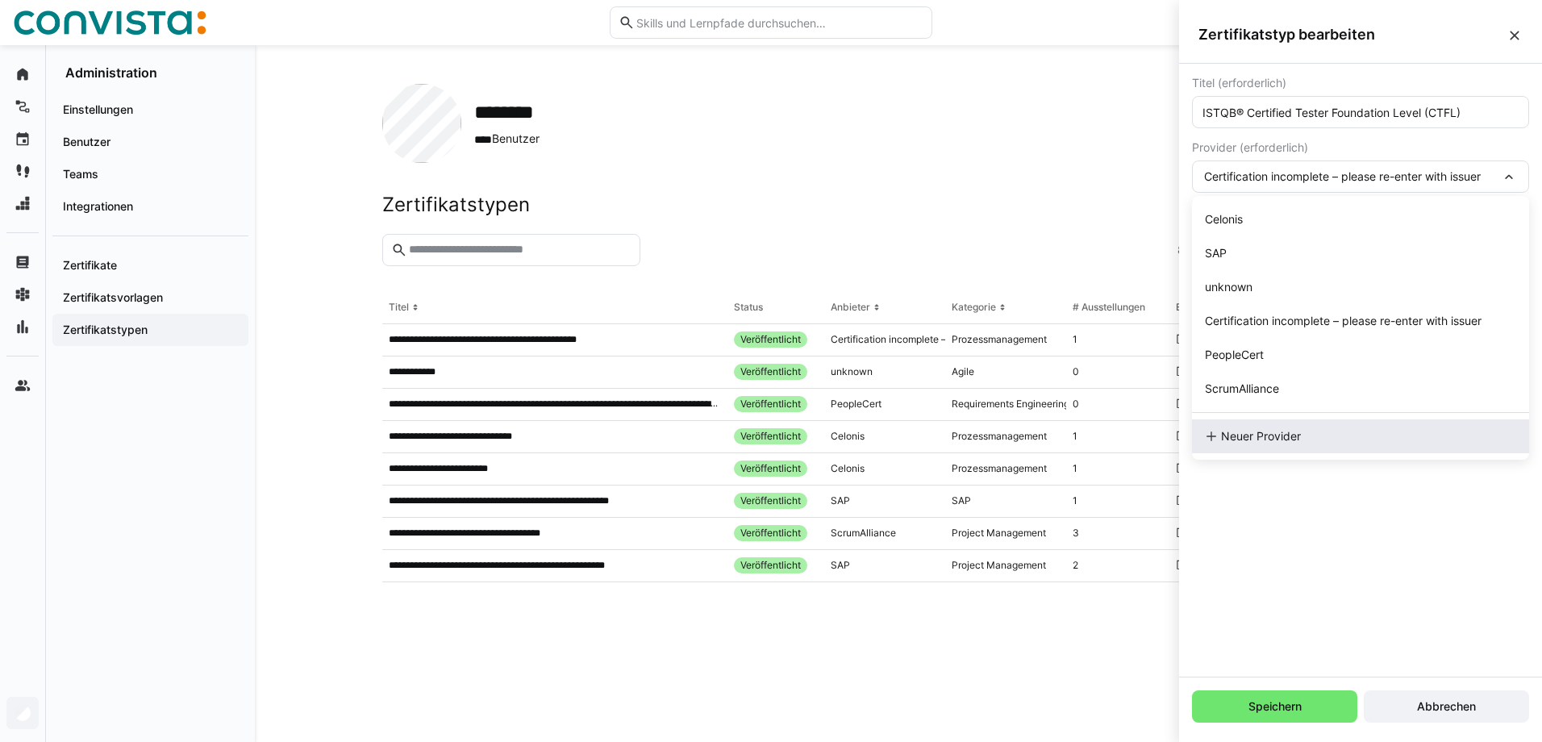
click at [1311, 451] on div "Neuer Provider" at bounding box center [1360, 437] width 337 height 34
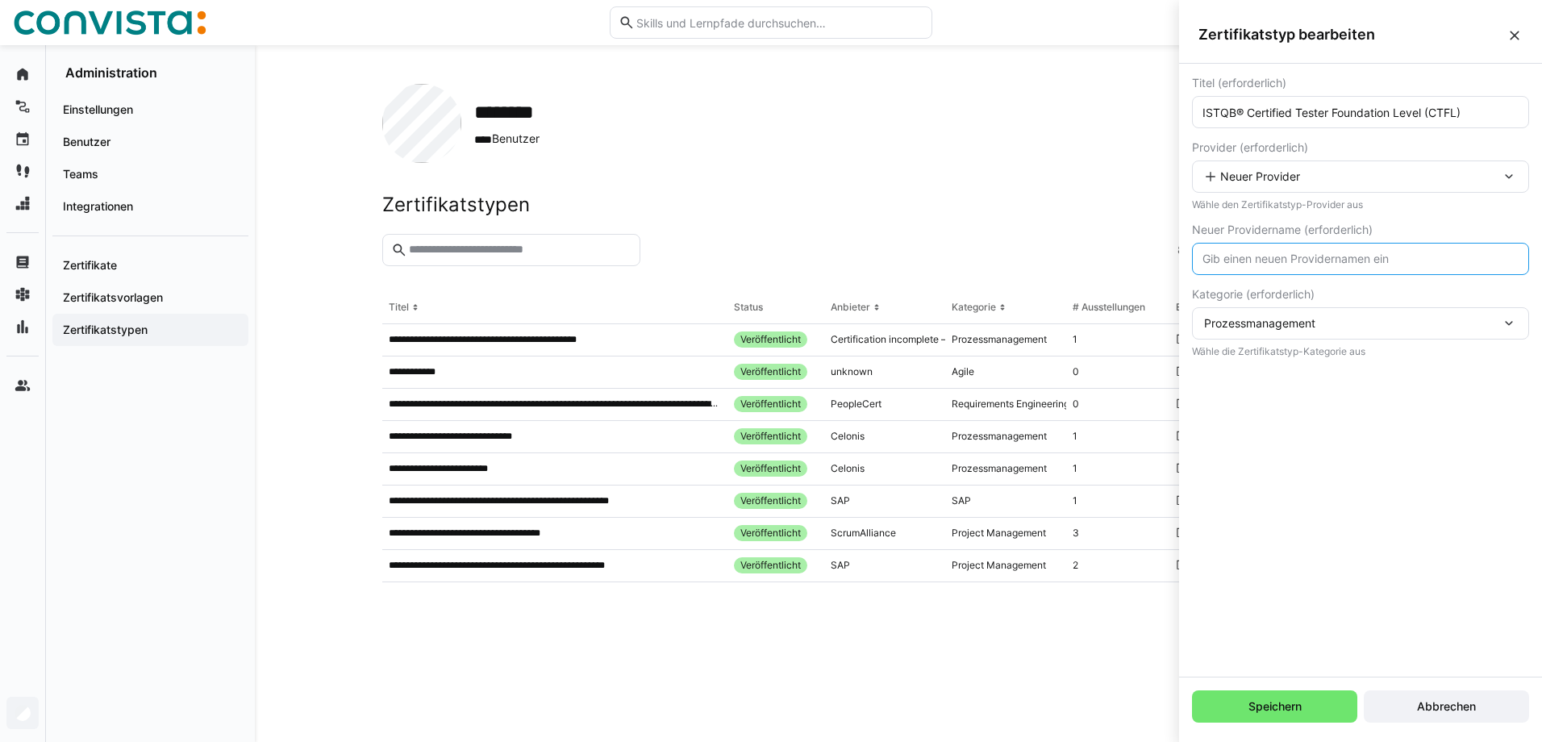
click at [1306, 263] on input "text" at bounding box center [1360, 259] width 319 height 15
paste input "Certification incomplete – please re-enter with issuer"
click at [1475, 254] on input "Certification incomplete – please re-enter with issuer" at bounding box center [1360, 259] width 319 height 15
type input "Certification incomplete – please re-enter with provider"
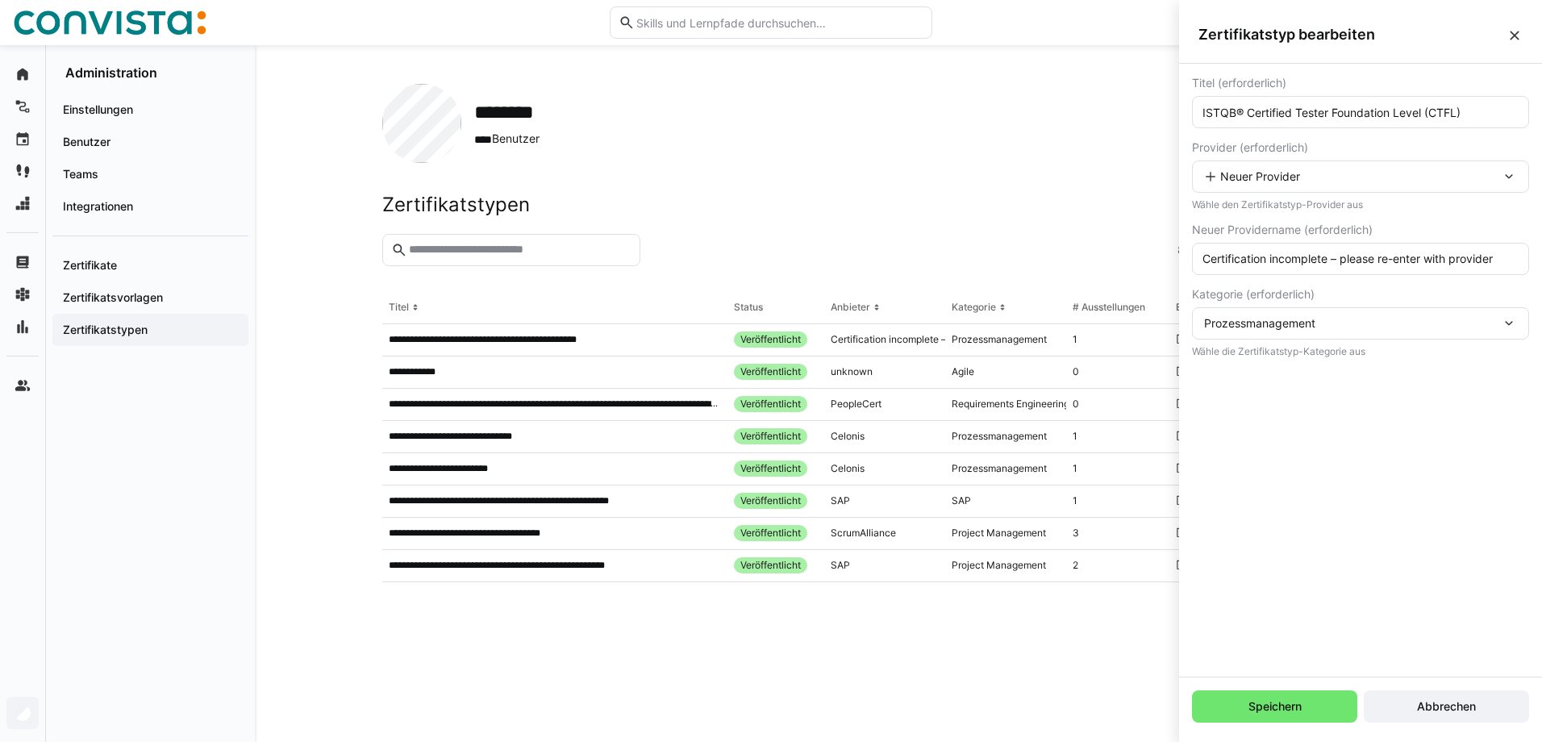
click at [1338, 472] on div "Titel (erforderlich) ISTQB® Certified Tester Foundation Level (CTFL) Provider (…" at bounding box center [1360, 370] width 363 height 613
click at [1278, 715] on span "Speichern" at bounding box center [1274, 707] width 165 height 32
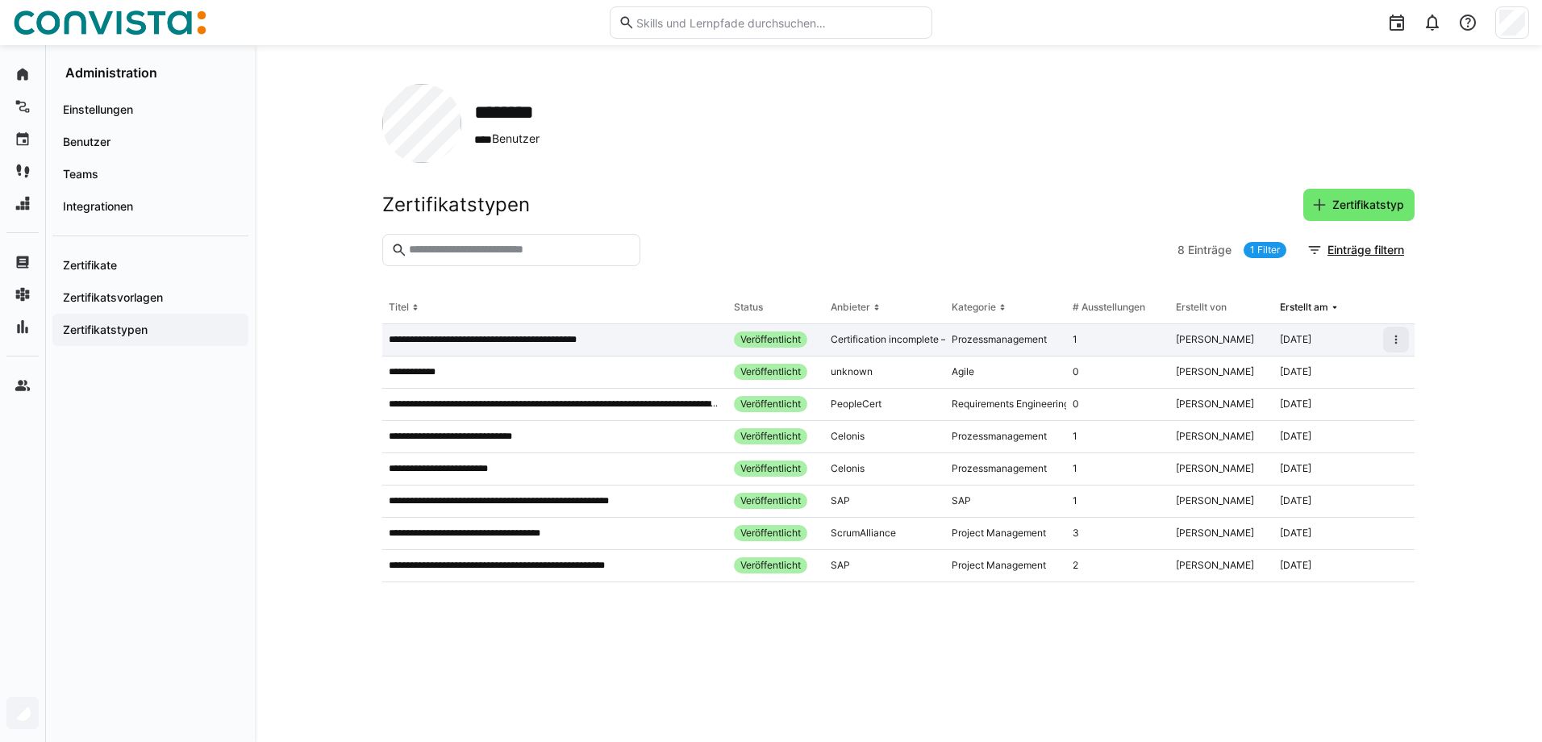
click at [503, 337] on p "**********" at bounding box center [502, 339] width 226 height 13
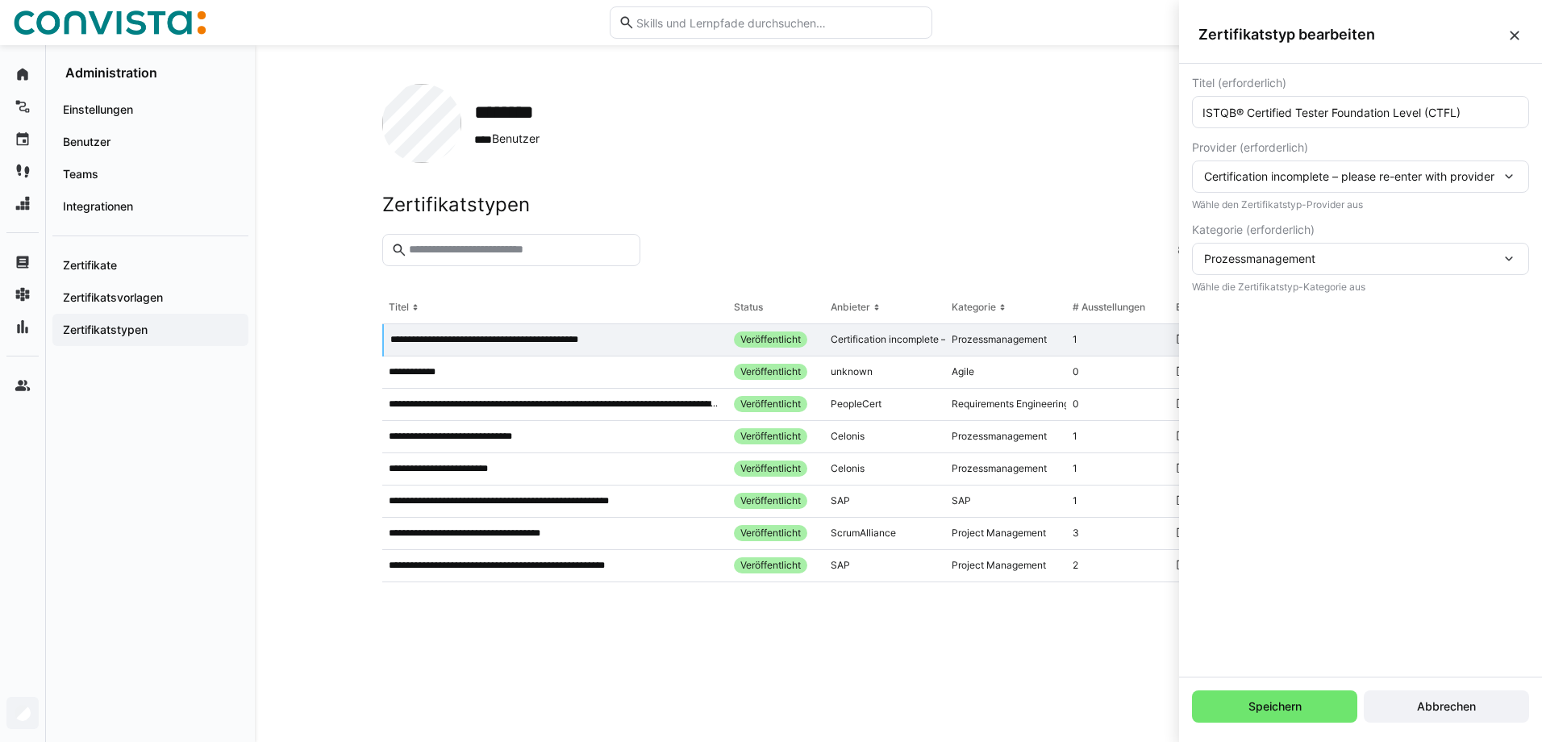
click at [1495, 178] on span "Certification incomplete – please re-enter with provider" at bounding box center [1349, 176] width 290 height 14
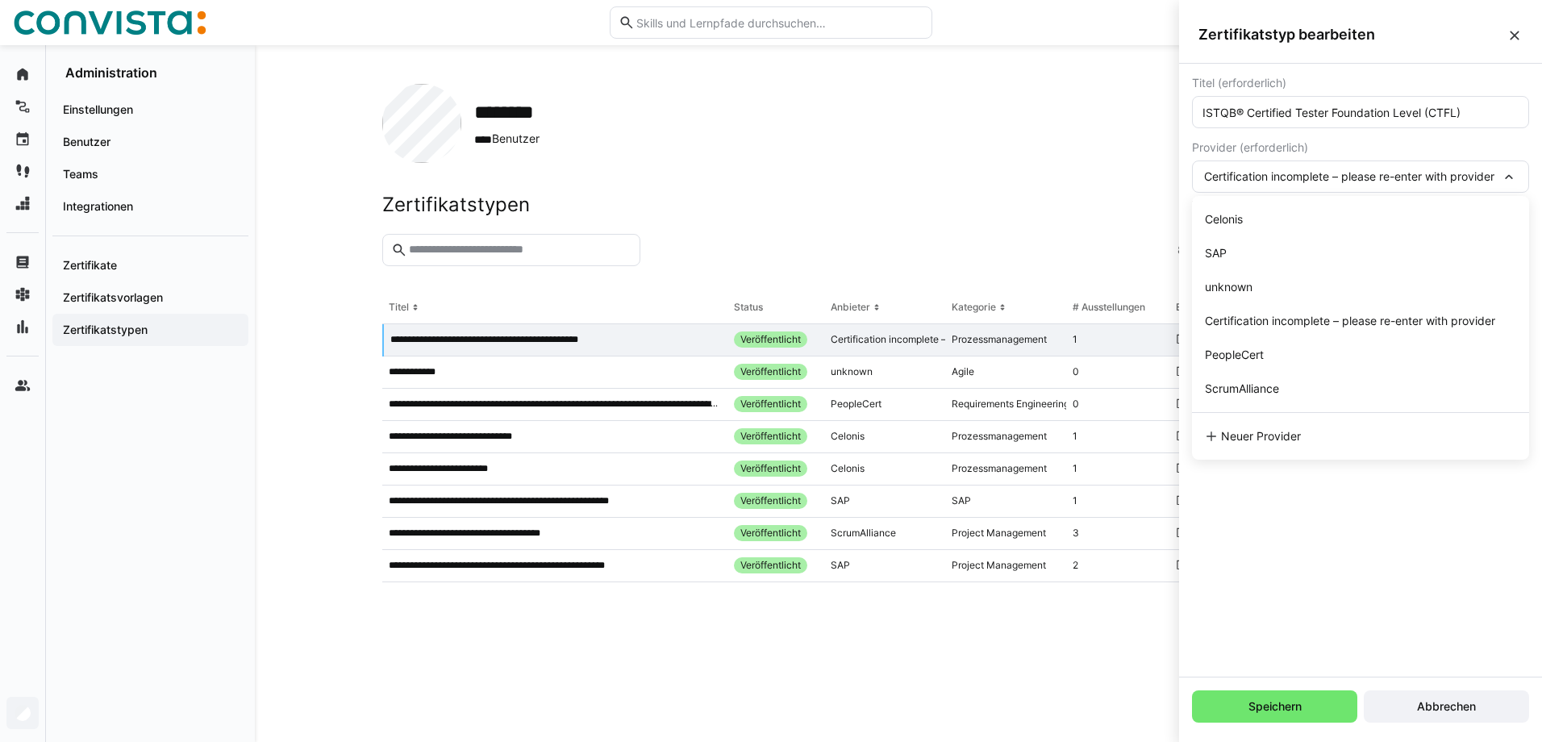
click at [1392, 579] on div "Titel (erforderlich) ISTQB® Certified Tester Foundation Level (CTFL) Provider (…" at bounding box center [1360, 370] width 363 height 613
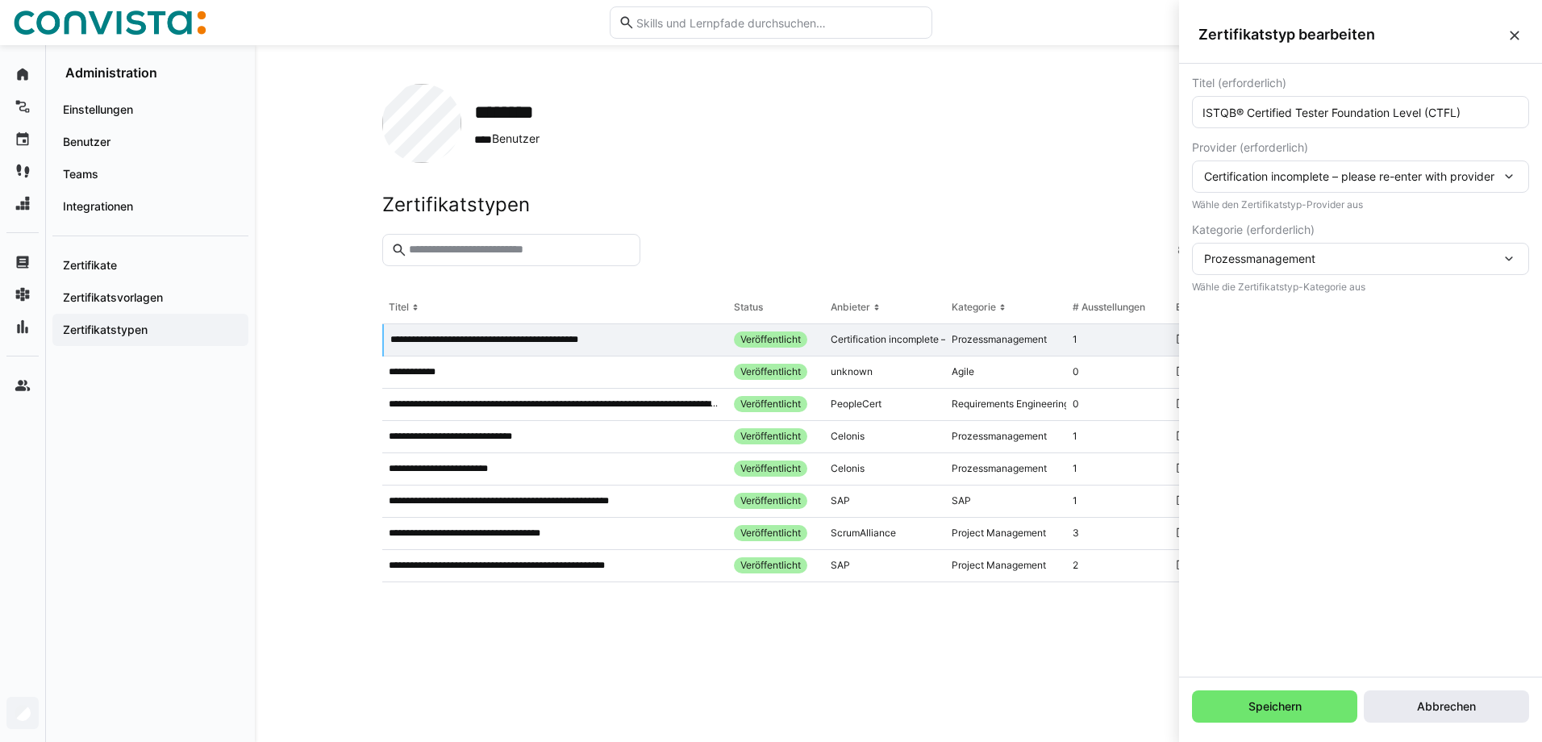
click at [1458, 708] on span "Abbrechen" at bounding box center [1447, 707] width 64 height 16
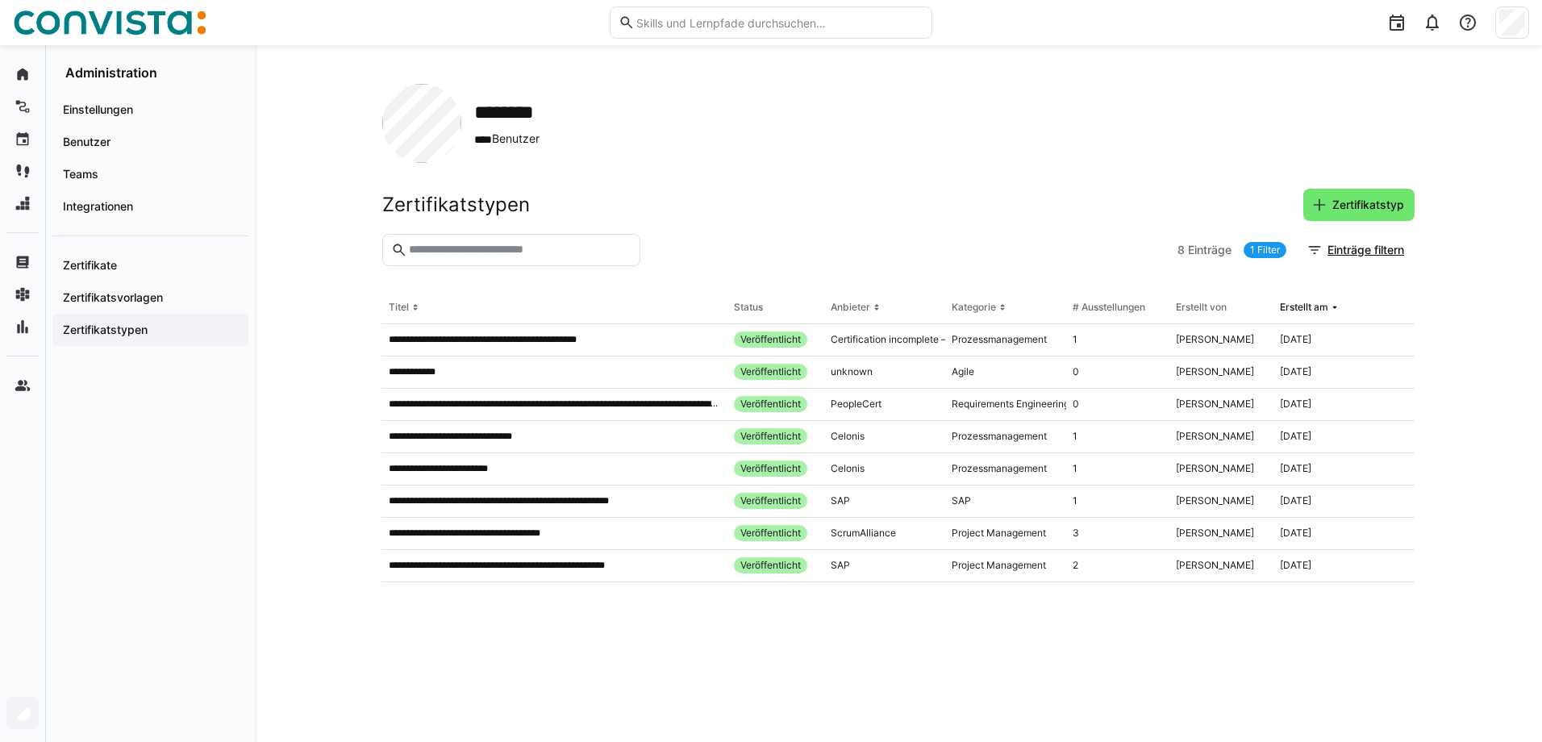
click at [1492, 29] on div at bounding box center [1237, 22] width 586 height 45
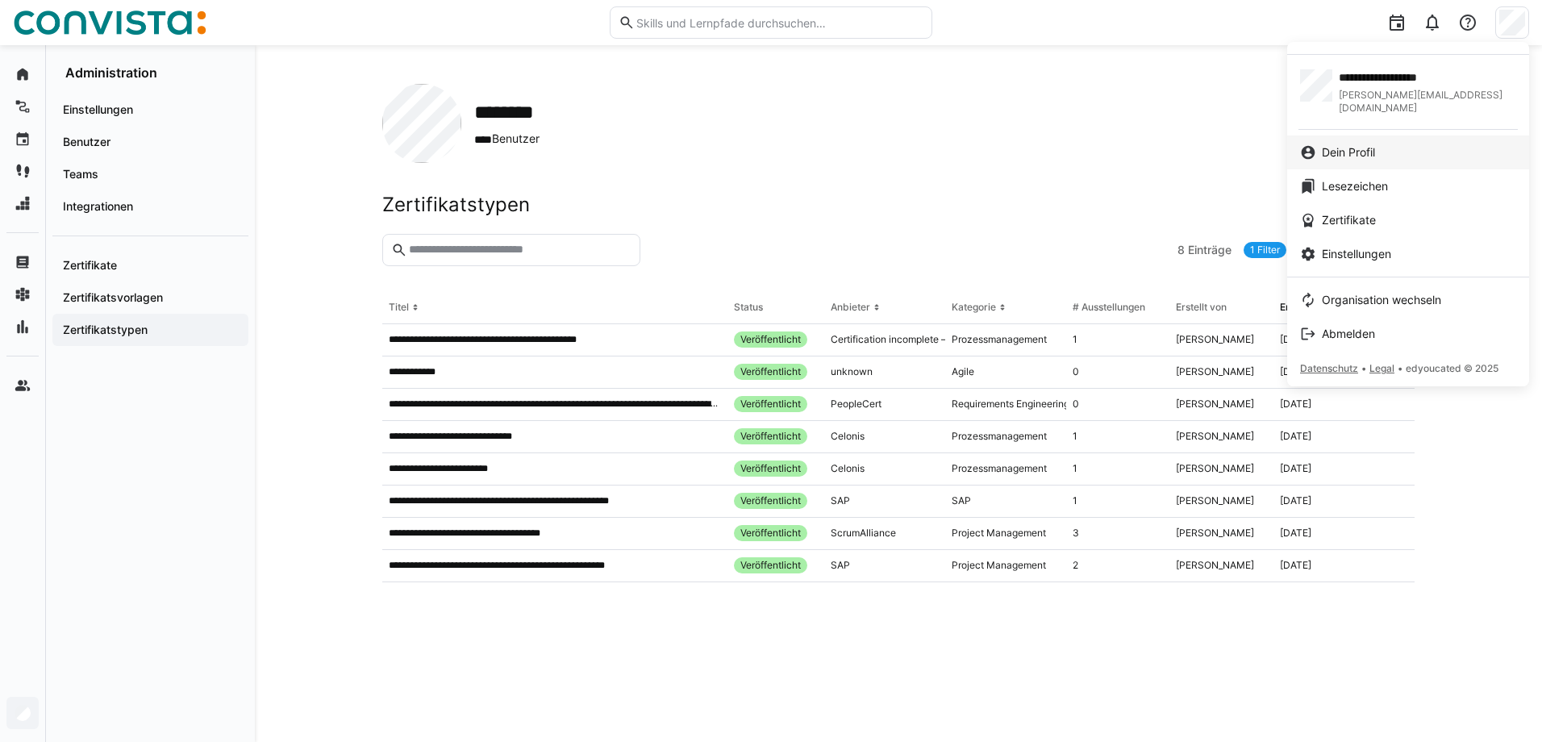
click at [1351, 144] on span "Dein Profil" at bounding box center [1348, 152] width 53 height 16
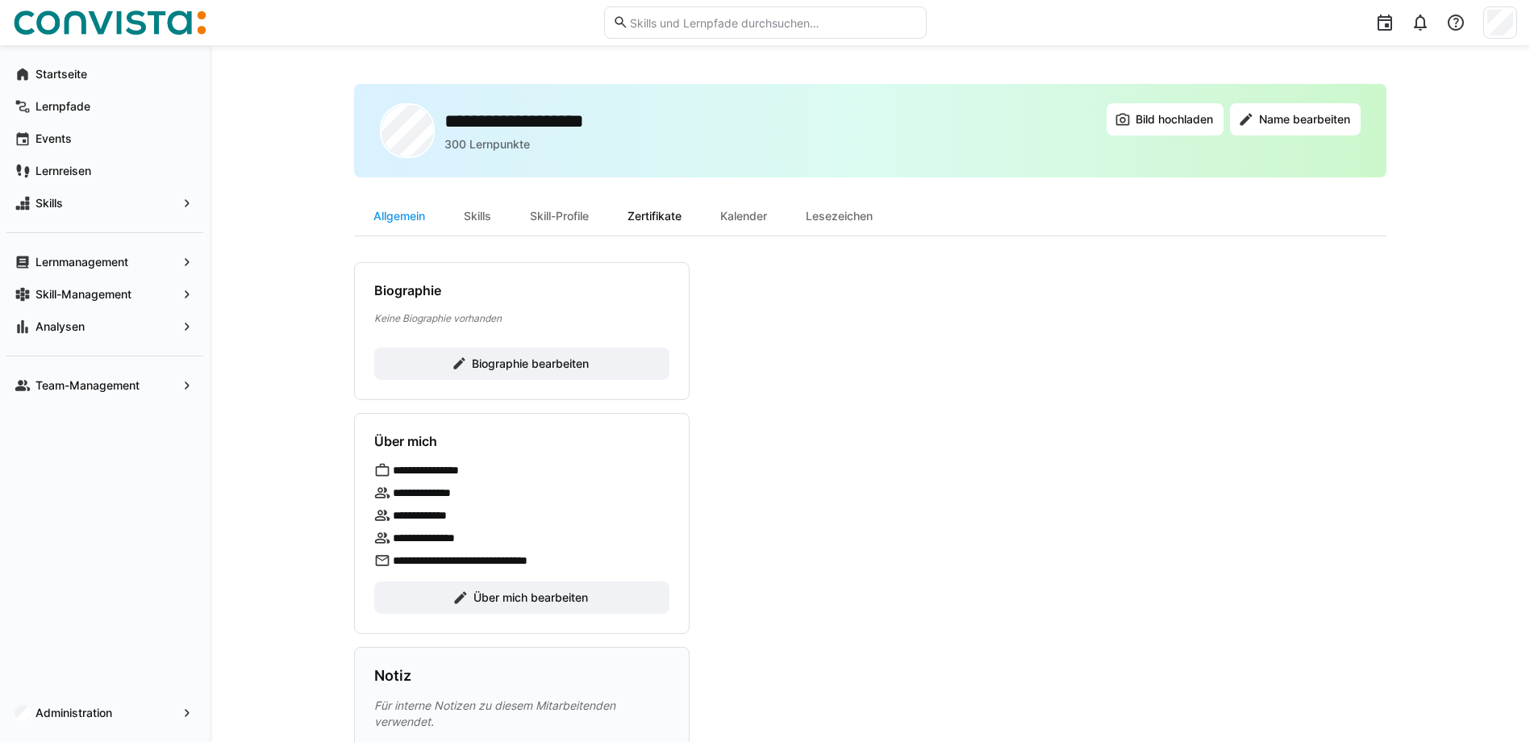
click at [645, 223] on div "Zertifikate" at bounding box center [654, 216] width 93 height 39
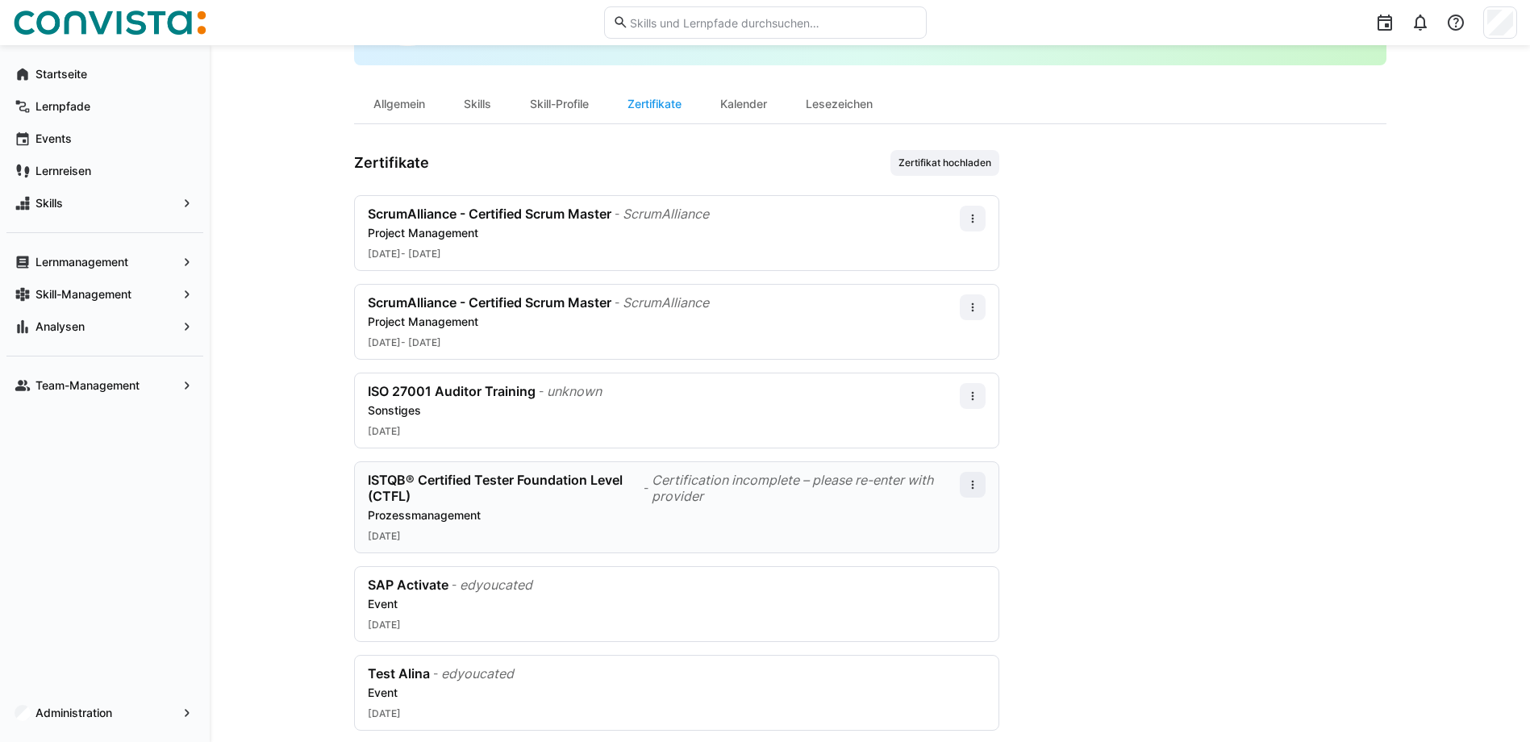
scroll to position [140, 0]
